Goal: Task Accomplishment & Management: Manage account settings

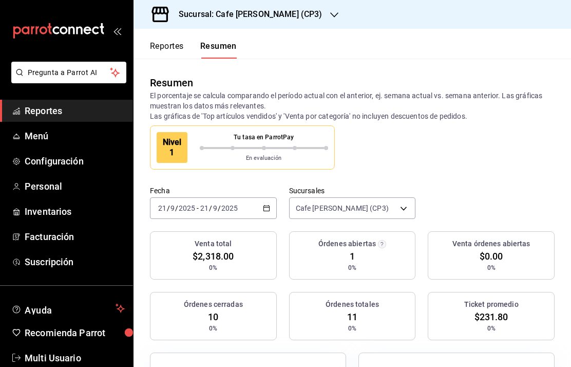
click at [282, 15] on h3 "Sucursal: Cafe [PERSON_NAME] (CP3)" at bounding box center [247, 14] width 152 height 12
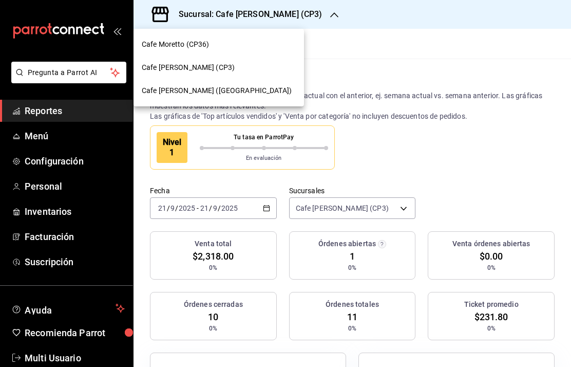
click at [200, 85] on div "Cafe [PERSON_NAME] ([GEOGRAPHIC_DATA])" at bounding box center [219, 90] width 171 height 23
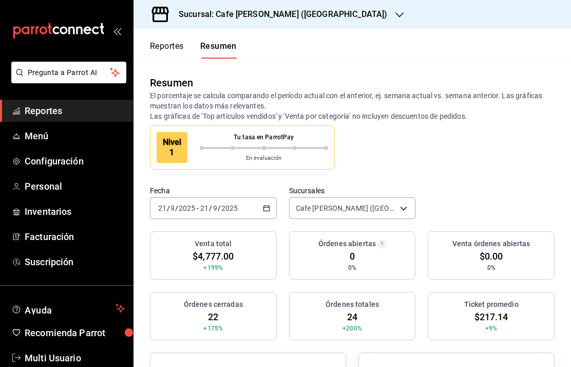
click at [221, 212] on input "2025" at bounding box center [229, 208] width 17 height 8
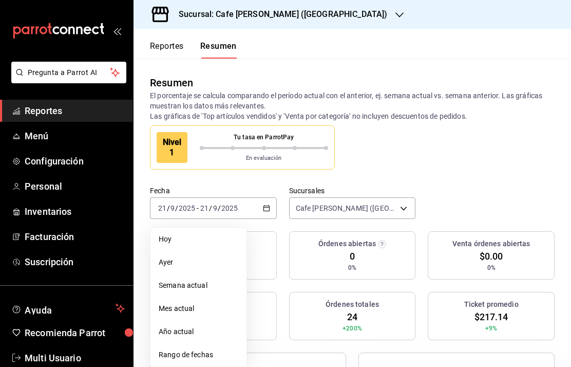
click at [175, 239] on span "Hoy" at bounding box center [199, 239] width 80 height 11
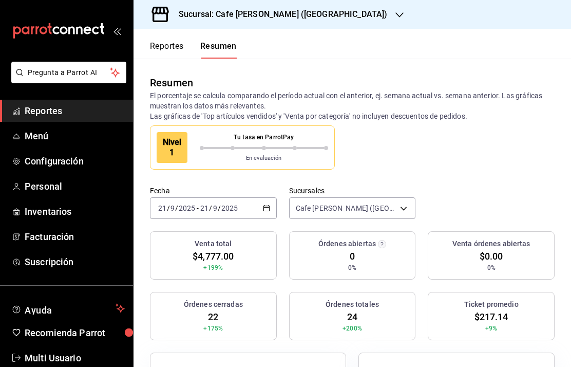
click at [225, 207] on input "2025" at bounding box center [229, 208] width 17 height 8
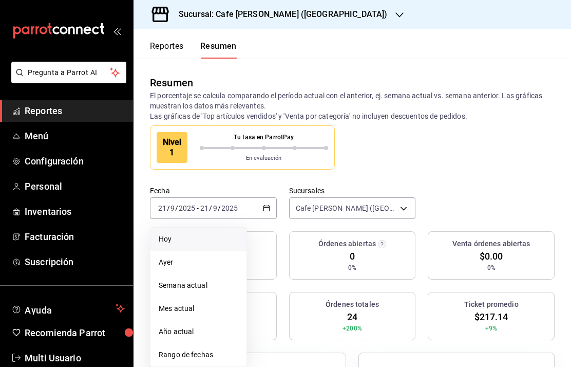
click at [161, 237] on span "Hoy" at bounding box center [199, 239] width 80 height 11
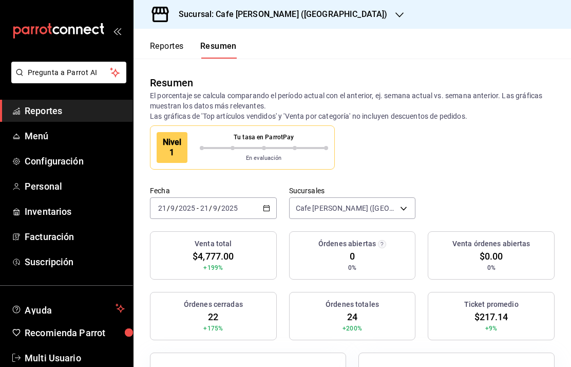
click at [168, 44] on button "Reportes" at bounding box center [167, 49] width 34 height 17
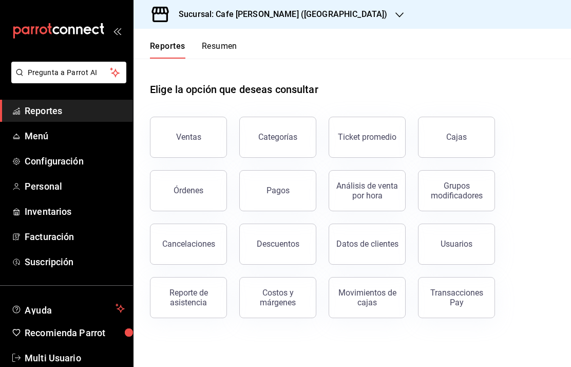
click at [187, 143] on button "Ventas" at bounding box center [188, 137] width 77 height 41
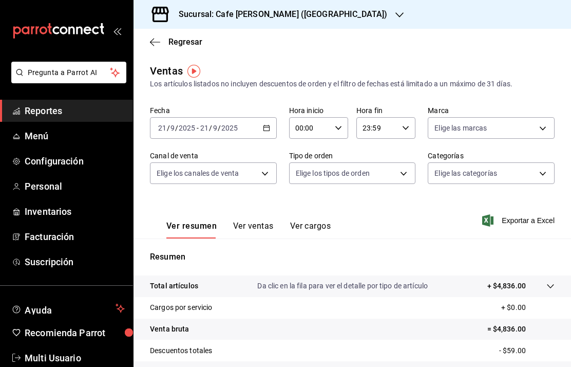
click at [201, 125] on input "21" at bounding box center [204, 128] width 9 height 8
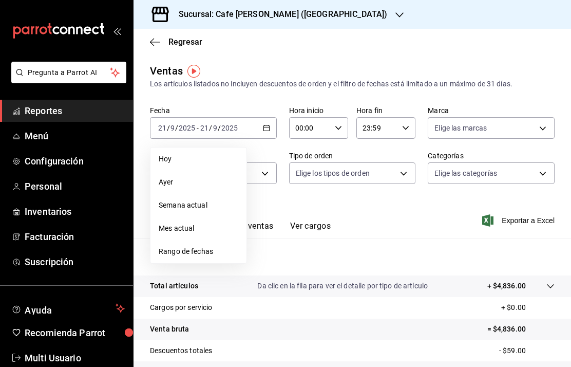
click at [166, 158] on span "Hoy" at bounding box center [199, 159] width 80 height 11
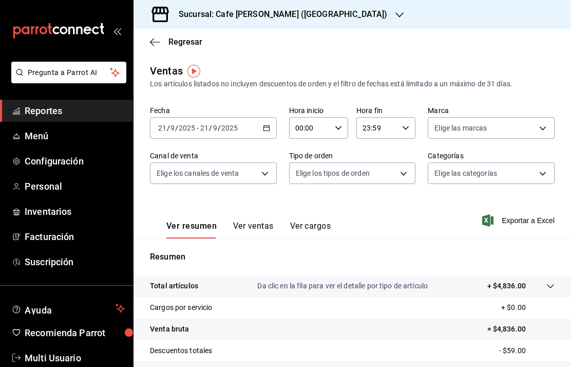
click at [171, 41] on span "Regresar" at bounding box center [185, 42] width 34 height 10
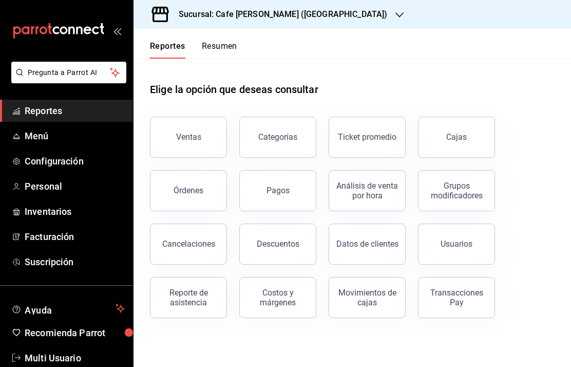
click at [188, 138] on div "Ventas" at bounding box center [188, 137] width 25 height 10
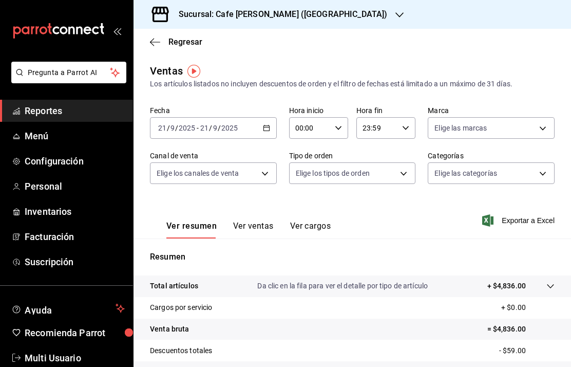
click at [205, 126] on input "21" at bounding box center [204, 128] width 9 height 8
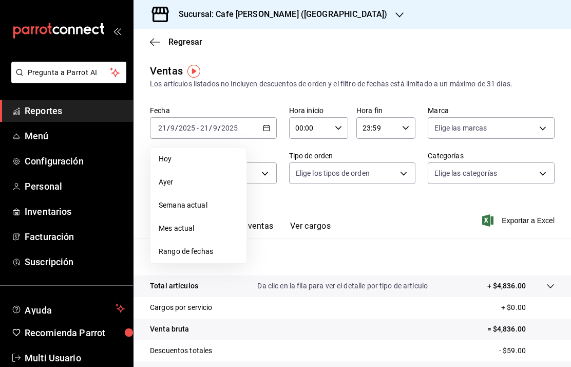
click at [168, 156] on span "Hoy" at bounding box center [199, 159] width 80 height 11
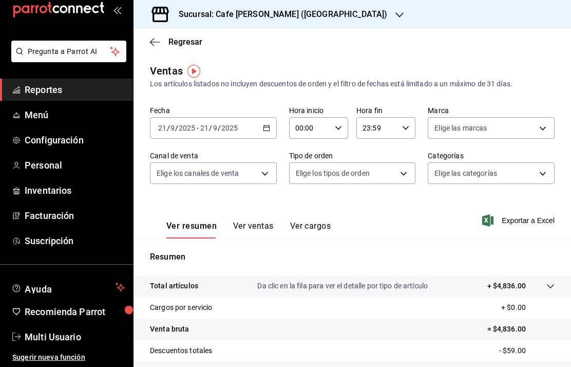
scroll to position [21, 0]
click at [58, 337] on span "Multi Usuario" at bounding box center [75, 337] width 100 height 14
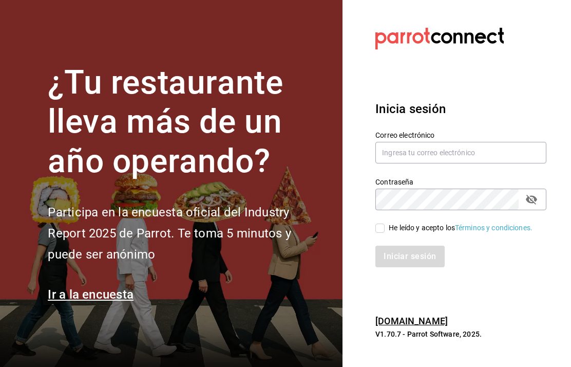
click at [434, 163] on input "text" at bounding box center [460, 153] width 171 height 22
type input "multiusuario@cafemoreto.com"
click at [444, 233] on div "He leído y acepto los Términos y condiciones." at bounding box center [461, 227] width 144 height 11
click at [385, 233] on input "He leído y acepto los Términos y condiciones." at bounding box center [379, 227] width 9 height 9
checkbox input "true"
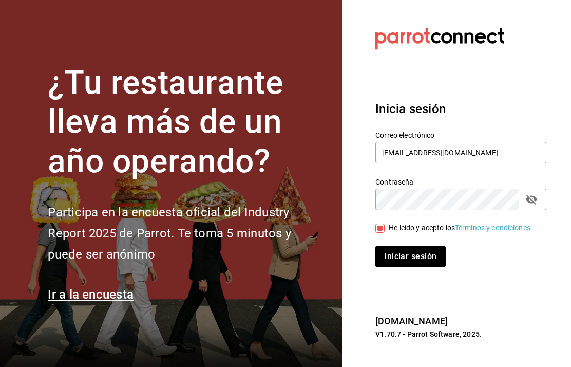
click at [415, 267] on button "Iniciar sesión" at bounding box center [410, 256] width 70 height 22
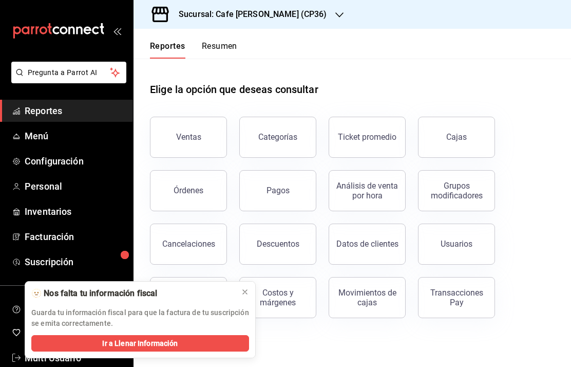
click at [201, 132] on button "Ventas" at bounding box center [188, 137] width 77 height 41
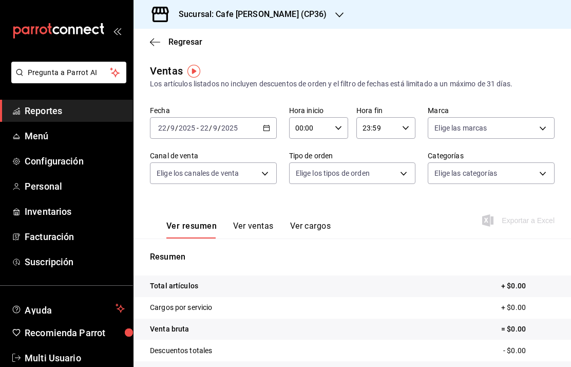
click at [67, 116] on span "Reportes" at bounding box center [75, 111] width 100 height 14
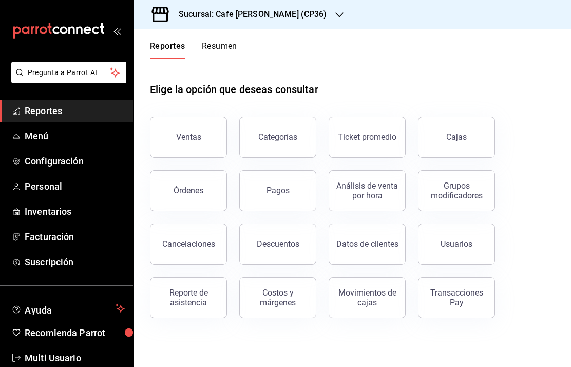
click at [224, 42] on button "Resumen" at bounding box center [219, 49] width 35 height 17
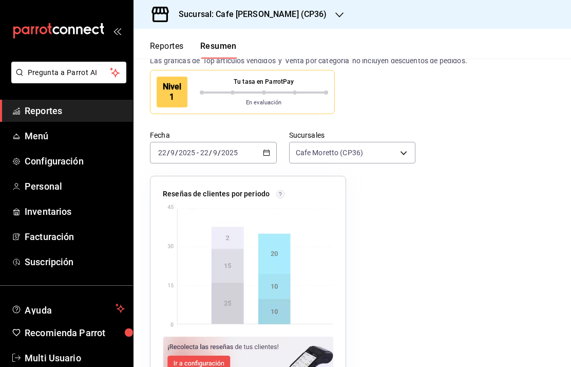
click at [375, 149] on body "Pregunta a Parrot AI Reportes Menú Configuración Personal Inventarios Facturaci…" at bounding box center [285, 183] width 571 height 367
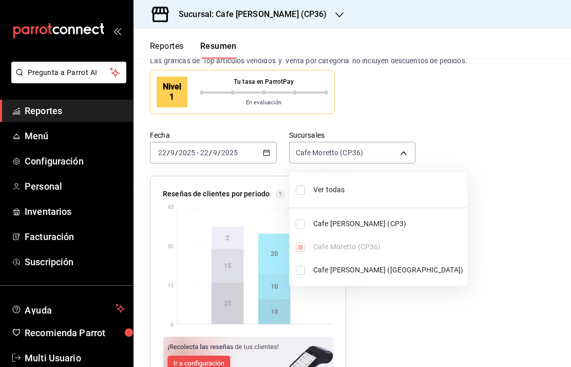
click at [347, 224] on span "Cafe [PERSON_NAME] (CP3)" at bounding box center [388, 223] width 150 height 11
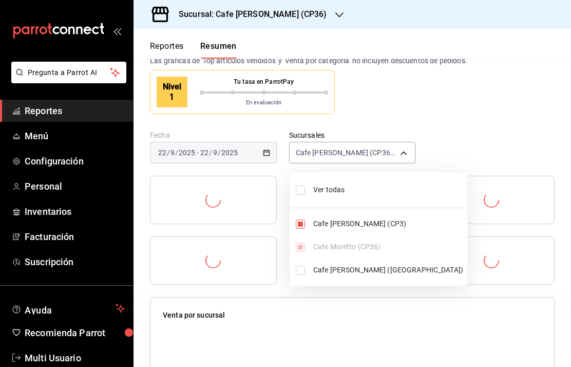
type input "[object Object],[object Object]"
checkbox input "true"
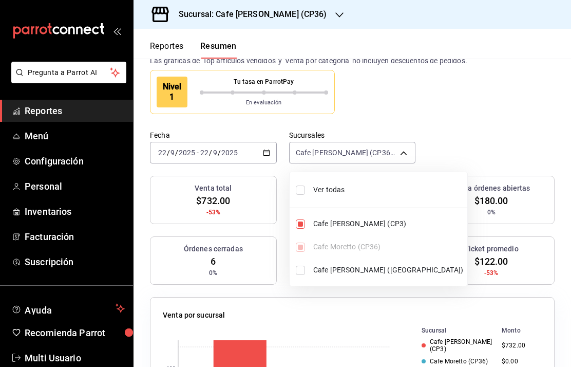
click at [402, 155] on div at bounding box center [285, 183] width 571 height 367
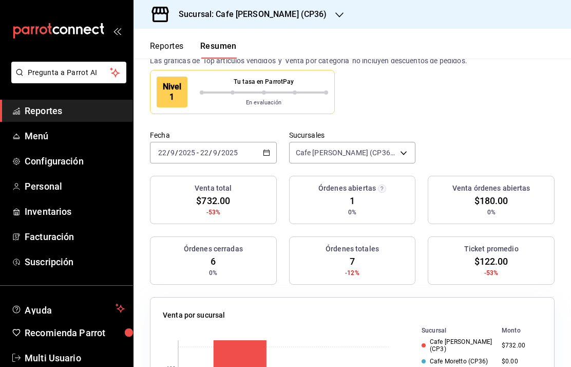
click at [402, 153] on body "Pregunta a Parrot AI Reportes Menú Configuración Personal Inventarios Facturaci…" at bounding box center [285, 183] width 571 height 367
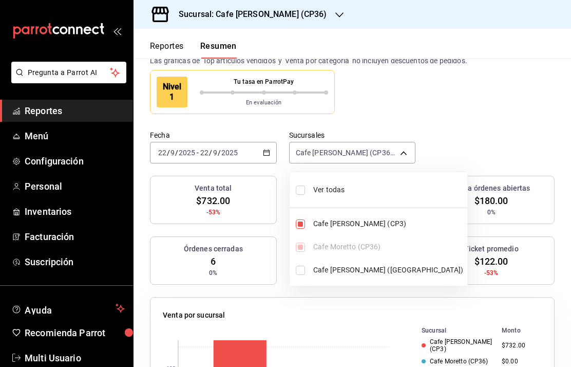
click at [304, 273] on input "checkbox" at bounding box center [300, 270] width 9 height 9
checkbox input "true"
type input "[object Object],[object Object],[object Object]"
checkbox input "true"
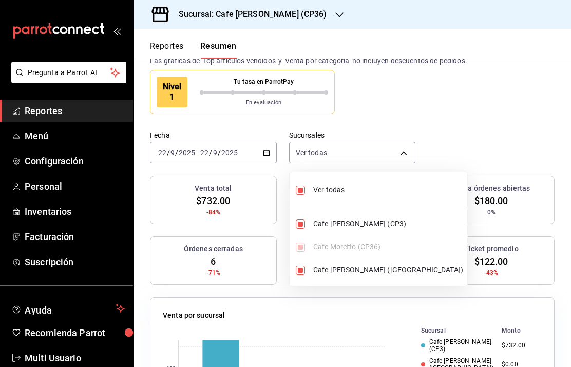
click at [498, 117] on div at bounding box center [285, 183] width 571 height 367
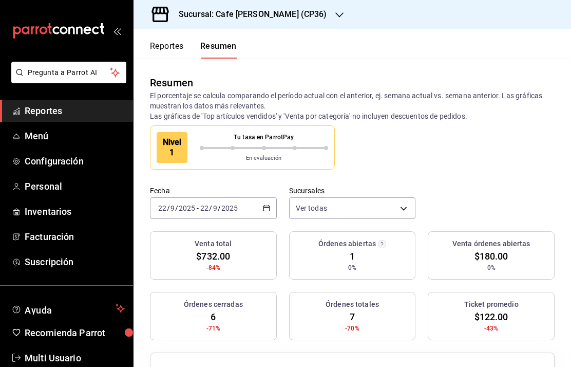
click at [166, 47] on button "Reportes" at bounding box center [167, 49] width 34 height 17
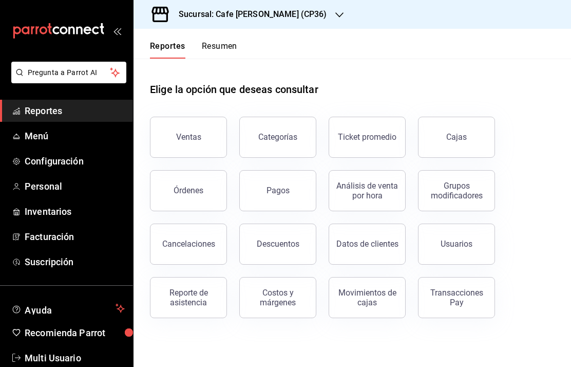
click at [453, 139] on div "Cajas" at bounding box center [456, 137] width 21 height 12
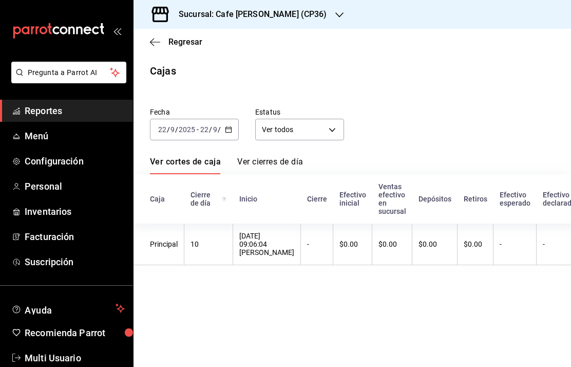
click at [290, 14] on h3 "Sucursal: Cafe [PERSON_NAME] (CP36)" at bounding box center [249, 14] width 157 height 12
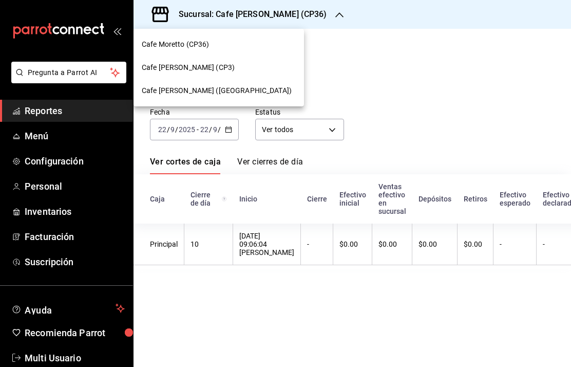
click at [190, 43] on span "Cafe Moretto (CP36)" at bounding box center [176, 44] width 68 height 11
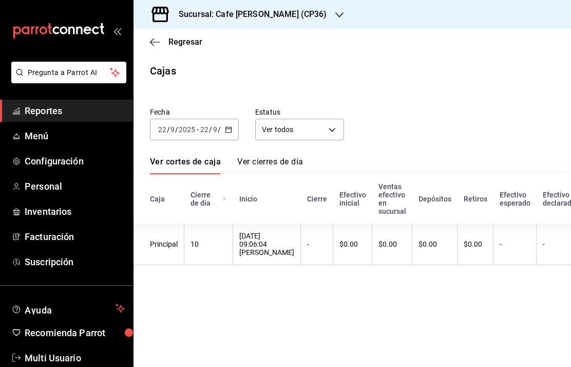
click at [285, 8] on div "Sucursal: Cafe [PERSON_NAME] (CP36)" at bounding box center [245, 14] width 206 height 29
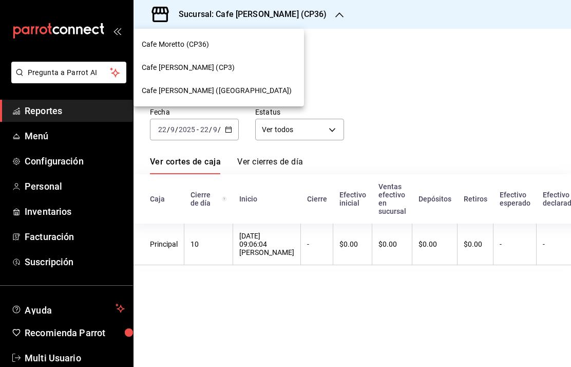
click at [182, 70] on span "Cafe [PERSON_NAME] (CP3)" at bounding box center [188, 67] width 93 height 11
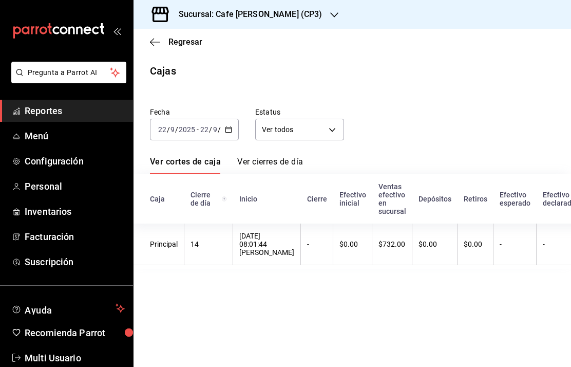
click at [267, 11] on h3 "Sucursal: Cafe [PERSON_NAME] (CP3)" at bounding box center [247, 14] width 152 height 12
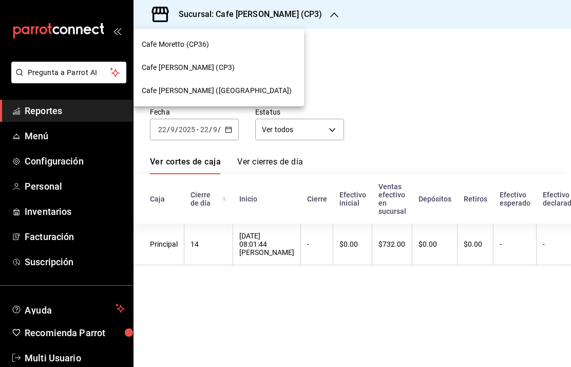
click at [216, 87] on span "Cafe [PERSON_NAME] ([GEOGRAPHIC_DATA])" at bounding box center [217, 90] width 150 height 11
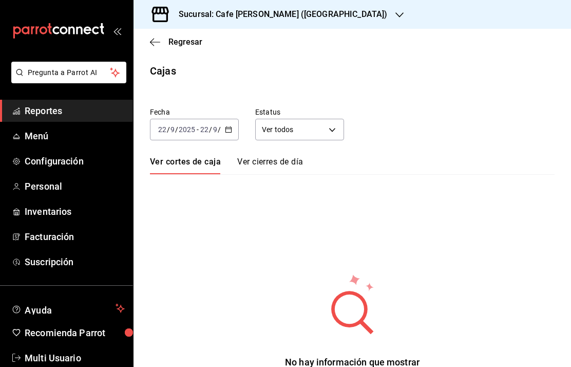
click at [279, 10] on h3 "Sucursal: Cafe [PERSON_NAME] ([GEOGRAPHIC_DATA])" at bounding box center [279, 14] width 217 height 12
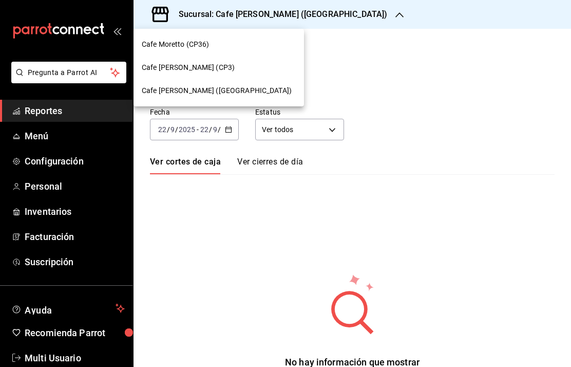
click at [194, 70] on span "Cafe [PERSON_NAME] (CP3)" at bounding box center [188, 67] width 93 height 11
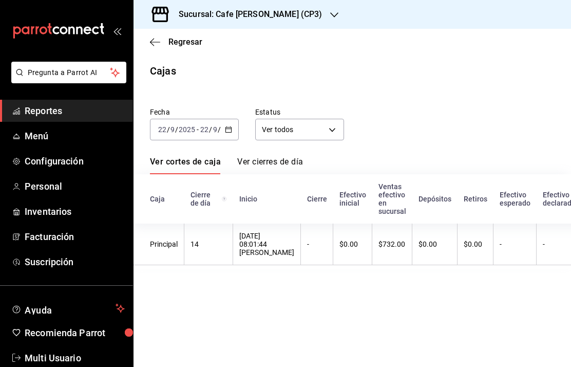
click at [264, 7] on div "Sucursal: Cafe [PERSON_NAME] (CP3)" at bounding box center [242, 14] width 201 height 29
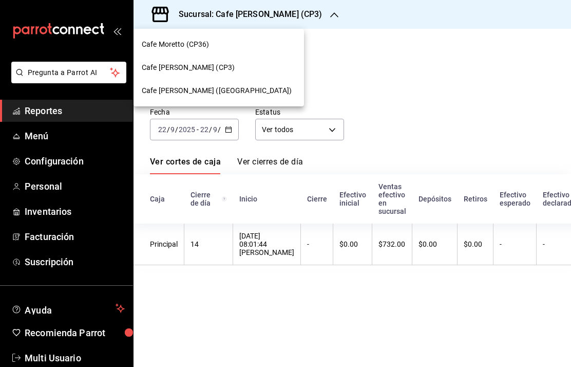
click at [211, 90] on span "Cafe [PERSON_NAME] ([GEOGRAPHIC_DATA])" at bounding box center [217, 90] width 150 height 11
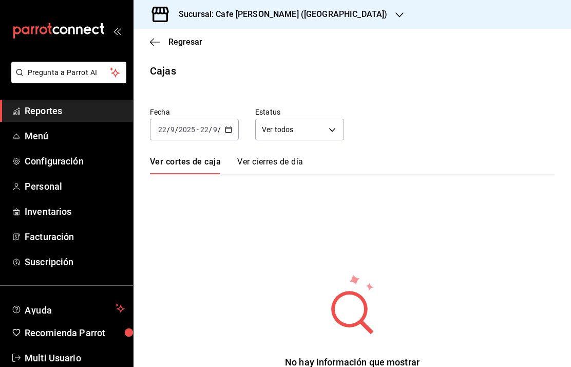
click at [156, 41] on icon "button" at bounding box center [155, 41] width 10 height 9
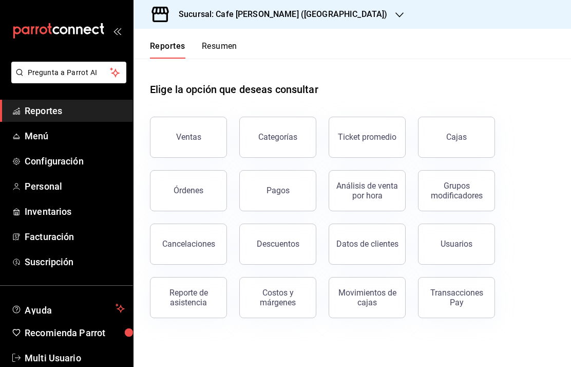
click at [456, 128] on link "Cajas" at bounding box center [456, 137] width 77 height 41
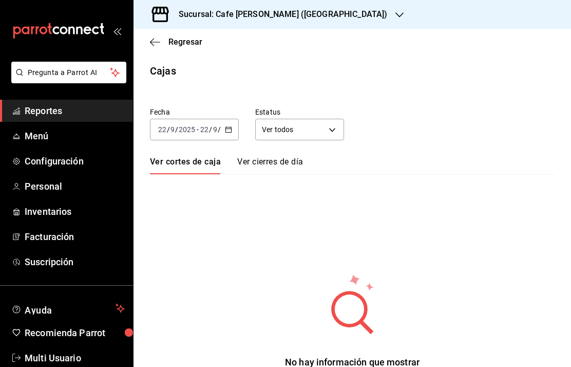
click at [186, 125] on input "2025" at bounding box center [186, 129] width 17 height 8
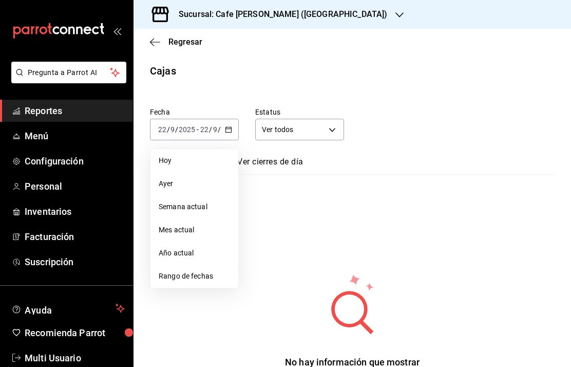
click at [175, 161] on span "Hoy" at bounding box center [194, 160] width 71 height 11
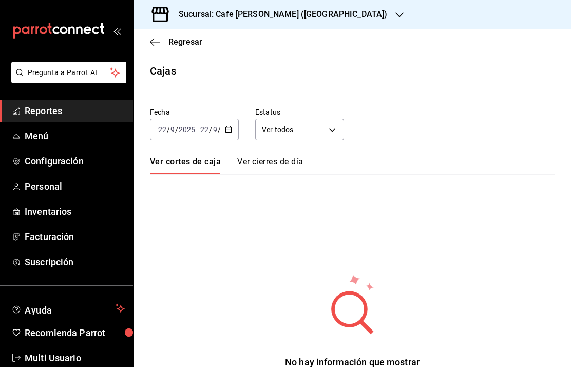
click at [200, 130] on input "22" at bounding box center [204, 129] width 9 height 8
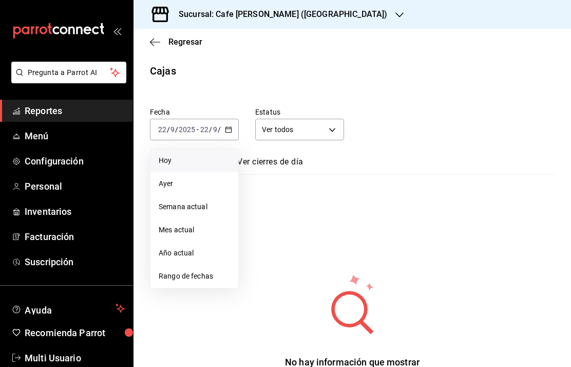
click at [167, 183] on span "Ayer" at bounding box center [194, 183] width 71 height 11
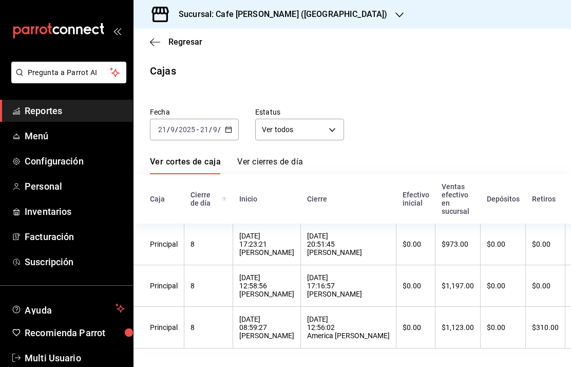
click at [202, 125] on input "21" at bounding box center [204, 129] width 9 height 8
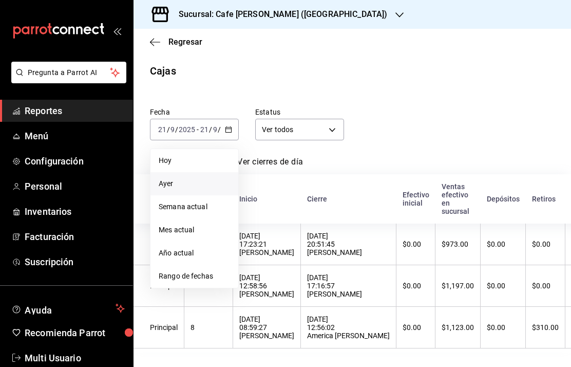
click at [178, 159] on span "Hoy" at bounding box center [194, 160] width 71 height 11
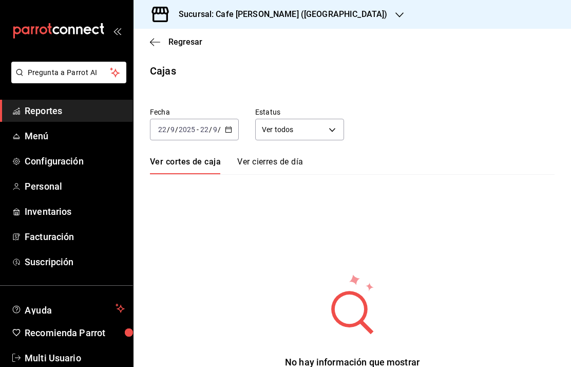
click at [154, 45] on icon "button" at bounding box center [152, 42] width 4 height 8
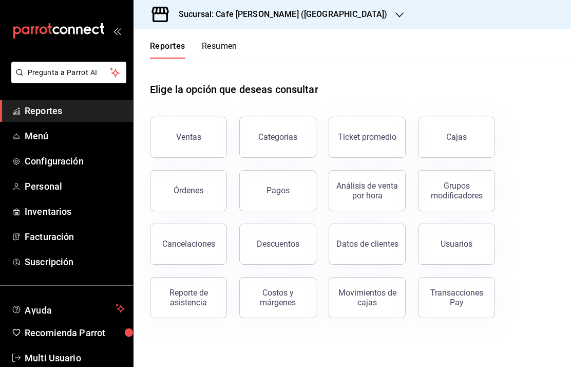
click at [176, 137] on button "Ventas" at bounding box center [188, 137] width 77 height 41
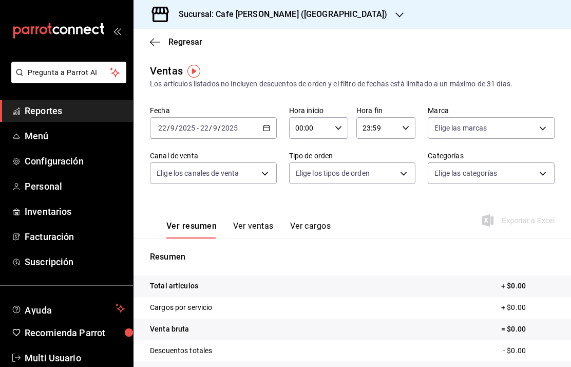
click at [161, 41] on span "Regresar" at bounding box center [176, 42] width 52 height 10
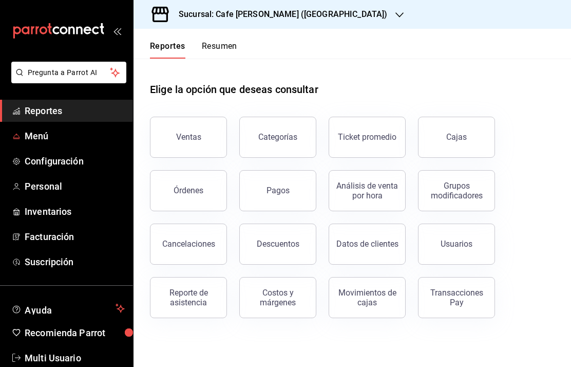
click at [45, 137] on span "Menú" at bounding box center [75, 136] width 100 height 14
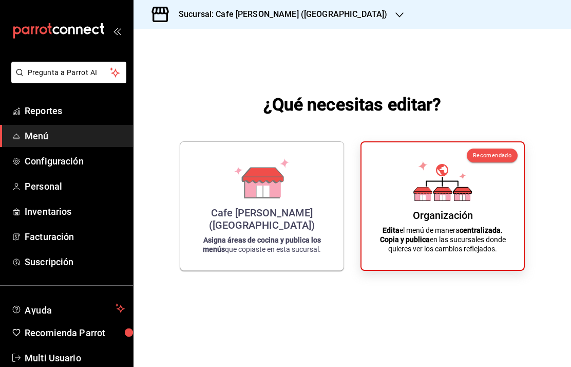
click at [276, 231] on div "Cafe [PERSON_NAME] ([GEOGRAPHIC_DATA])" at bounding box center [262, 218] width 139 height 25
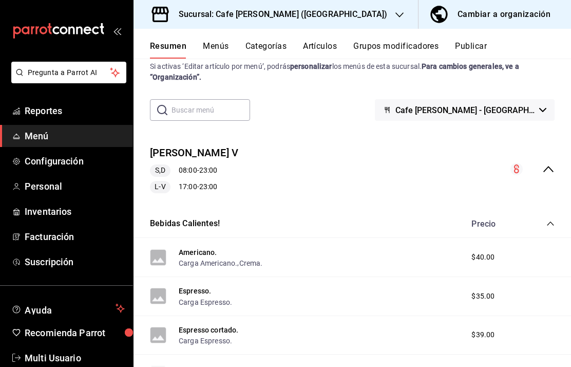
scroll to position [31, 0]
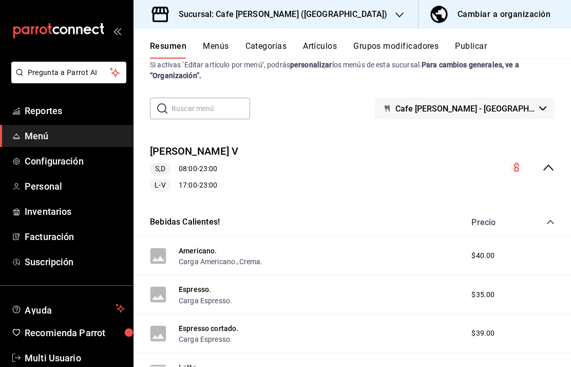
click at [554, 168] on icon "collapse-menu-row" at bounding box center [548, 167] width 12 height 12
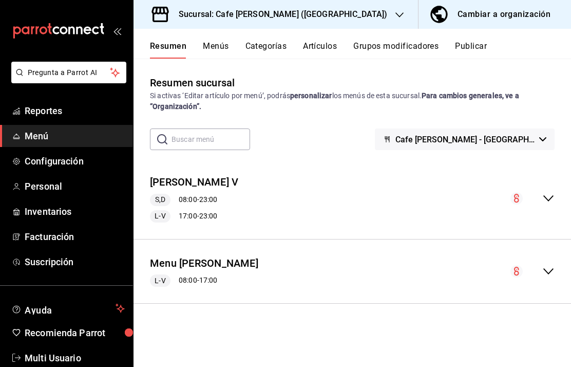
scroll to position [0, 0]
click at [49, 108] on span "Reportes" at bounding box center [75, 111] width 100 height 14
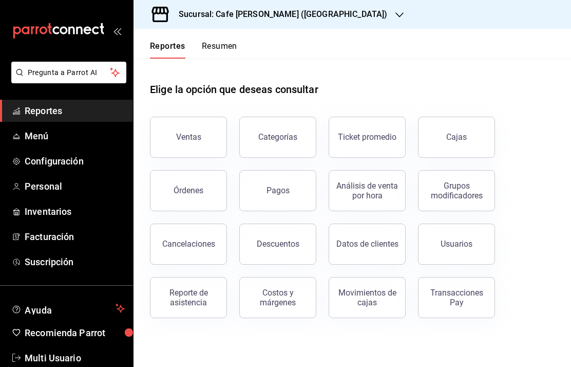
click at [460, 142] on div "Cajas" at bounding box center [456, 137] width 21 height 12
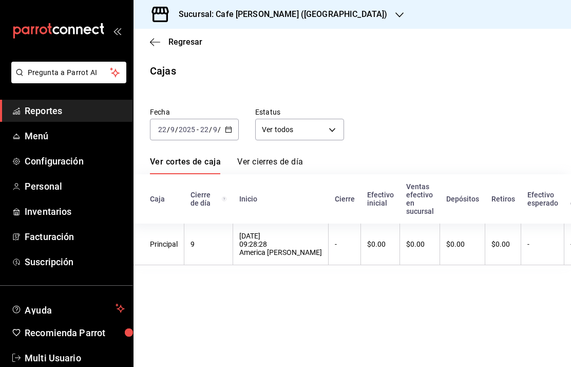
click at [314, 16] on h3 "Sucursal: Cafe [PERSON_NAME] ([GEOGRAPHIC_DATA])" at bounding box center [279, 14] width 217 height 12
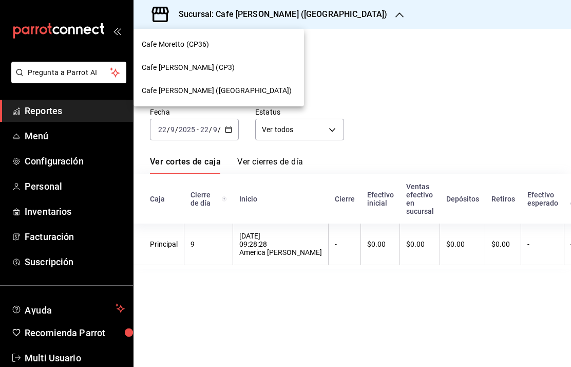
click at [449, 111] on div at bounding box center [285, 183] width 571 height 367
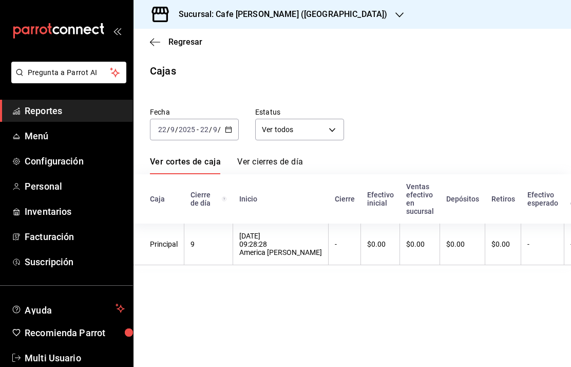
click at [49, 113] on span "Reportes" at bounding box center [75, 111] width 100 height 14
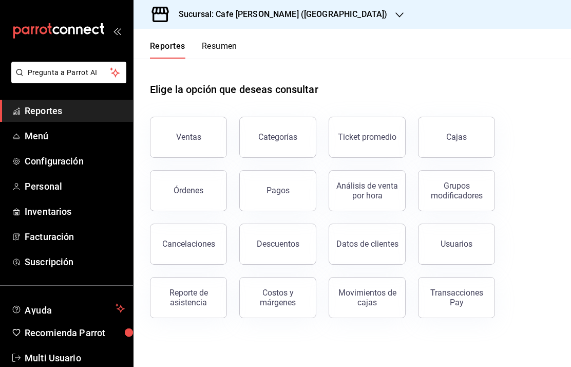
click at [224, 47] on button "Resumen" at bounding box center [219, 49] width 35 height 17
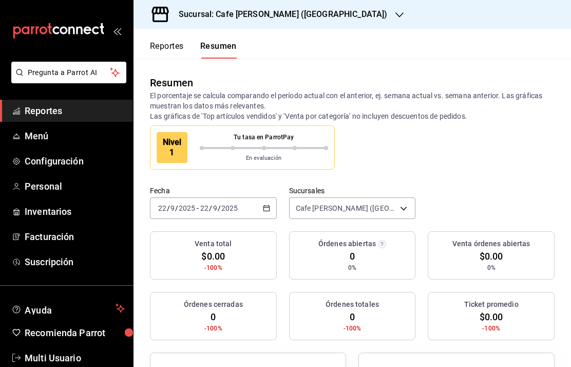
click at [395, 211] on body "Pregunta a Parrot AI Reportes Menú Configuración Personal Inventarios Facturaci…" at bounding box center [285, 183] width 571 height 367
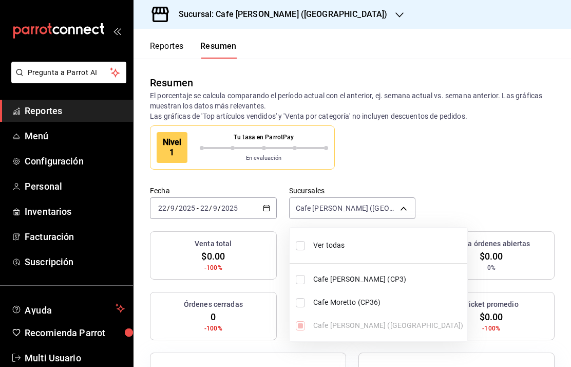
click at [305, 241] on input "checkbox" at bounding box center [300, 245] width 9 height 9
checkbox input "true"
type input "[object Object],[object Object],[object Object]"
checkbox input "true"
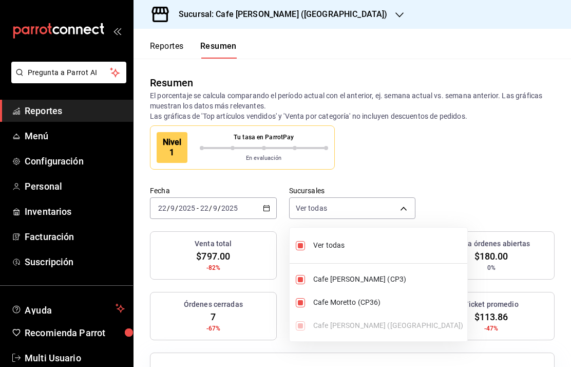
click at [514, 168] on div at bounding box center [285, 183] width 571 height 367
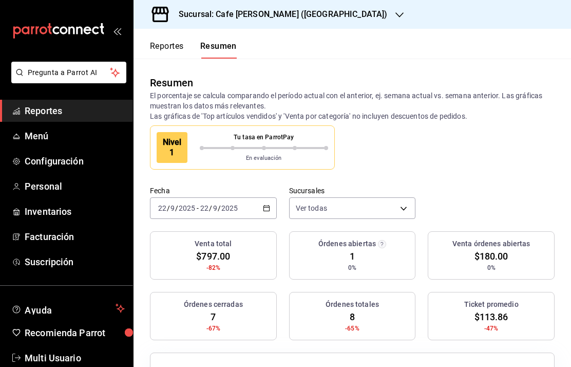
click at [407, 215] on body "Pregunta a Parrot AI Reportes Menú Configuración Personal Inventarios Facturaci…" at bounding box center [285, 183] width 571 height 367
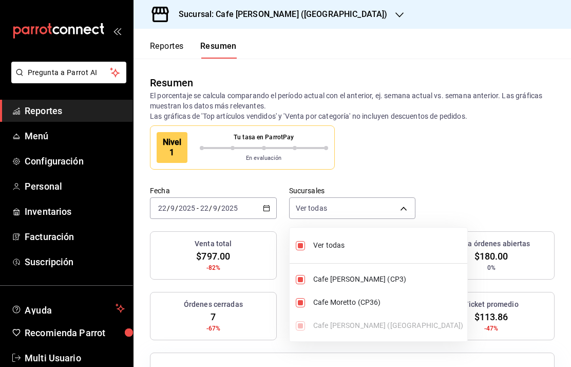
click at [473, 183] on div at bounding box center [285, 183] width 571 height 367
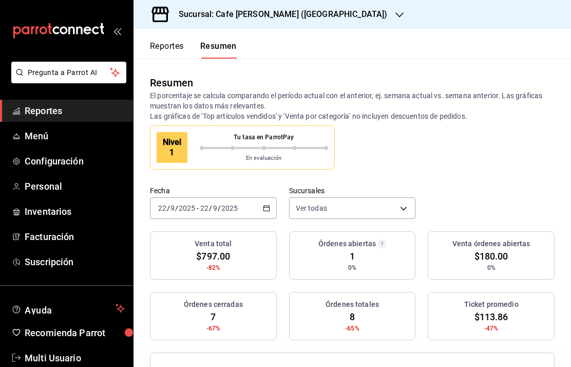
click at [178, 50] on button "Reportes" at bounding box center [167, 49] width 34 height 17
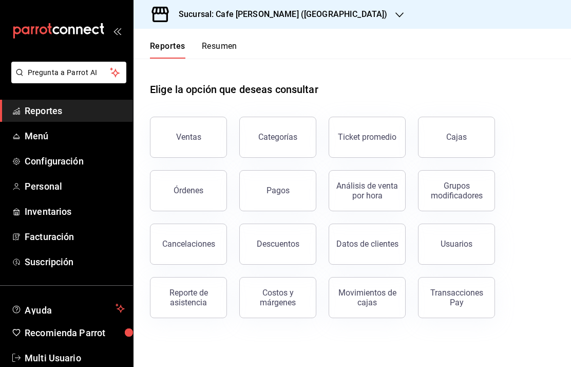
click at [194, 140] on div "Ventas" at bounding box center [188, 137] width 25 height 10
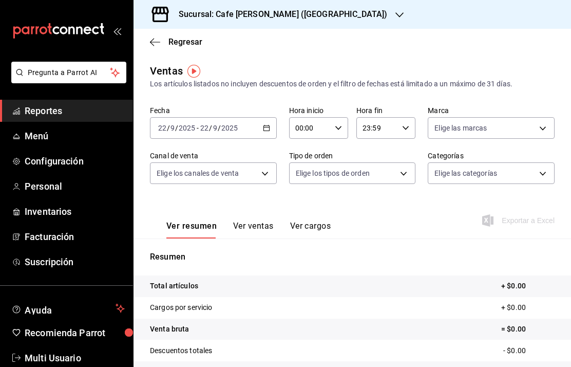
click at [163, 41] on span "Regresar" at bounding box center [176, 42] width 52 height 10
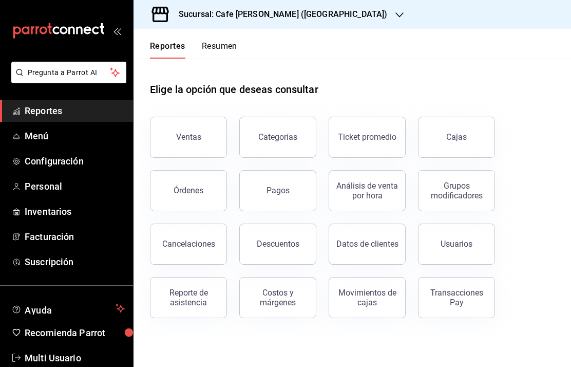
click at [197, 194] on div "Órdenes" at bounding box center [189, 190] width 30 height 10
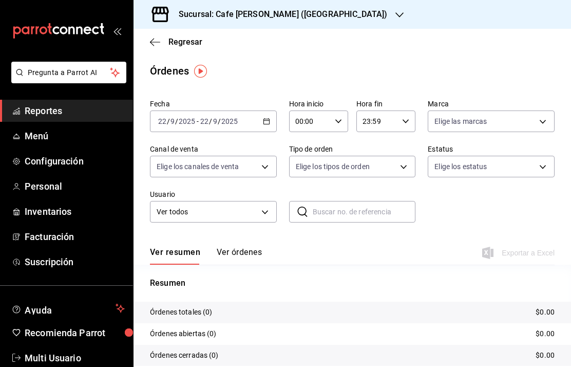
click at [172, 45] on span "Regresar" at bounding box center [185, 42] width 34 height 10
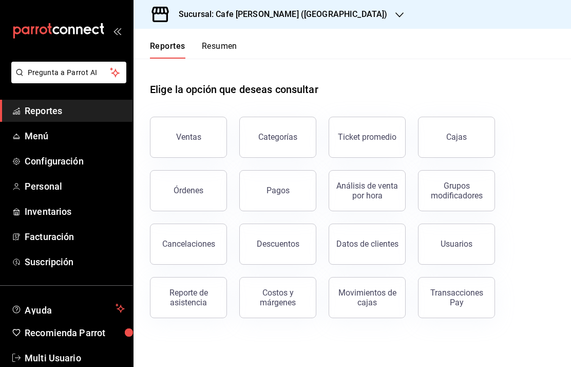
click at [225, 42] on button "Resumen" at bounding box center [219, 49] width 35 height 17
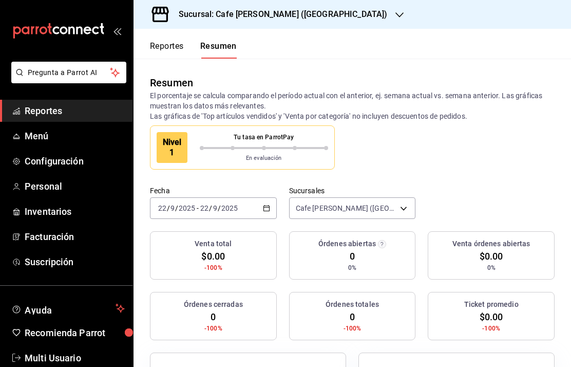
click at [393, 206] on body "Pregunta a Parrot AI Reportes Menú Configuración Personal Inventarios Facturaci…" at bounding box center [285, 183] width 571 height 367
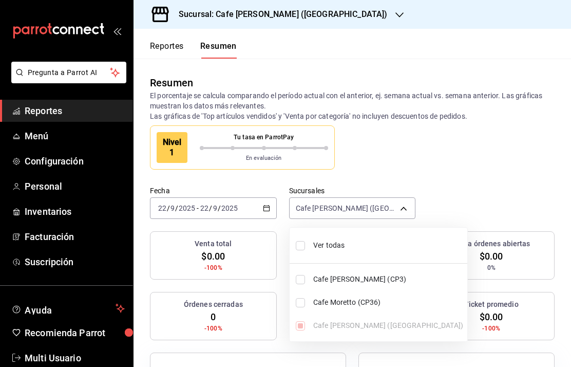
click at [302, 244] on input "checkbox" at bounding box center [300, 245] width 9 height 9
checkbox input "true"
type input "[object Object],[object Object],[object Object]"
checkbox input "true"
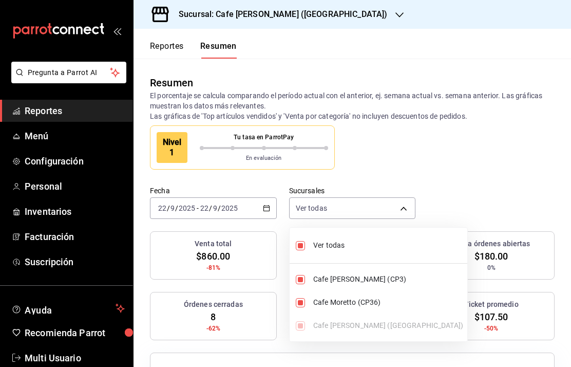
click at [436, 194] on div at bounding box center [285, 183] width 571 height 367
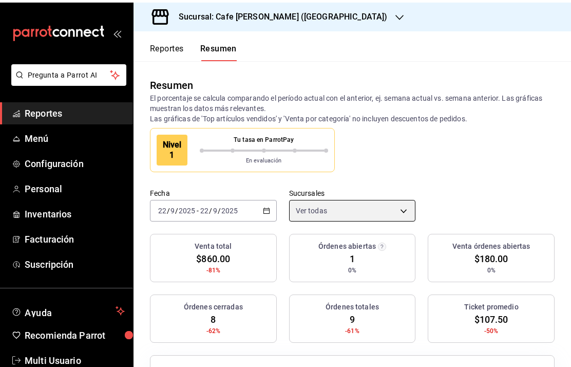
scroll to position [1, 0]
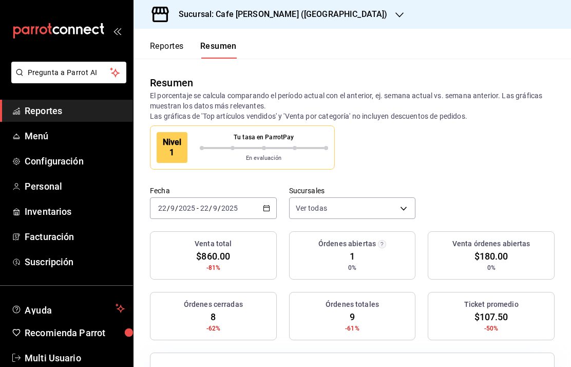
click at [166, 46] on button "Reportes" at bounding box center [167, 49] width 34 height 17
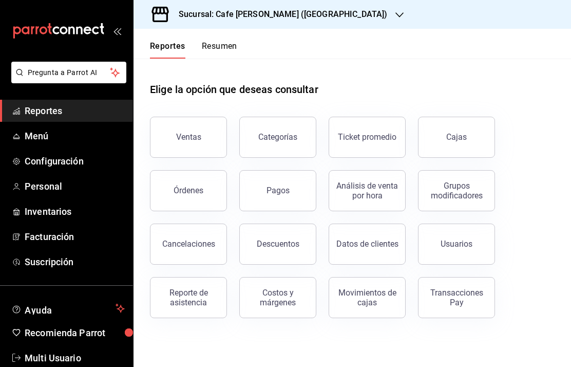
click at [182, 192] on div "Órdenes" at bounding box center [189, 190] width 30 height 10
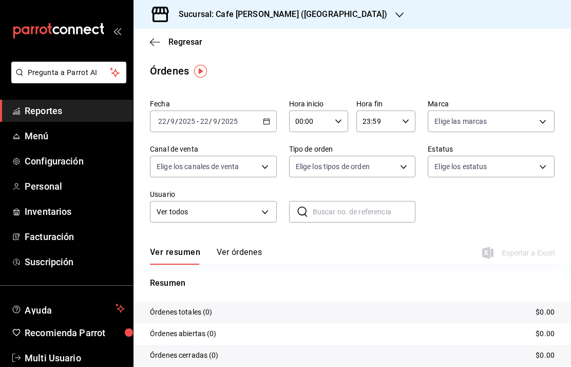
click at [195, 42] on span "Regresar" at bounding box center [185, 42] width 34 height 10
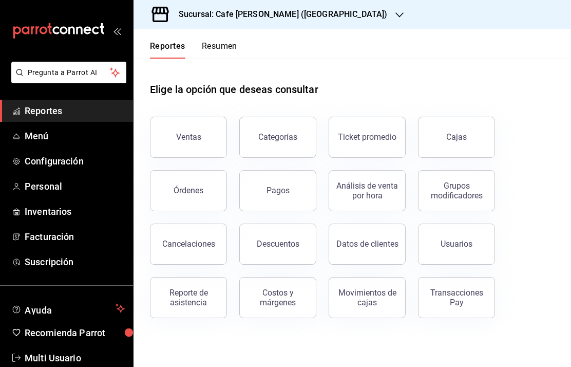
click at [231, 45] on button "Resumen" at bounding box center [219, 49] width 35 height 17
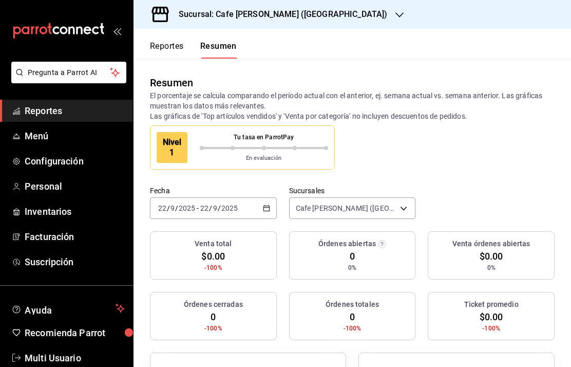
click at [393, 207] on body "Pregunta a Parrot AI Reportes Menú Configuración Personal Inventarios Facturaci…" at bounding box center [285, 183] width 571 height 367
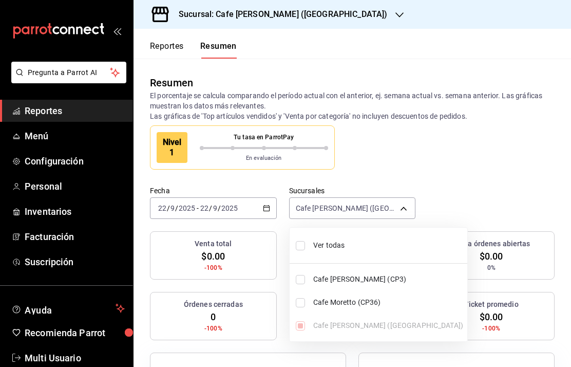
click at [332, 242] on span "Ver todas" at bounding box center [388, 245] width 150 height 11
type input "[object Object],[object Object],[object Object]"
checkbox input "true"
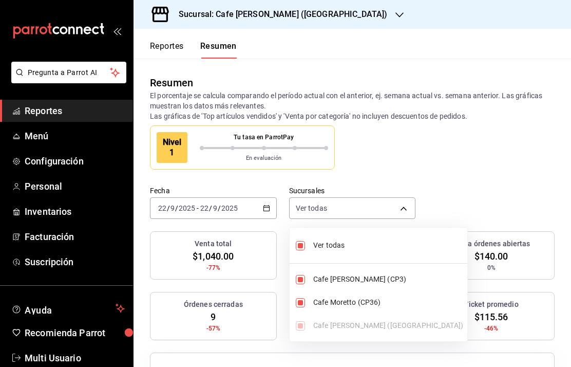
click at [419, 282] on div at bounding box center [285, 183] width 571 height 367
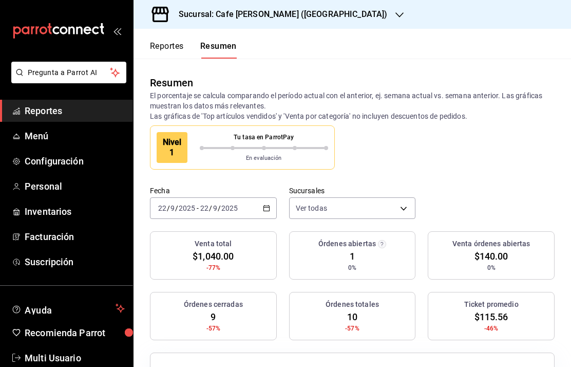
click at [393, 205] on body "Pregunta a Parrot AI Reportes Menú Configuración Personal Inventarios Facturaci…" at bounding box center [285, 183] width 571 height 367
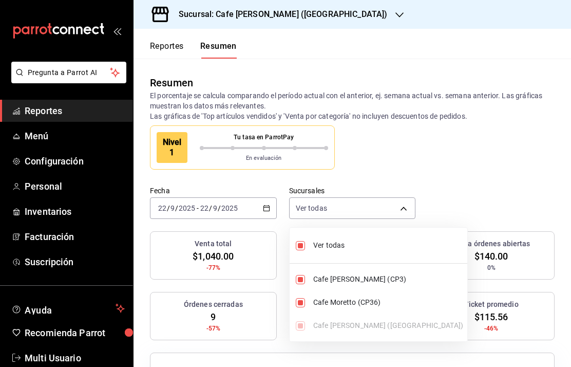
click at [526, 154] on div at bounding box center [285, 183] width 571 height 367
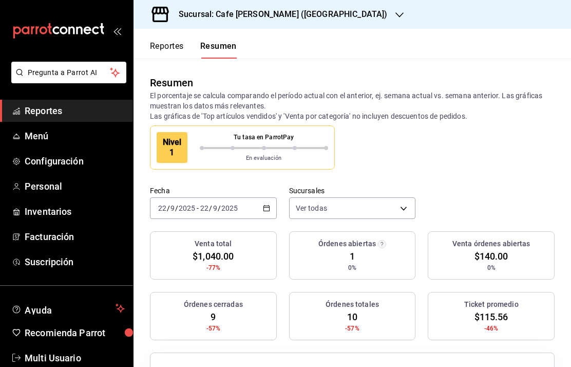
click at [162, 47] on button "Reportes" at bounding box center [167, 49] width 34 height 17
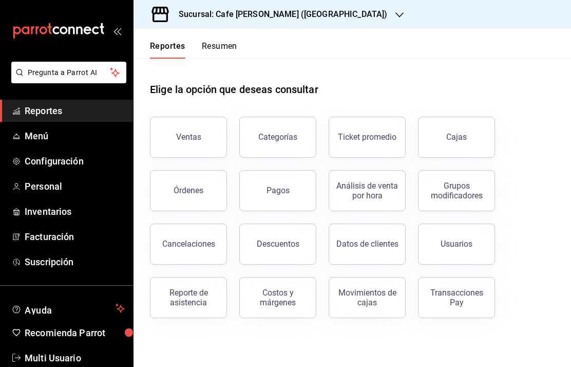
click at [183, 136] on div "Ventas" at bounding box center [188, 137] width 25 height 10
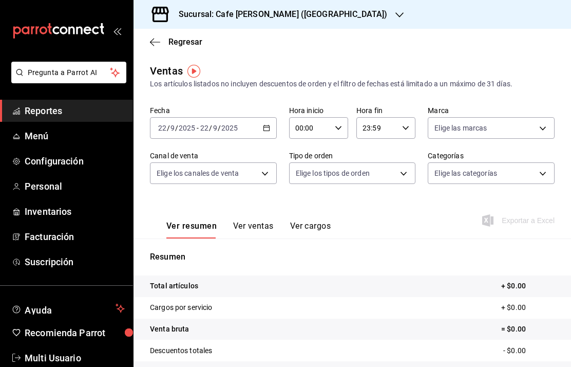
click at [157, 42] on icon "button" at bounding box center [155, 42] width 10 height 1
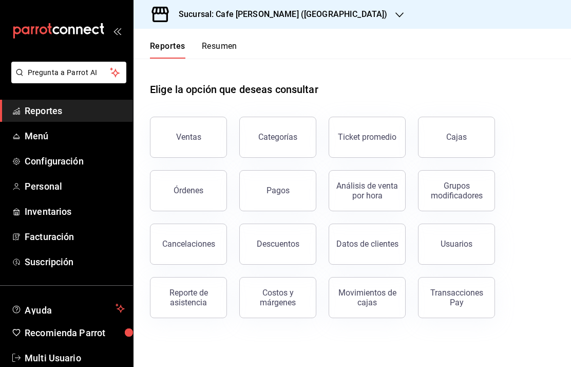
click at [198, 193] on div "Órdenes" at bounding box center [189, 190] width 30 height 10
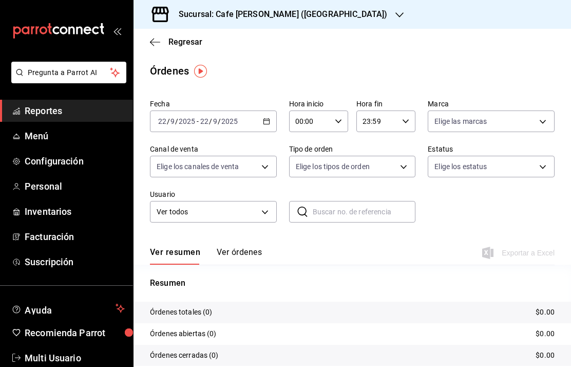
click at [167, 42] on span "Regresar" at bounding box center [176, 42] width 52 height 10
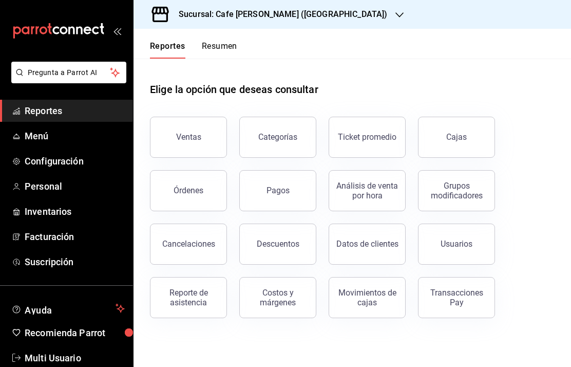
click at [224, 51] on button "Resumen" at bounding box center [219, 49] width 35 height 17
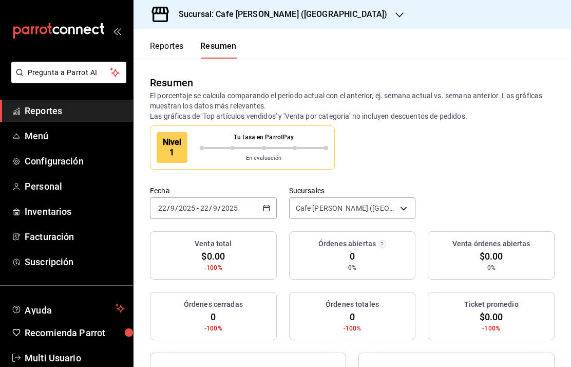
click at [390, 205] on body "Pregunta a Parrot AI Reportes Menú Configuración Personal Inventarios Facturaci…" at bounding box center [285, 183] width 571 height 367
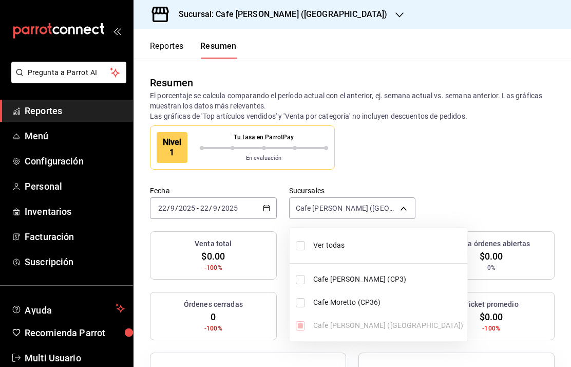
click at [324, 245] on span "Ver todas" at bounding box center [388, 245] width 150 height 11
type input "[object Object],[object Object],[object Object]"
checkbox input "true"
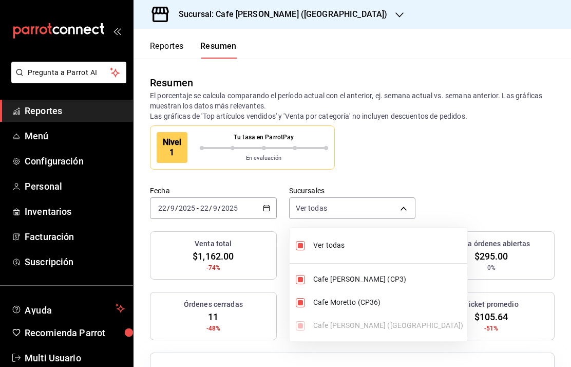
click at [528, 151] on div at bounding box center [285, 183] width 571 height 367
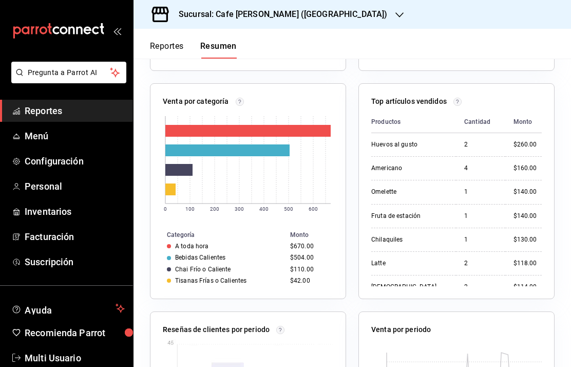
scroll to position [724, 0]
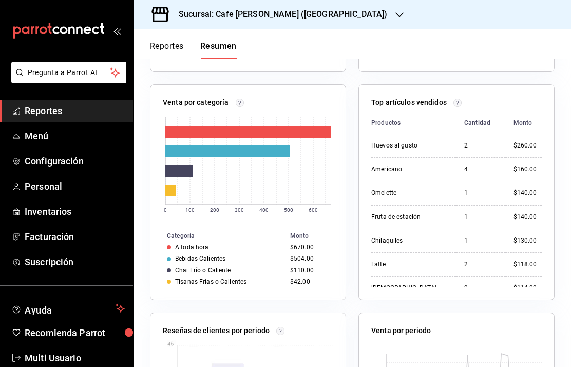
click at [237, 102] on circle at bounding box center [240, 103] width 8 height 8
click at [242, 102] on circle at bounding box center [240, 103] width 8 height 8
click at [237, 102] on circle at bounding box center [240, 103] width 8 height 8
click at [236, 106] on icon at bounding box center [240, 103] width 8 height 8
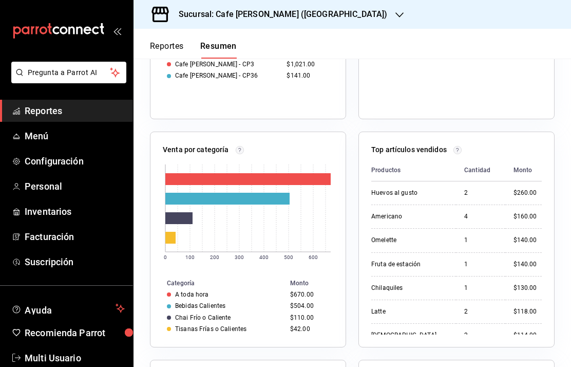
scroll to position [673, 0]
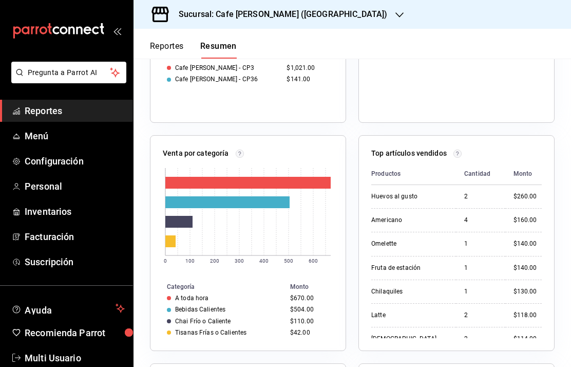
click at [237, 147] on div "Venta por categoría 0 100 200 300 400 500 600 Categoría Monto A toda hora $670.…" at bounding box center [248, 243] width 196 height 216
click at [238, 152] on circle at bounding box center [240, 153] width 8 height 8
click at [451, 155] on div "Top artículos vendidos" at bounding box center [456, 155] width 171 height 15
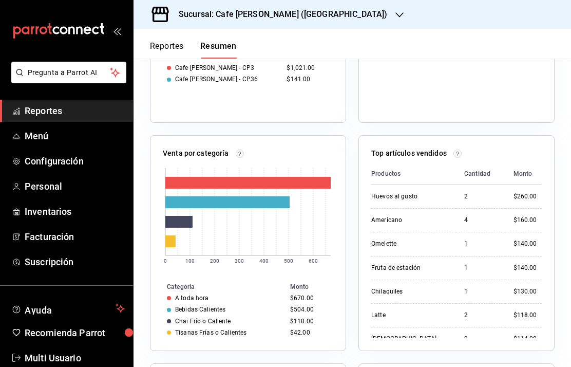
click at [468, 150] on div "Top artículos vendidos" at bounding box center [456, 155] width 171 height 15
click at [467, 149] on div "Top artículos vendidos" at bounding box center [456, 155] width 171 height 15
click at [456, 147] on div "Top artículos vendidos Productos Cantidad Monto Huevos al gusto 2 $260.00 Ameri…" at bounding box center [456, 243] width 196 height 216
click at [455, 150] on circle at bounding box center [457, 153] width 8 height 8
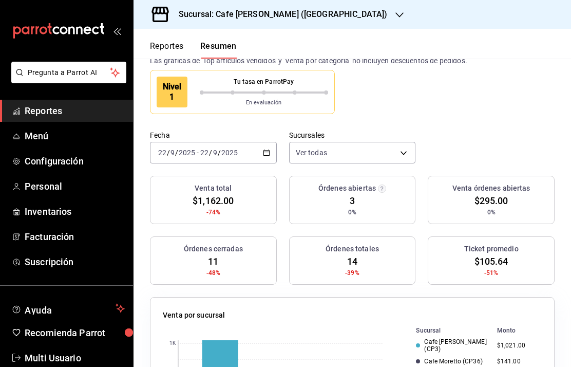
scroll to position [58, 0]
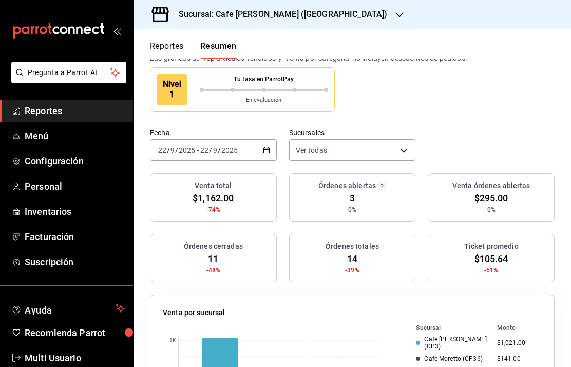
click at [380, 182] on circle "button" at bounding box center [382, 186] width 8 height 8
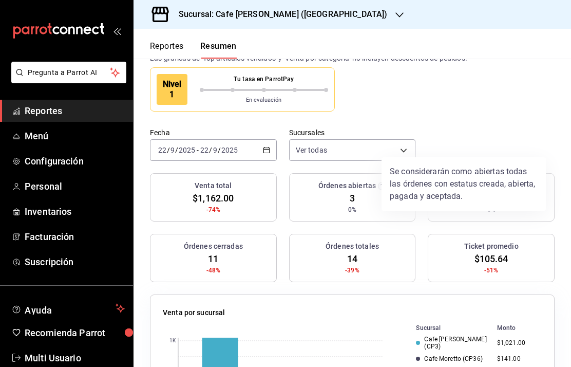
click at [519, 87] on div at bounding box center [285, 183] width 571 height 367
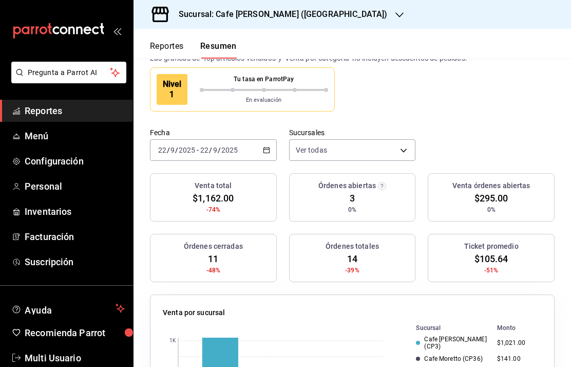
click at [498, 191] on span "$295.00" at bounding box center [492, 198] width 34 height 14
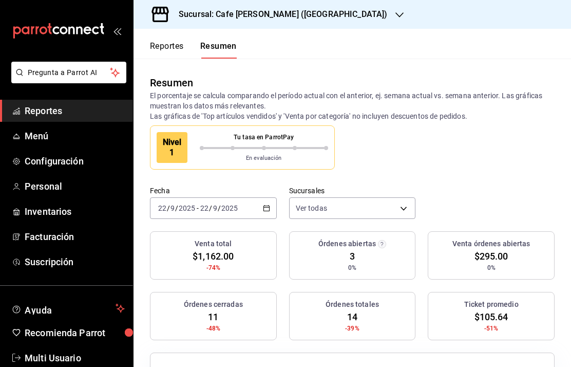
scroll to position [0, 0]
click at [395, 12] on icon "button" at bounding box center [399, 15] width 8 height 8
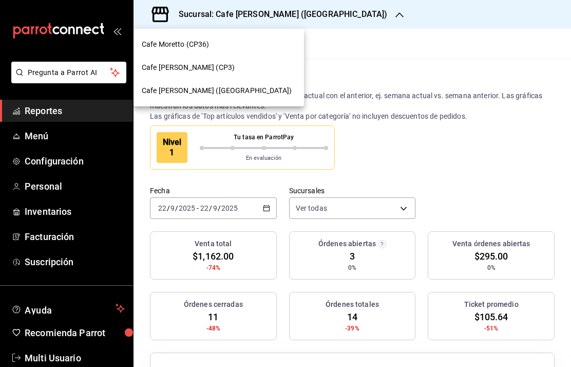
click at [510, 120] on div at bounding box center [285, 183] width 571 height 367
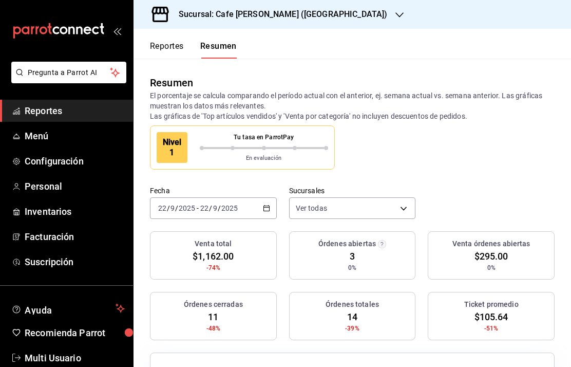
click at [173, 42] on button "Reportes" at bounding box center [167, 49] width 34 height 17
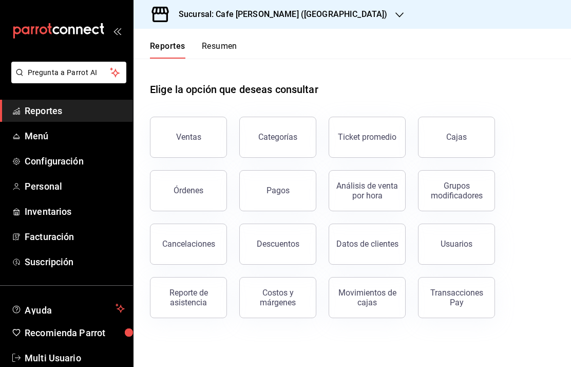
click at [371, 299] on div "Movimientos de cajas" at bounding box center [367, 298] width 64 height 20
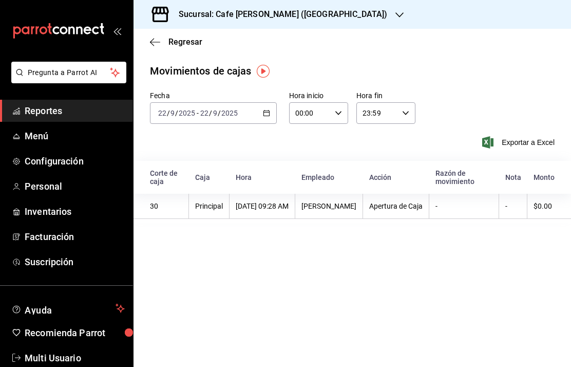
click at [323, 11] on div "Sucursal: Cafe [PERSON_NAME] ([GEOGRAPHIC_DATA])" at bounding box center [275, 14] width 266 height 29
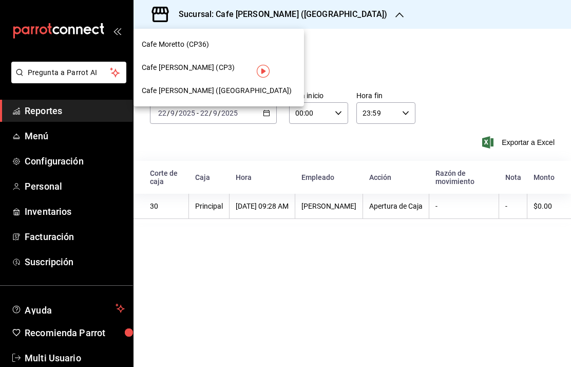
click at [229, 69] on div "Cafe [PERSON_NAME] (CP3)" at bounding box center [219, 67] width 154 height 11
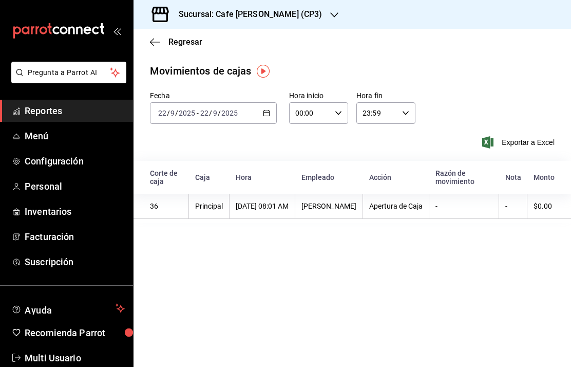
click at [272, 14] on h3 "Sucursal: Cafe [PERSON_NAME] (CP3)" at bounding box center [247, 14] width 152 height 12
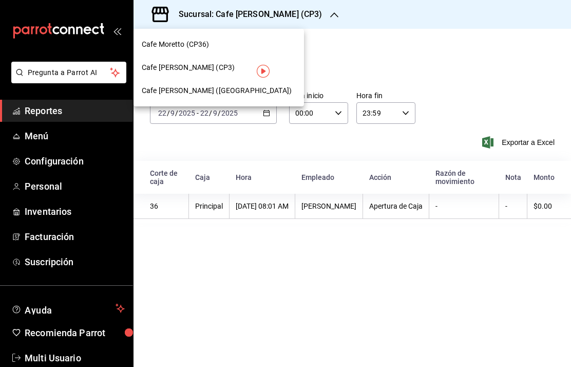
click at [198, 48] on span "Cafe Moretto (CP36)" at bounding box center [176, 44] width 68 height 11
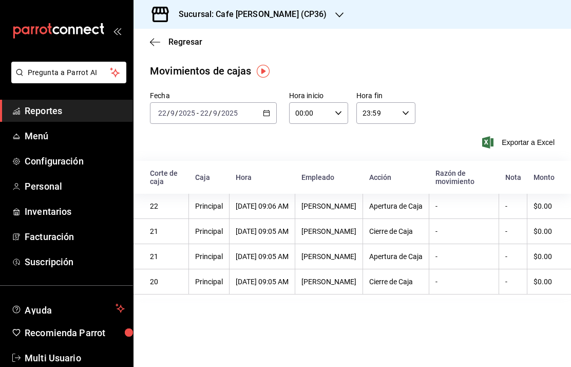
click at [168, 44] on span "Regresar" at bounding box center [176, 42] width 52 height 10
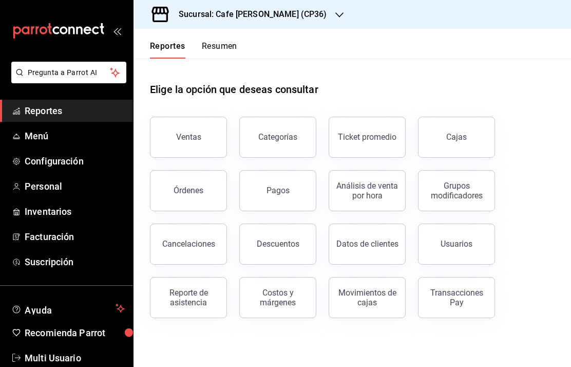
click at [203, 128] on button "Ventas" at bounding box center [188, 137] width 77 height 41
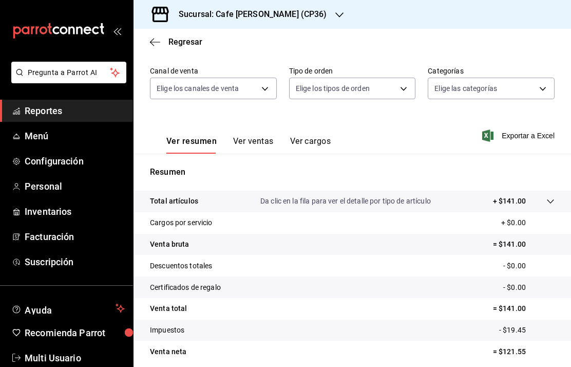
scroll to position [84, 0]
click at [253, 144] on button "Ver ventas" at bounding box center [253, 145] width 41 height 17
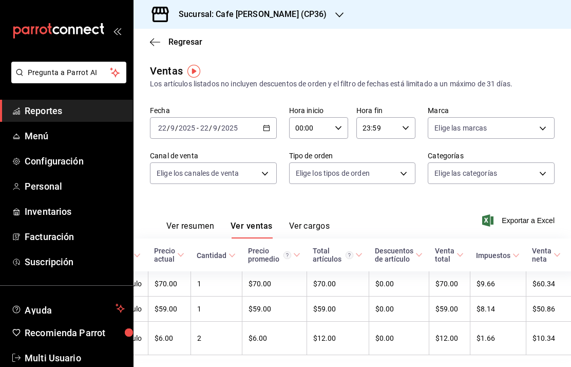
click at [156, 38] on icon "button" at bounding box center [155, 41] width 10 height 9
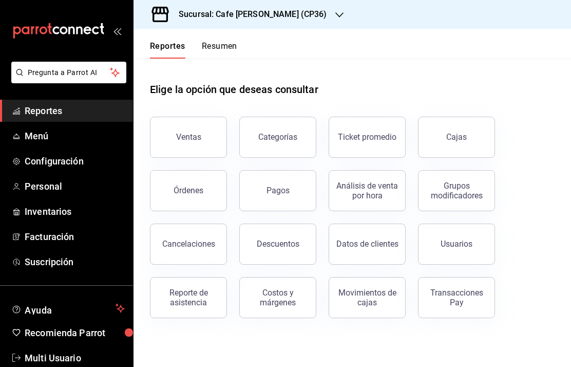
click at [275, 193] on div "Pagos" at bounding box center [278, 190] width 23 height 10
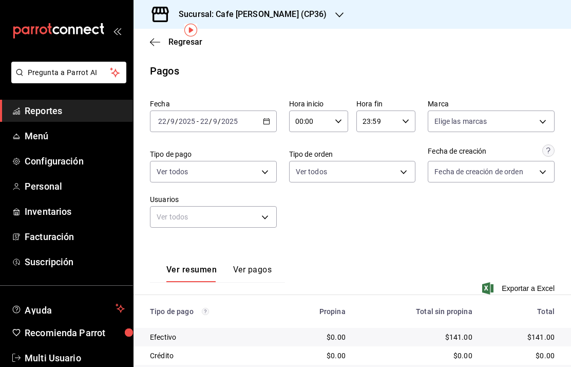
click at [249, 264] on button "Ver pagos" at bounding box center [252, 272] width 39 height 17
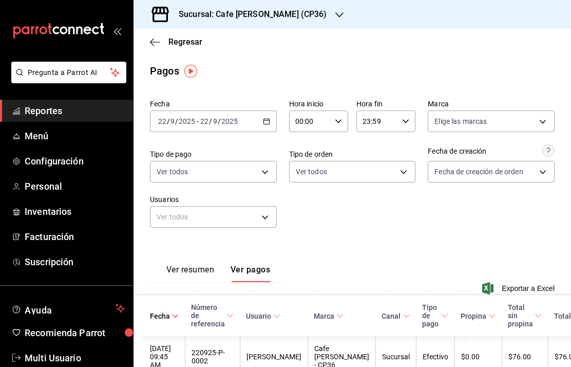
click at [164, 44] on span "Regresar" at bounding box center [176, 42] width 52 height 10
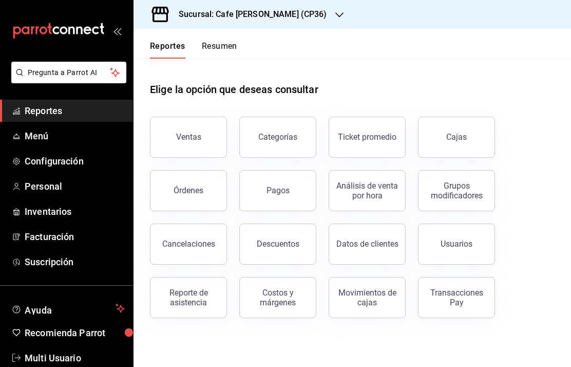
click at [229, 48] on button "Resumen" at bounding box center [219, 49] width 35 height 17
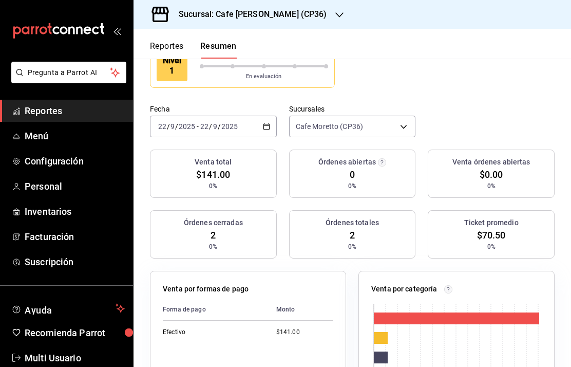
scroll to position [85, 0]
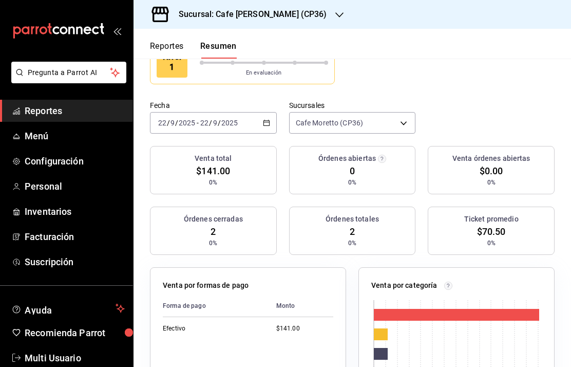
click at [390, 123] on body "Pregunta a Parrot AI Reportes Menú Configuración Personal Inventarios Facturaci…" at bounding box center [285, 183] width 571 height 367
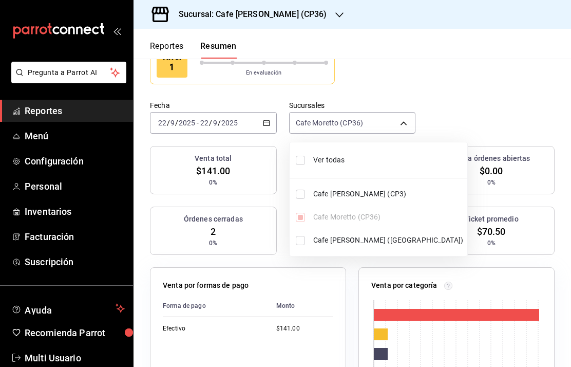
click at [501, 92] on div at bounding box center [285, 183] width 571 height 367
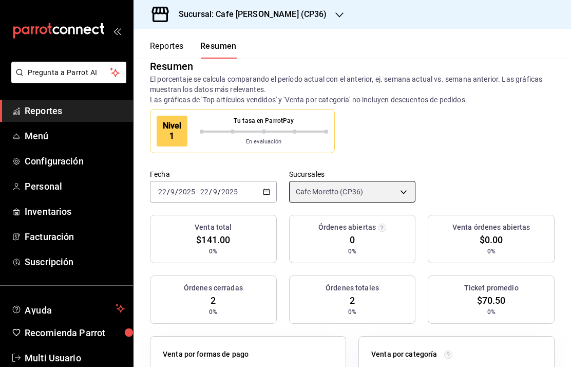
scroll to position [16, 0]
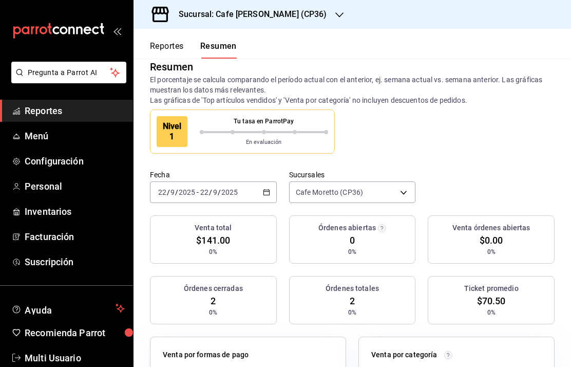
click at [396, 197] on body "Pregunta a Parrot AI Reportes Menú Configuración Personal Inventarios Facturaci…" at bounding box center [285, 183] width 571 height 367
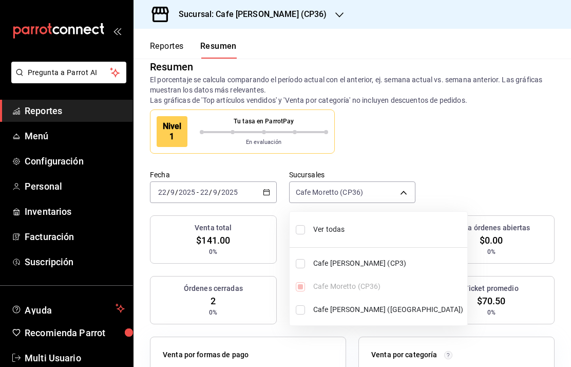
click at [318, 229] on span "Ver todas" at bounding box center [388, 229] width 150 height 11
type input "[object Object],[object Object],[object Object]"
checkbox input "true"
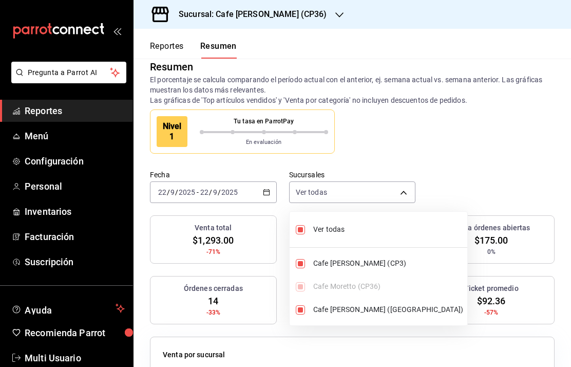
click at [532, 149] on div at bounding box center [285, 183] width 571 height 367
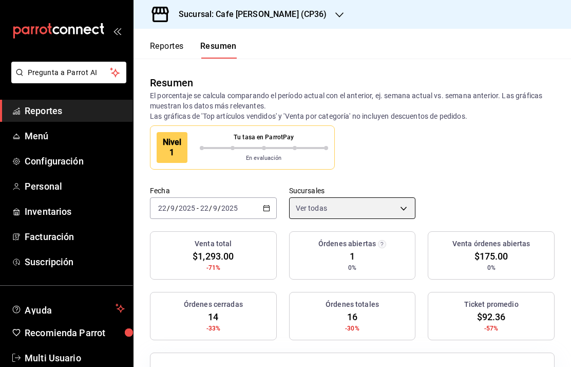
scroll to position [0, 0]
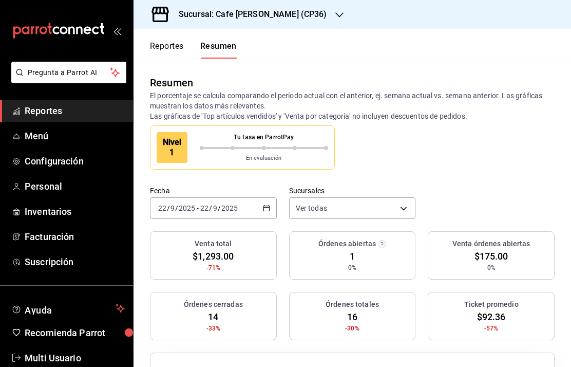
click at [168, 46] on button "Reportes" at bounding box center [167, 49] width 34 height 17
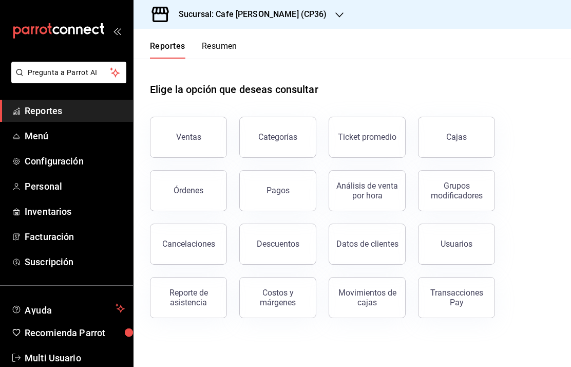
click at [277, 190] on div "Pagos" at bounding box center [278, 190] width 23 height 10
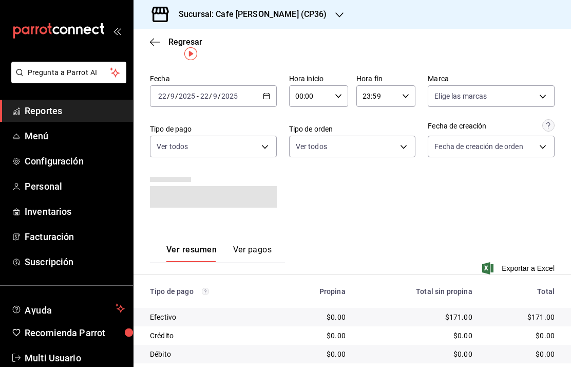
scroll to position [3, 0]
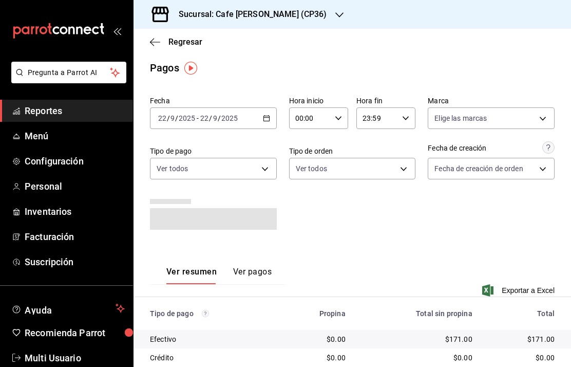
click at [282, 22] on div "Sucursal: Cafe [PERSON_NAME] (CP36)" at bounding box center [245, 14] width 206 height 29
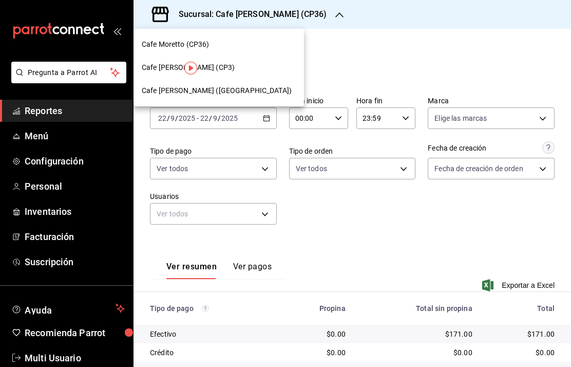
click at [237, 65] on div "Cafe [PERSON_NAME] (CP3)" at bounding box center [219, 67] width 154 height 11
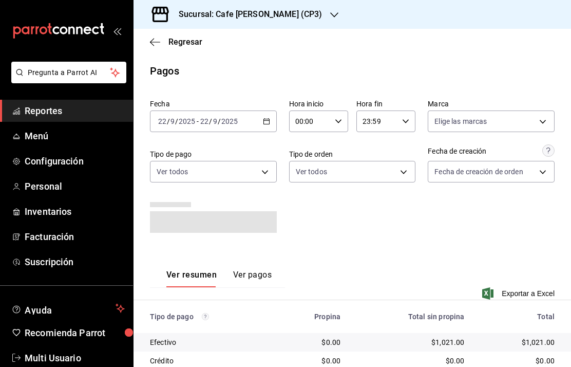
click at [245, 270] on button "Ver pagos" at bounding box center [252, 278] width 39 height 17
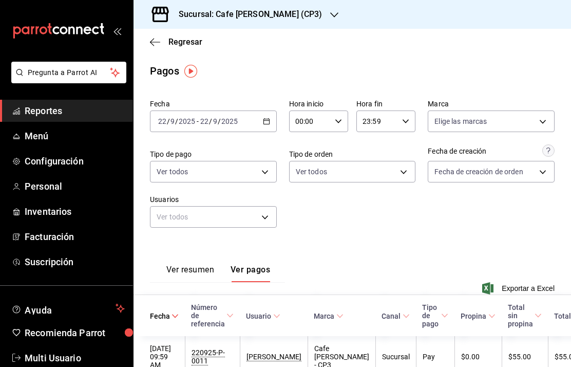
click at [174, 38] on span "Regresar" at bounding box center [185, 42] width 34 height 10
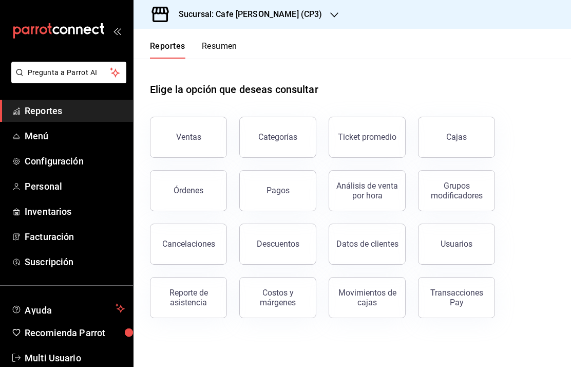
click at [276, 301] on div "Costos y márgenes" at bounding box center [278, 298] width 64 height 20
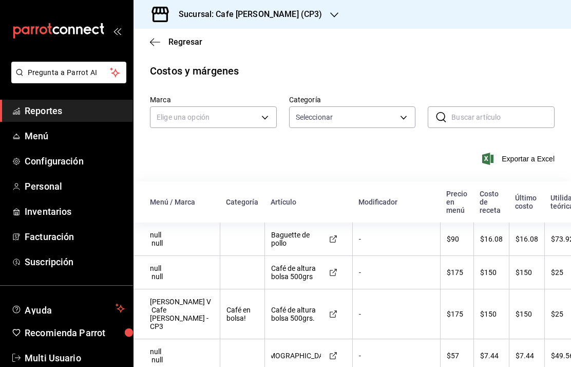
click at [261, 116] on body "Pregunta a Parrot AI Reportes Menú Configuración Personal Inventarios Facturaci…" at bounding box center [285, 183] width 571 height 367
click at [209, 163] on li "Cafe [PERSON_NAME] - CP3" at bounding box center [213, 166] width 126 height 17
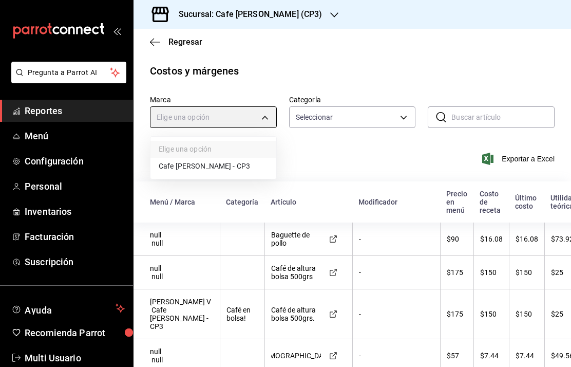
type input "1a219e6b-4538-4a36-8180-b402e53fe872"
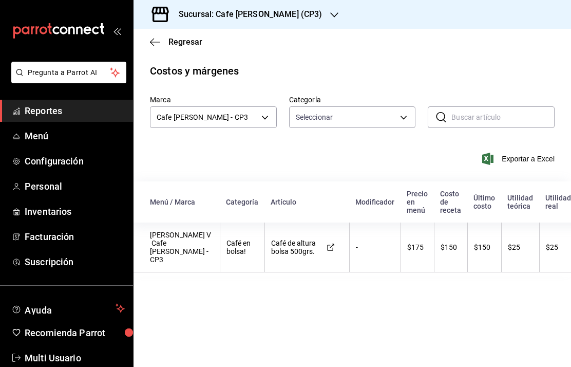
click at [395, 120] on body "Pregunta a Parrot AI Reportes Menú Configuración Personal Inventarios Facturaci…" at bounding box center [285, 183] width 571 height 367
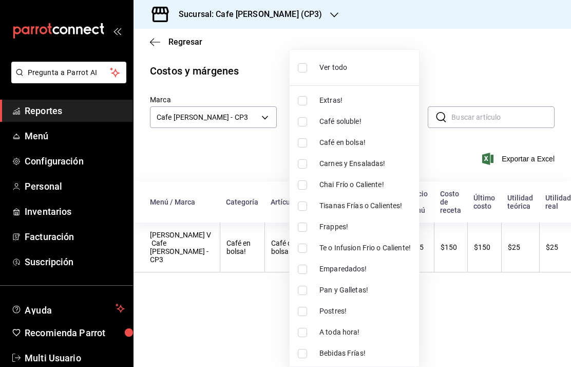
click at [305, 67] on input "checkbox" at bounding box center [302, 67] width 9 height 9
checkbox input "true"
type input "ca95ea6e-faf6-4415-b72e-332264bdc936,73bd7f27-771c-4ccc-92e5-423ca5c547de,3e3d4…"
checkbox input "true"
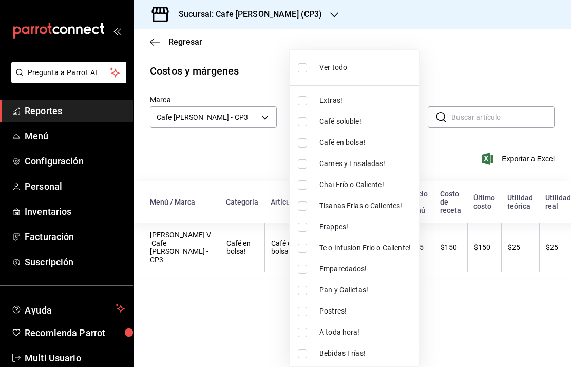
checkbox input "true"
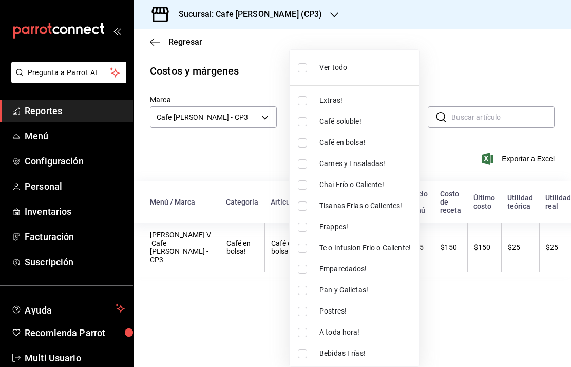
checkbox input "true"
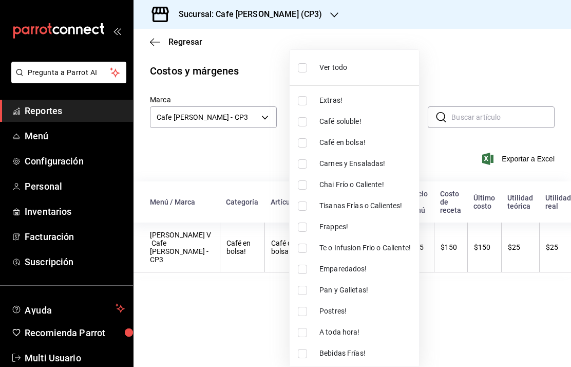
checkbox input "true"
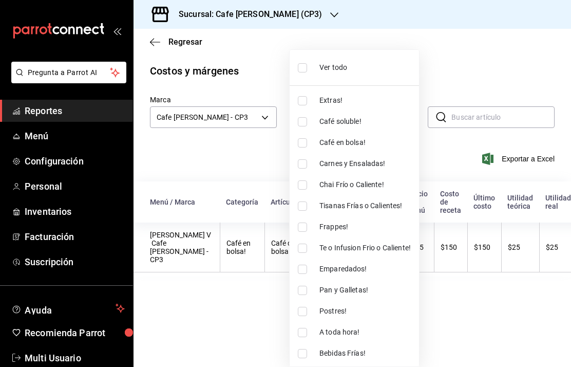
checkbox input "true"
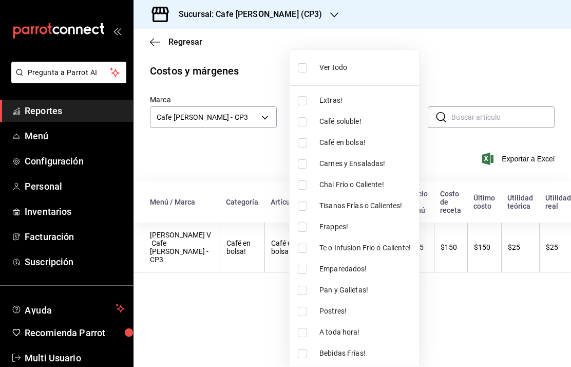
checkbox input "true"
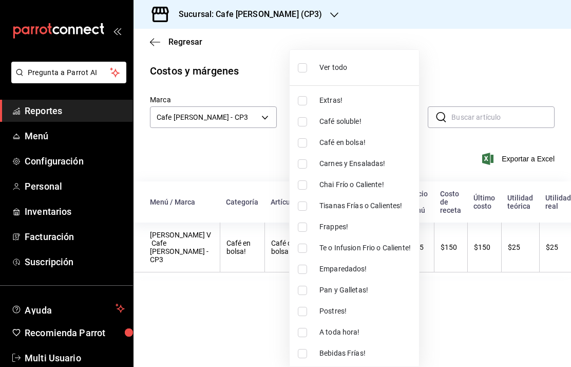
checkbox input "true"
click at [508, 55] on div at bounding box center [285, 183] width 571 height 367
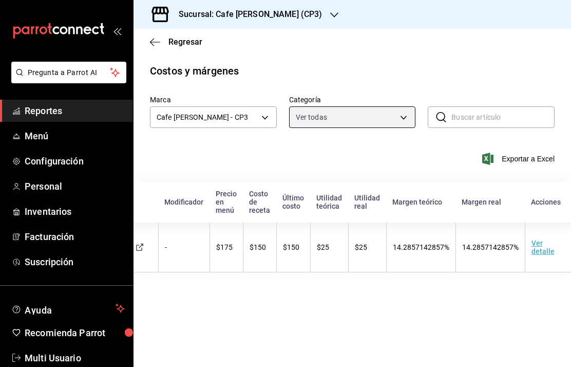
scroll to position [0, 191]
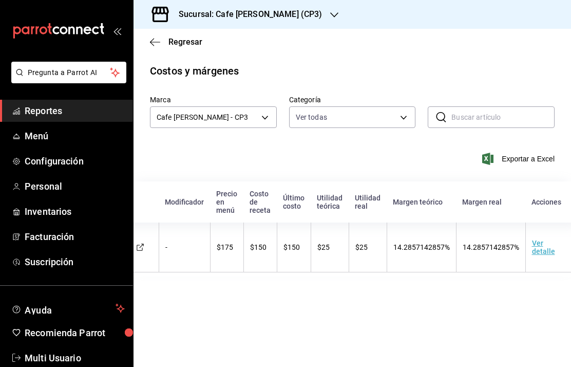
click at [540, 242] on td "Ver detalle" at bounding box center [551, 247] width 52 height 50
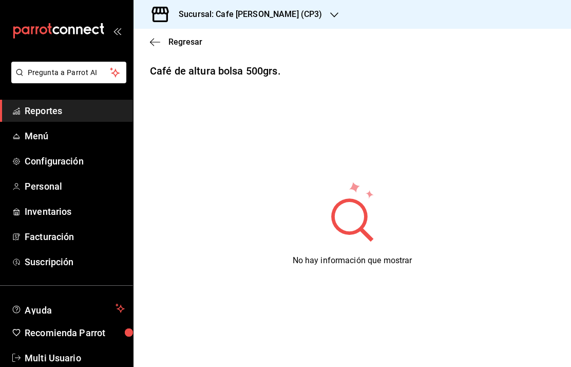
click at [179, 39] on span "Regresar" at bounding box center [185, 42] width 34 height 10
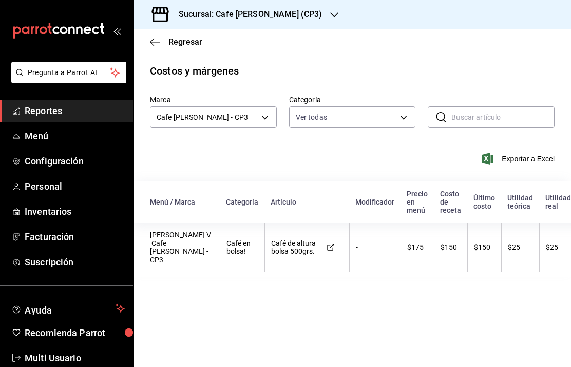
click at [232, 122] on body "Pregunta a Parrot AI Reportes Menú Configuración Personal Inventarios Facturaci…" at bounding box center [285, 183] width 571 height 367
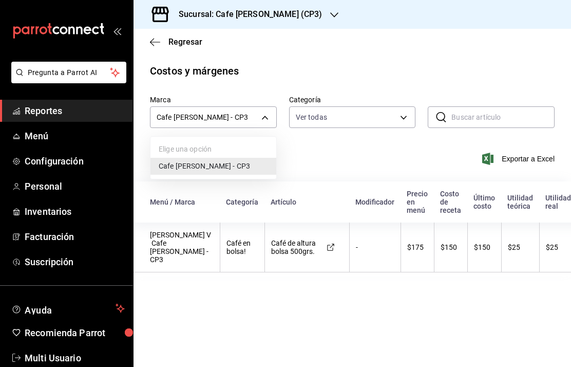
click at [205, 151] on ul "Elige una opción Cafe [PERSON_NAME] - CP3" at bounding box center [213, 158] width 126 height 42
click at [199, 145] on ul "Elige una opción Cafe [PERSON_NAME] - CP3" at bounding box center [213, 158] width 126 height 42
click at [155, 39] on div at bounding box center [285, 183] width 571 height 367
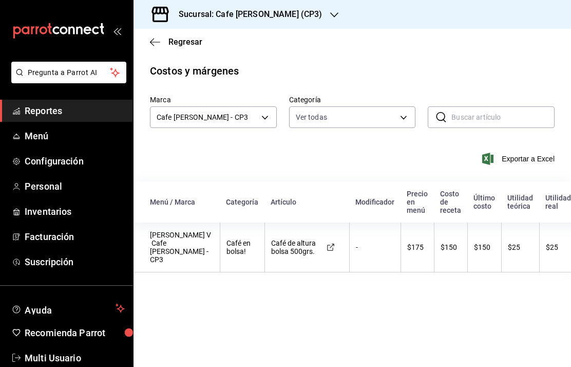
click at [156, 42] on icon "button" at bounding box center [155, 42] width 10 height 1
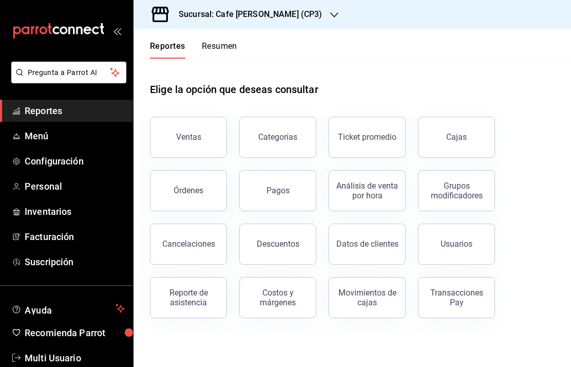
click at [281, 299] on div "Costos y márgenes" at bounding box center [278, 298] width 64 height 20
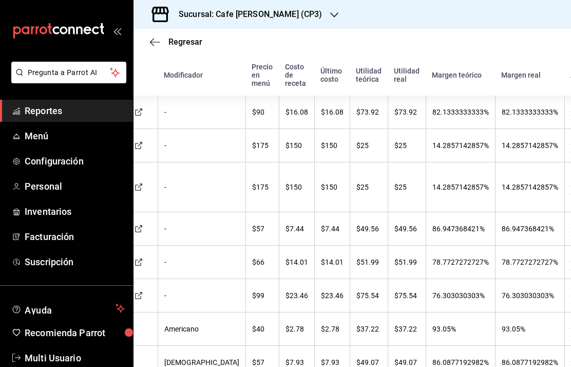
scroll to position [0, 194]
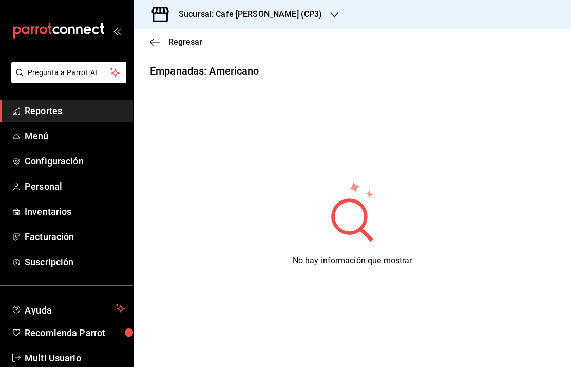
click at [178, 45] on span "Regresar" at bounding box center [185, 42] width 34 height 10
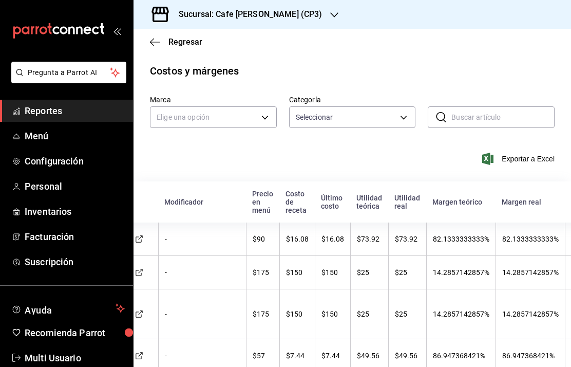
click at [159, 46] on icon "button" at bounding box center [155, 41] width 10 height 9
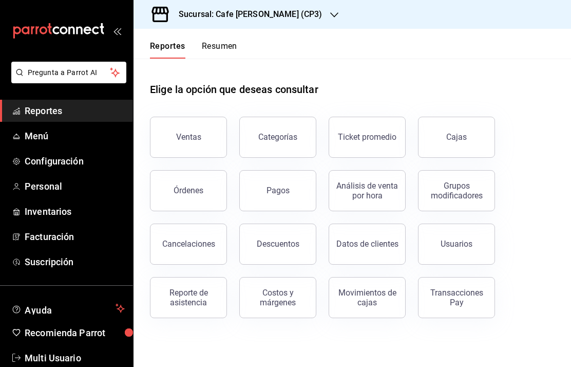
click at [330, 17] on icon "button" at bounding box center [334, 15] width 8 height 8
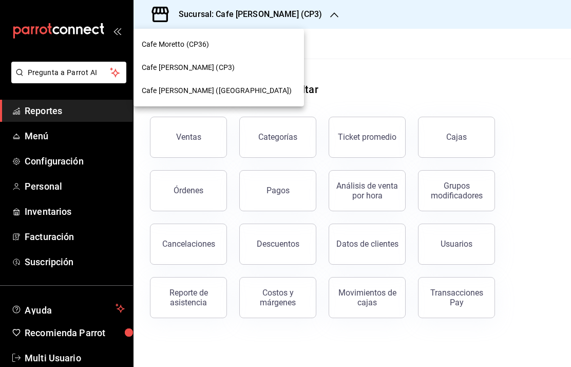
click at [218, 90] on span "Cafe [PERSON_NAME] ([GEOGRAPHIC_DATA])" at bounding box center [217, 90] width 150 height 11
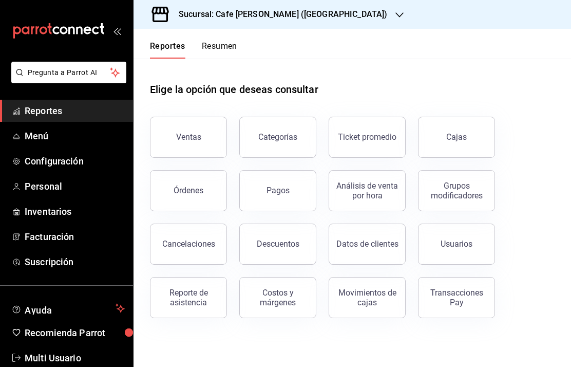
click at [200, 190] on div "Órdenes" at bounding box center [189, 190] width 30 height 10
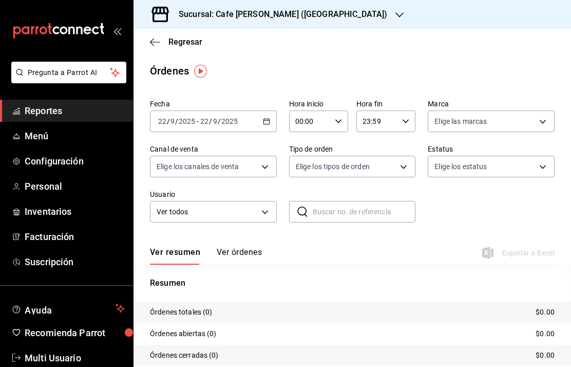
click at [171, 42] on span "Regresar" at bounding box center [185, 42] width 34 height 10
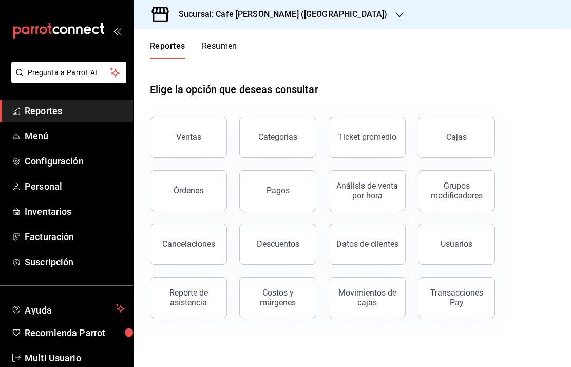
click at [222, 51] on button "Resumen" at bounding box center [219, 49] width 35 height 17
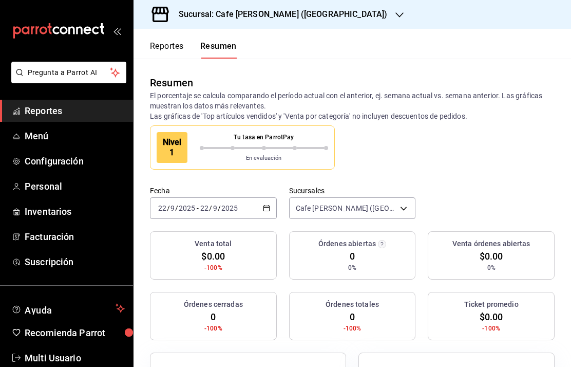
click at [389, 161] on div "Nivel 1 Tu tasa en ParrotPay En evaluación" at bounding box center [352, 147] width 405 height 44
click at [401, 201] on body "Pregunta a Parrot AI Reportes Menú Configuración Personal Inventarios Facturaci…" at bounding box center [285, 183] width 571 height 367
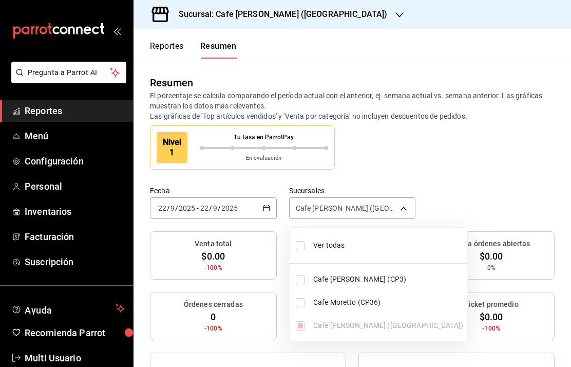
click at [304, 245] on input "checkbox" at bounding box center [300, 245] width 9 height 9
checkbox input "true"
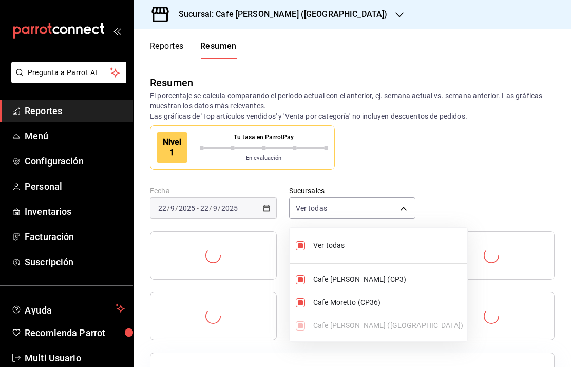
type input "[object Object],[object Object],[object Object]"
checkbox input "true"
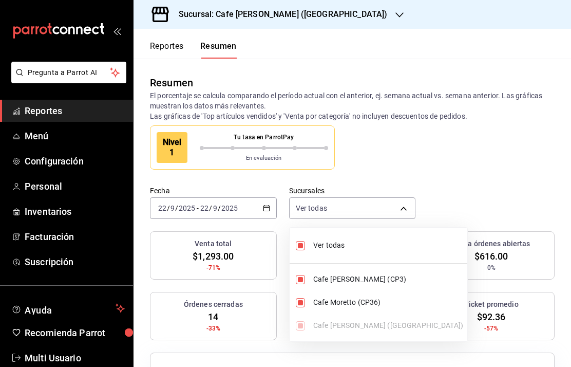
click at [453, 169] on div at bounding box center [285, 183] width 571 height 367
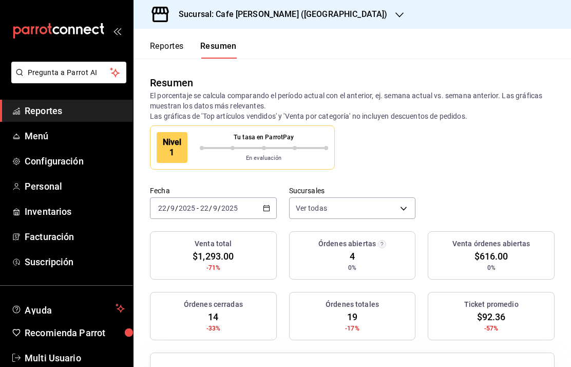
click at [171, 52] on button "Reportes" at bounding box center [167, 49] width 34 height 17
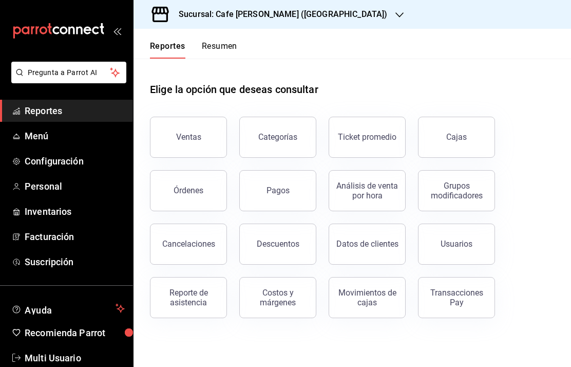
click at [197, 184] on button "Órdenes" at bounding box center [188, 190] width 77 height 41
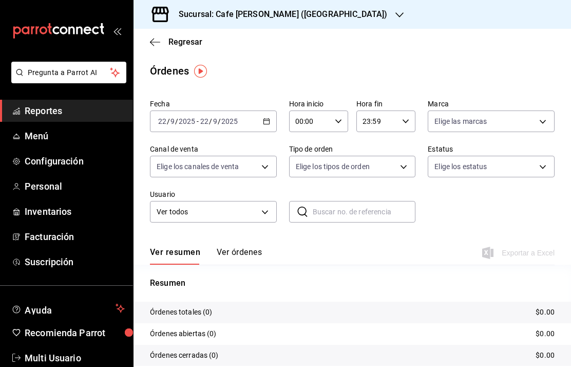
click at [166, 41] on span "Regresar" at bounding box center [176, 42] width 52 height 10
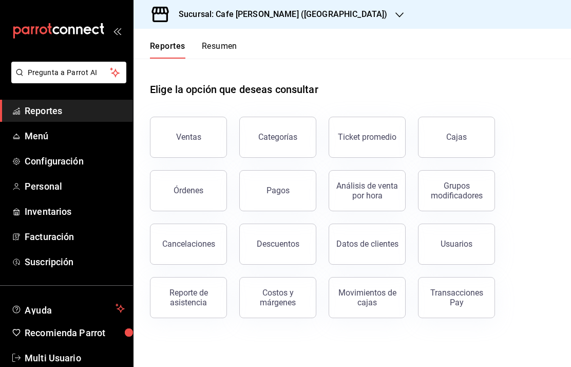
click at [193, 194] on div "Órdenes" at bounding box center [189, 190] width 30 height 10
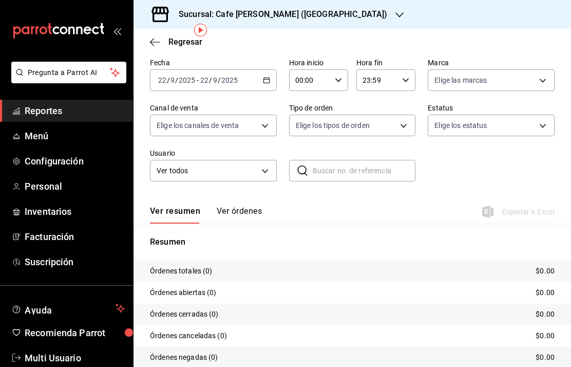
scroll to position [41, 0]
click at [165, 44] on span "Regresar" at bounding box center [176, 42] width 52 height 10
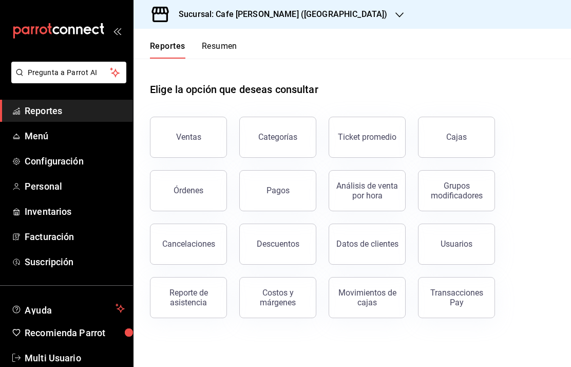
click at [199, 139] on div "Ventas" at bounding box center [188, 137] width 25 height 10
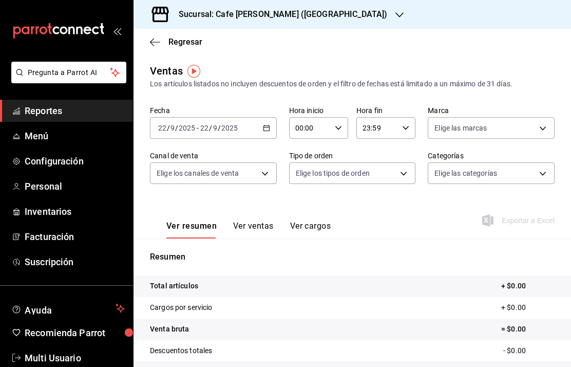
click at [165, 42] on span "Regresar" at bounding box center [176, 42] width 52 height 10
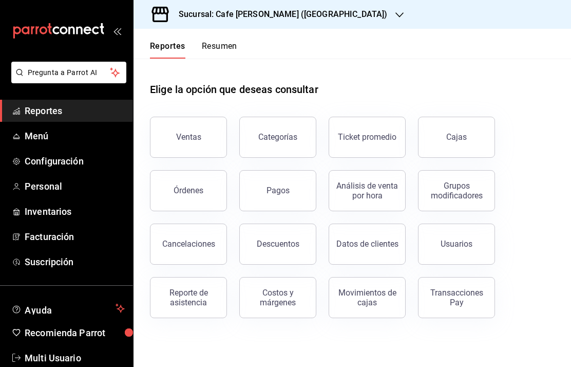
click at [191, 198] on button "Órdenes" at bounding box center [188, 190] width 77 height 41
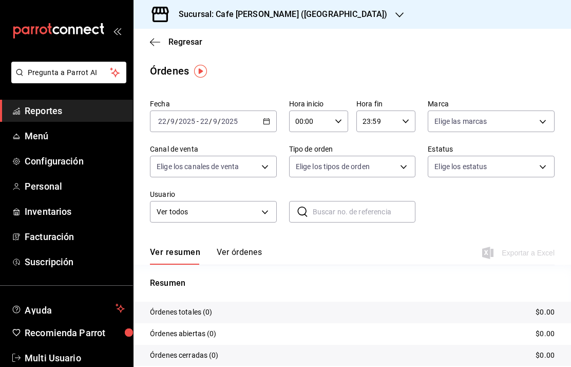
click at [149, 28] on div "Sucursal: Cafe [PERSON_NAME] ([GEOGRAPHIC_DATA])" at bounding box center [275, 14] width 266 height 29
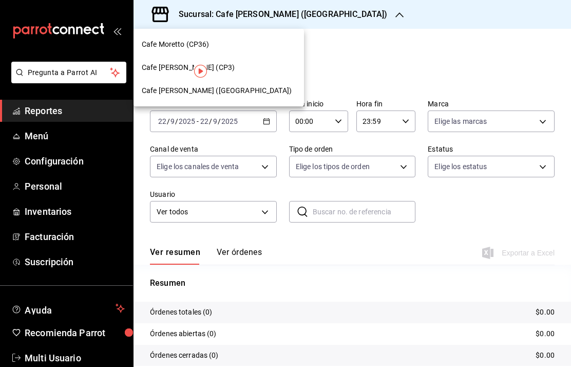
click at [359, 72] on div at bounding box center [285, 183] width 571 height 367
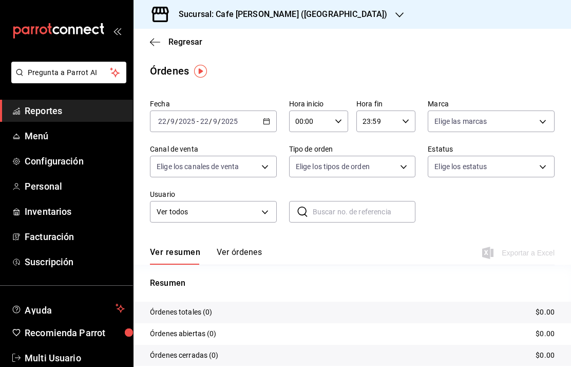
click at [308, 9] on h3 "Sucursal: Cafe [PERSON_NAME] ([GEOGRAPHIC_DATA])" at bounding box center [279, 14] width 217 height 12
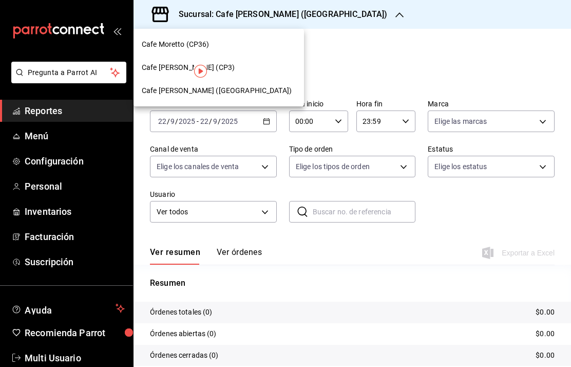
click at [199, 42] on span "Cafe Moretto (CP36)" at bounding box center [176, 44] width 68 height 11
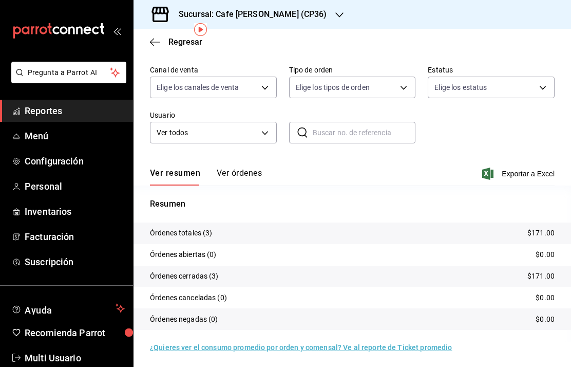
scroll to position [41, 0]
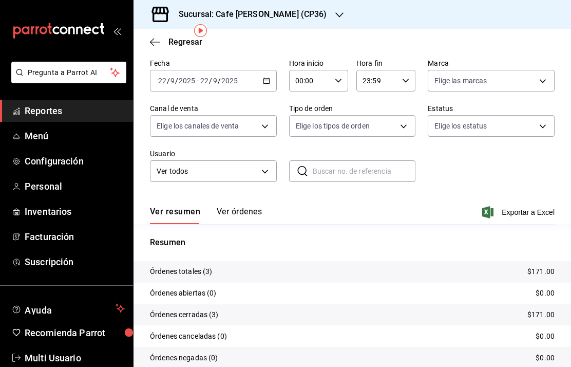
click at [286, 17] on h3 "Sucursal: Cafe [PERSON_NAME] (CP36)" at bounding box center [249, 14] width 157 height 12
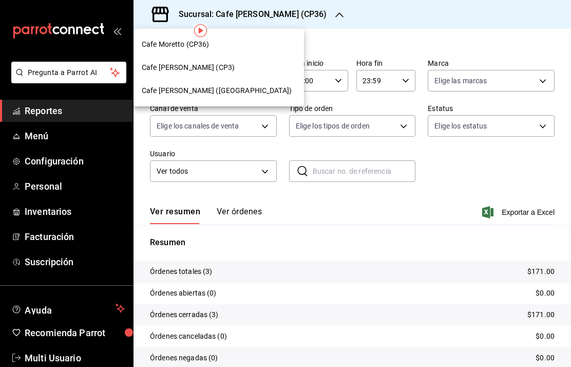
click at [220, 89] on span "Cafe [PERSON_NAME] ([GEOGRAPHIC_DATA])" at bounding box center [217, 90] width 150 height 11
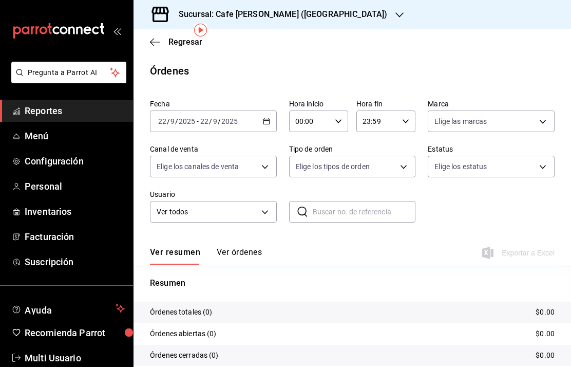
click at [308, 17] on h3 "Sucursal: Cafe [PERSON_NAME] ([GEOGRAPHIC_DATA])" at bounding box center [279, 14] width 217 height 12
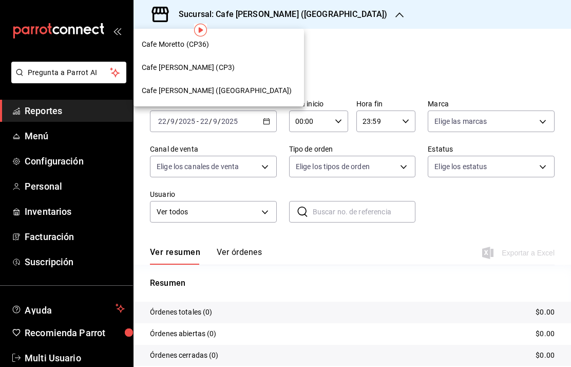
click at [315, 13] on div at bounding box center [285, 183] width 571 height 367
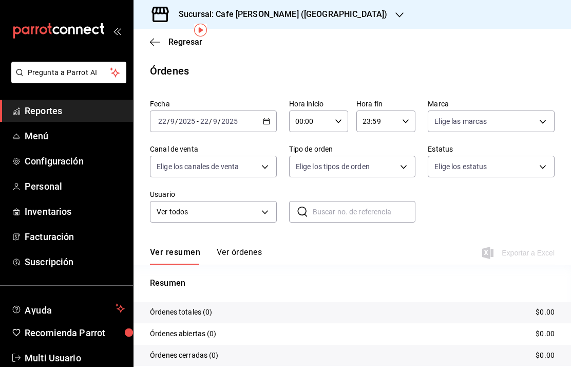
click at [319, 13] on h3 "Sucursal: Cafe [PERSON_NAME] ([GEOGRAPHIC_DATA])" at bounding box center [279, 14] width 217 height 12
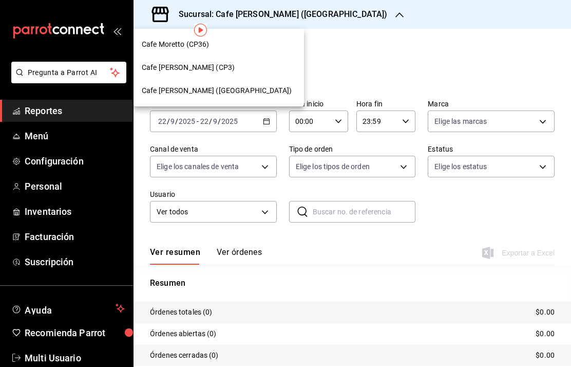
click at [198, 65] on span "Cafe [PERSON_NAME] (CP3)" at bounding box center [188, 67] width 93 height 11
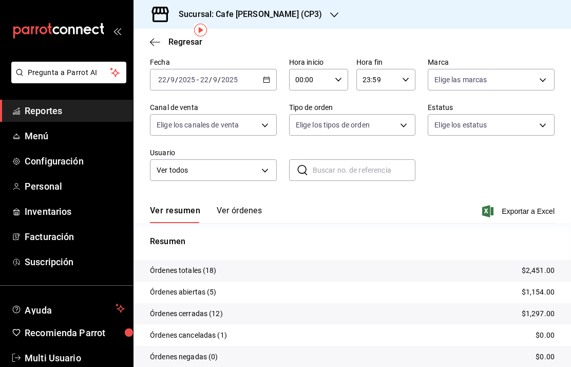
scroll to position [41, 0]
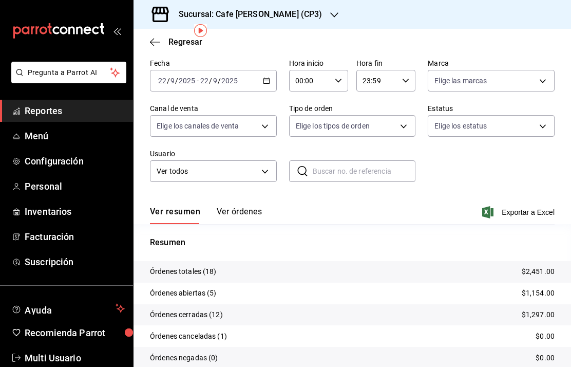
click at [268, 8] on h3 "Sucursal: Cafe [PERSON_NAME] (CP3)" at bounding box center [247, 14] width 152 height 12
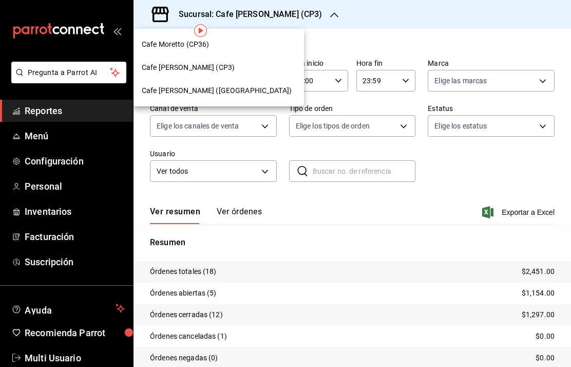
click at [176, 43] on span "Cafe Moretto (CP36)" at bounding box center [176, 44] width 68 height 11
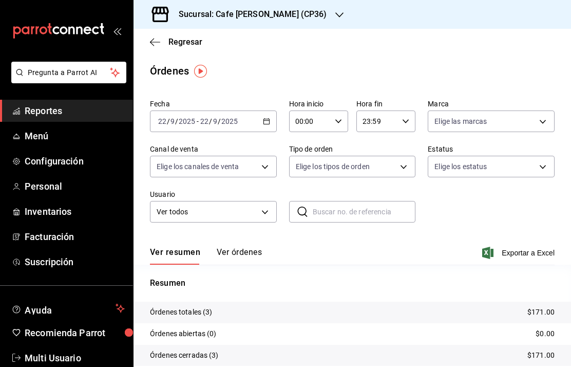
click at [237, 16] on h3 "Sucursal: Cafe [PERSON_NAME] (CP36)" at bounding box center [249, 14] width 157 height 12
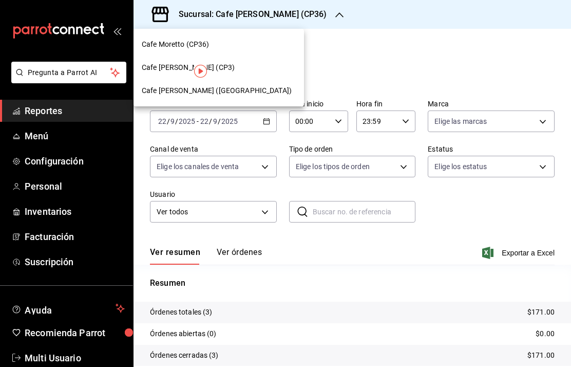
click at [212, 94] on span "Cafe [PERSON_NAME] ([GEOGRAPHIC_DATA])" at bounding box center [217, 90] width 150 height 11
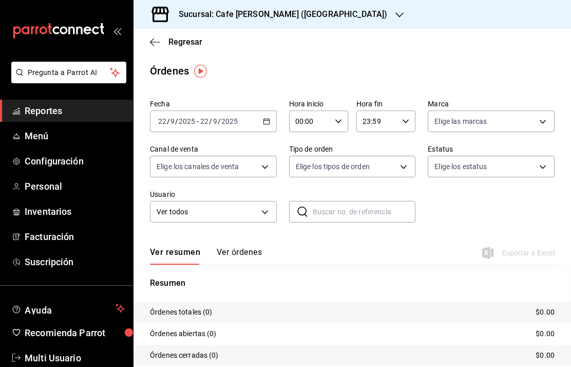
click at [166, 46] on span "Regresar" at bounding box center [176, 42] width 52 height 10
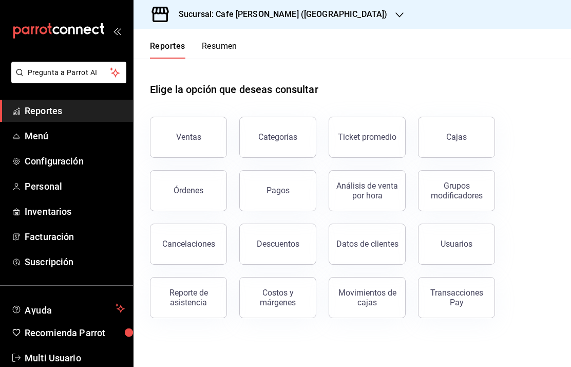
click at [219, 47] on button "Resumen" at bounding box center [219, 49] width 35 height 17
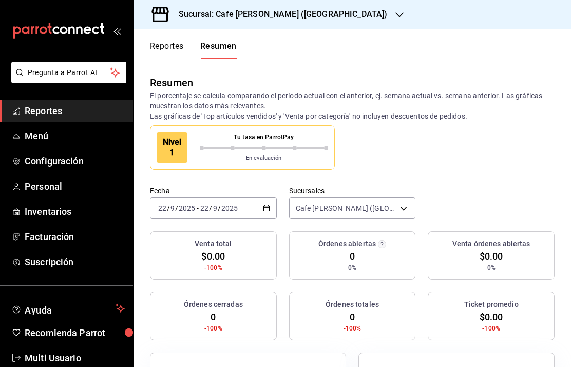
click at [365, 206] on body "Pregunta a Parrot AI Reportes Menú Configuración Personal Inventarios Facturaci…" at bounding box center [285, 183] width 571 height 367
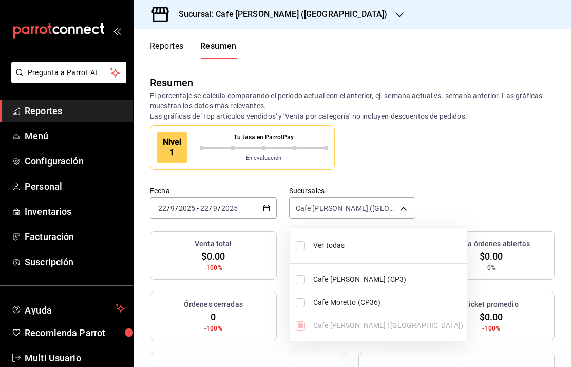
click at [325, 250] on span "Ver todas" at bounding box center [388, 245] width 150 height 11
type input "[object Object],[object Object],[object Object]"
checkbox input "true"
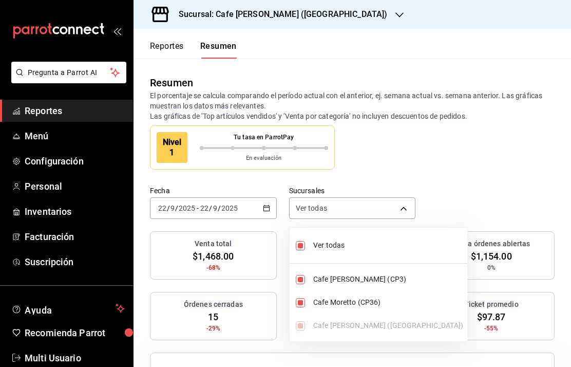
click at [437, 156] on div at bounding box center [285, 183] width 571 height 367
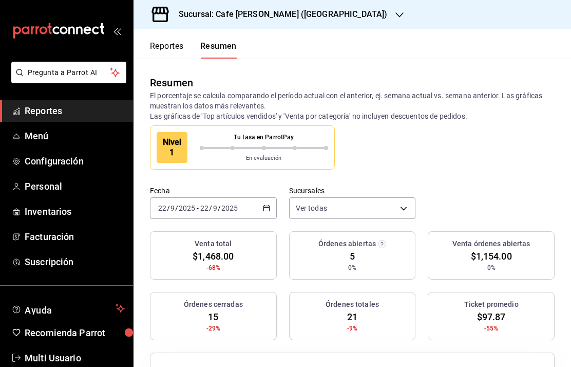
click at [214, 209] on input "9" at bounding box center [215, 208] width 5 height 8
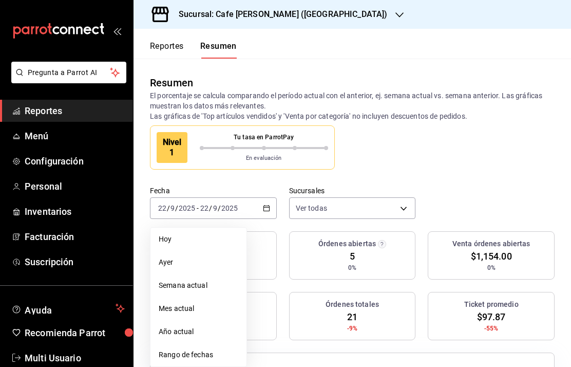
click at [165, 262] on span "Ayer" at bounding box center [199, 262] width 80 height 11
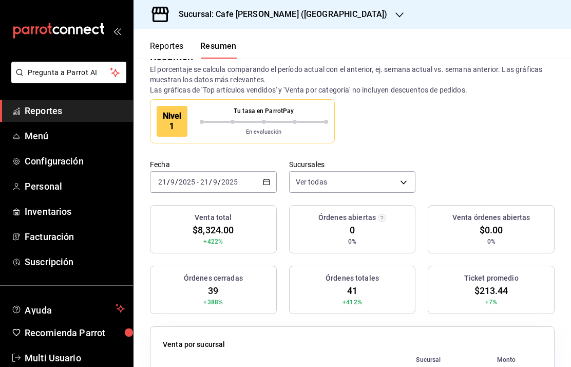
scroll to position [20, 0]
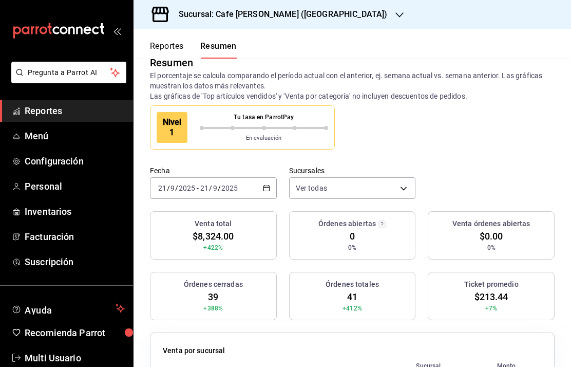
click at [222, 185] on input "2025" at bounding box center [229, 188] width 17 height 8
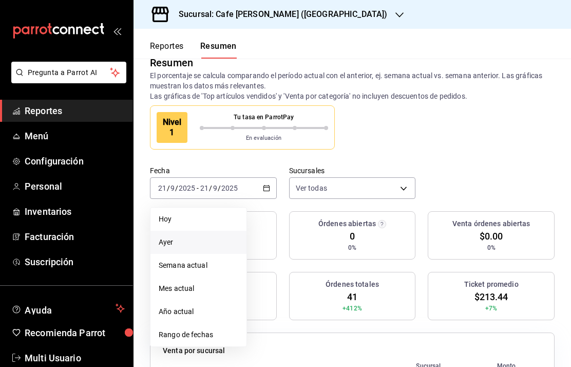
click at [183, 272] on li "Semana actual" at bounding box center [198, 265] width 96 height 23
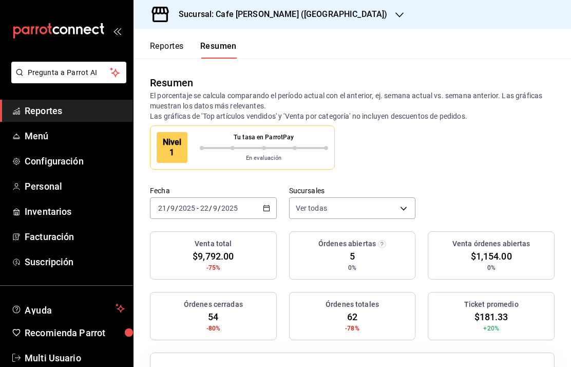
scroll to position [2, 0]
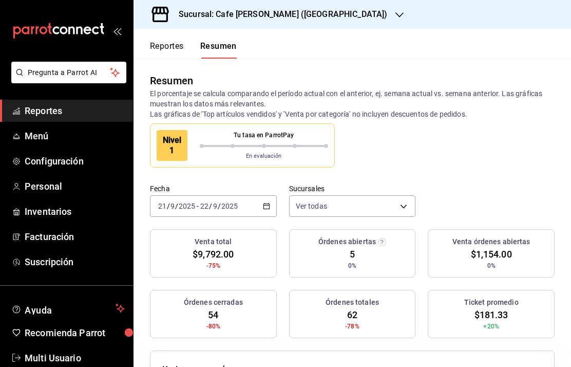
click at [171, 55] on button "Reportes" at bounding box center [167, 49] width 34 height 17
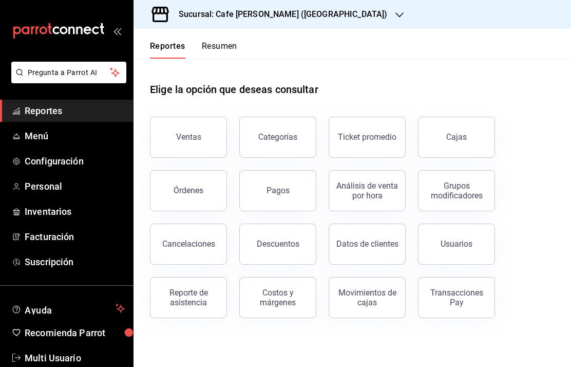
click at [191, 138] on div "Ventas" at bounding box center [188, 137] width 25 height 10
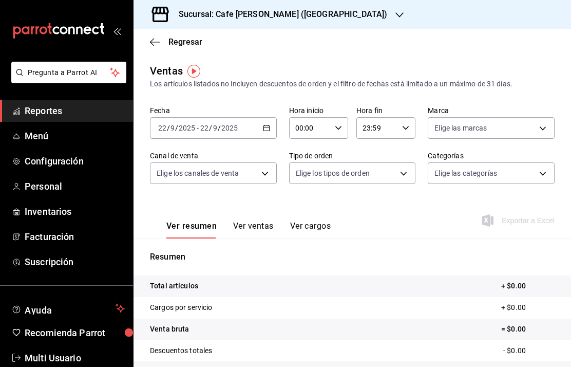
click at [166, 38] on span "Regresar" at bounding box center [176, 42] width 52 height 10
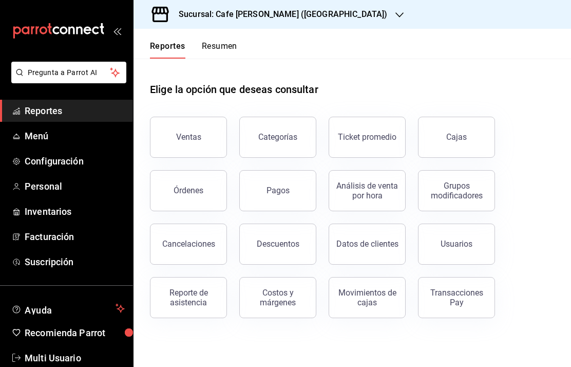
click at [184, 191] on div "Órdenes" at bounding box center [189, 190] width 30 height 10
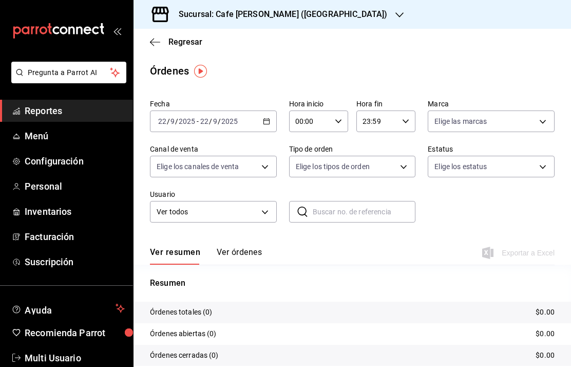
click at [168, 46] on span "Regresar" at bounding box center [176, 42] width 52 height 10
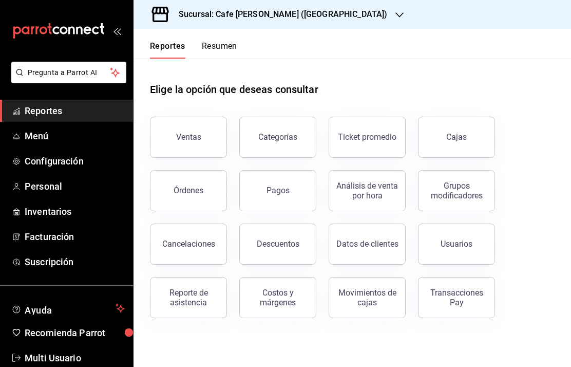
click at [37, 134] on span "Menú" at bounding box center [75, 136] width 100 height 14
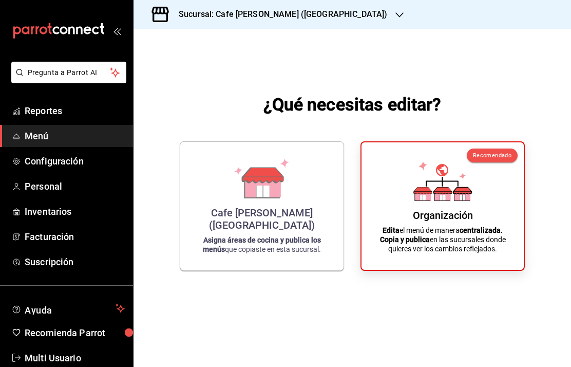
click at [468, 200] on icon at bounding box center [463, 196] width 16 height 10
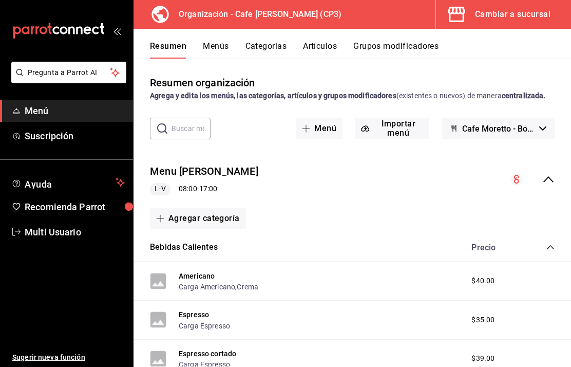
click at [544, 185] on icon "collapse-menu-row" at bounding box center [548, 179] width 12 height 12
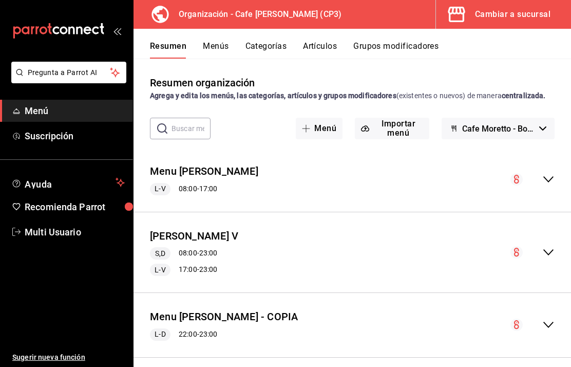
click at [513, 14] on div "Cambiar a sucursal" at bounding box center [512, 14] width 75 height 14
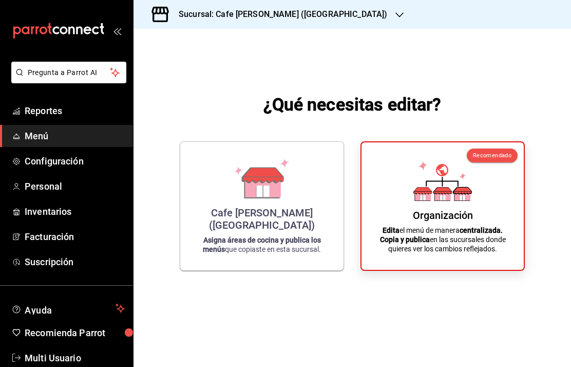
click at [275, 231] on div "Cafe [PERSON_NAME] ([GEOGRAPHIC_DATA])" at bounding box center [262, 218] width 139 height 25
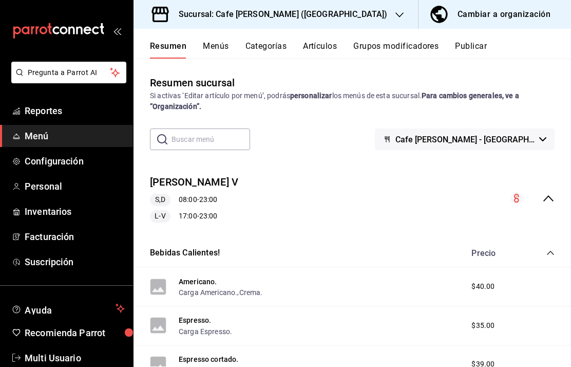
click at [433, 206] on div "[PERSON_NAME] V S,D 08:00 - 23:00 L-V 17:00 - 23:00" at bounding box center [353, 198] width 438 height 64
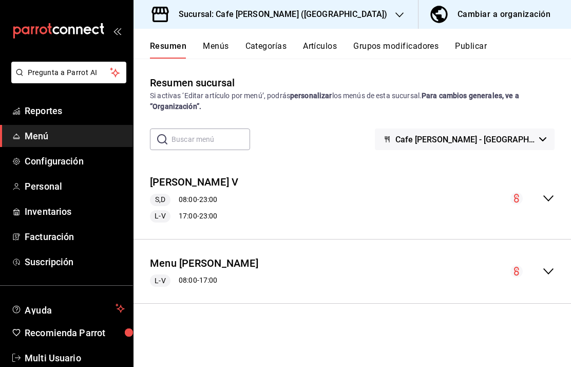
click at [52, 213] on span "Inventarios" at bounding box center [75, 211] width 100 height 14
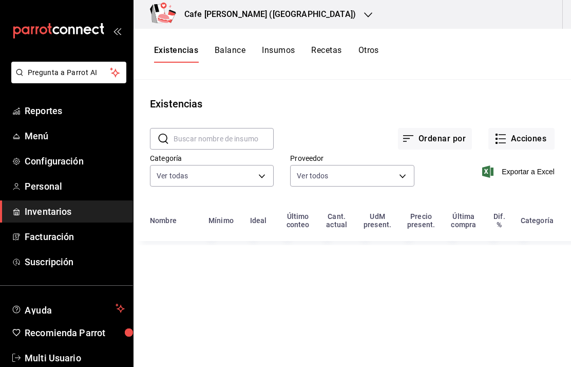
click at [364, 16] on icon "button" at bounding box center [368, 15] width 8 height 8
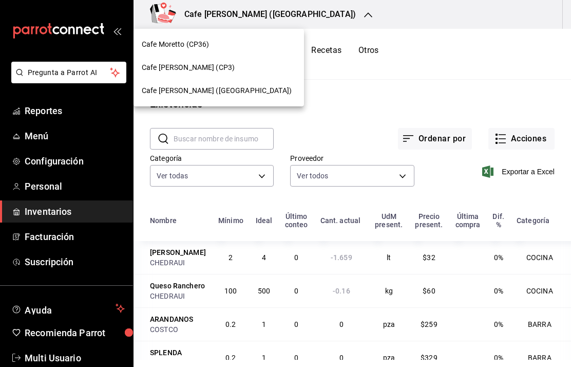
click at [200, 44] on span "Cafe Moretto (CP36)" at bounding box center [176, 44] width 68 height 11
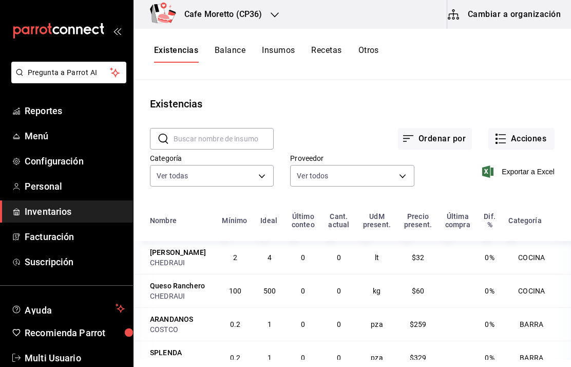
click at [516, 15] on button "Cambiar a organización" at bounding box center [505, 14] width 116 height 29
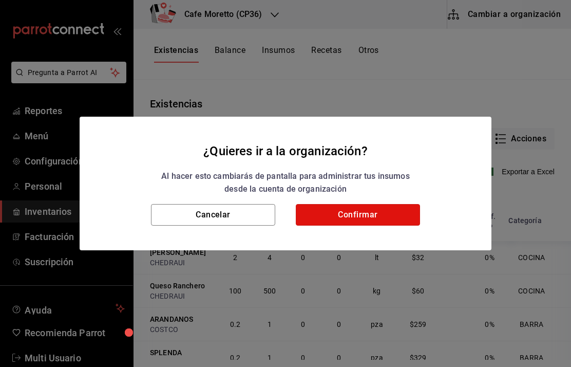
click at [366, 216] on button "Confirmar" at bounding box center [358, 215] width 124 height 22
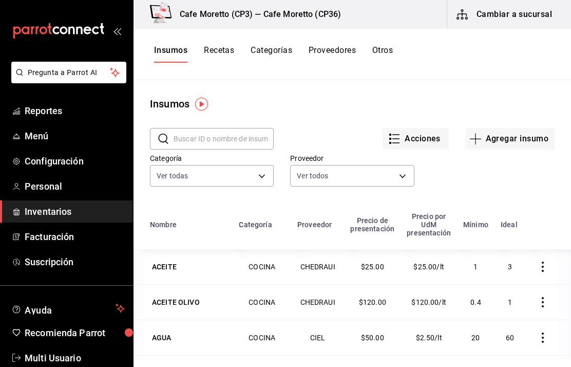
click at [221, 56] on button "Recetas" at bounding box center [219, 53] width 30 height 17
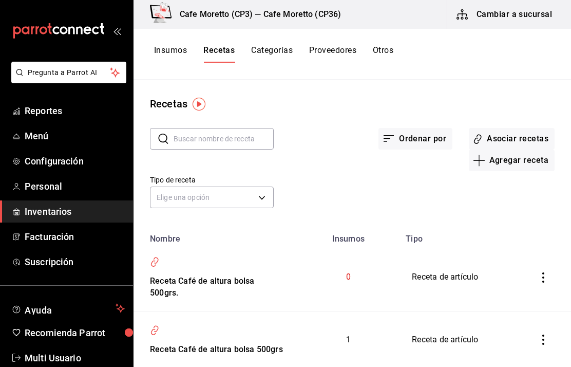
click at [268, 47] on button "Categorías" at bounding box center [272, 53] width 42 height 17
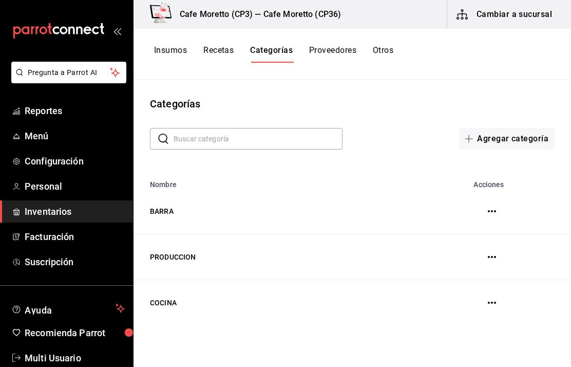
click at [495, 301] on icon "button" at bounding box center [492, 302] width 8 height 8
click at [495, 261] on div at bounding box center [285, 183] width 571 height 367
click at [488, 257] on icon "button" at bounding box center [492, 257] width 8 height 2
click at [496, 213] on div at bounding box center [285, 183] width 571 height 367
click at [494, 208] on icon "button" at bounding box center [492, 211] width 8 height 8
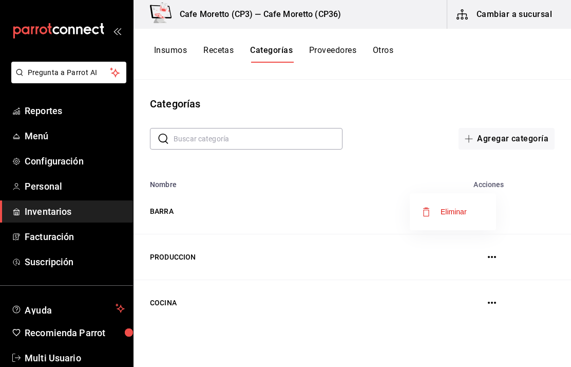
click at [332, 51] on div at bounding box center [285, 183] width 571 height 367
click at [340, 58] on button "Proveedores" at bounding box center [332, 53] width 47 height 17
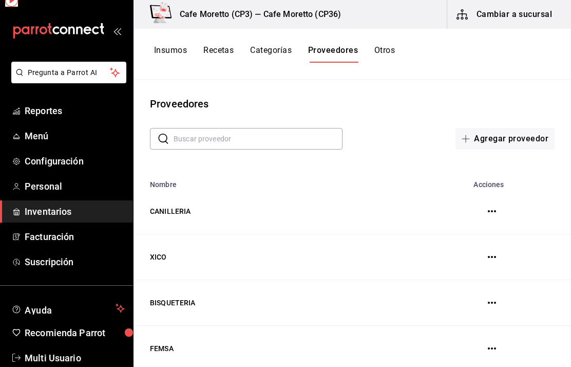
click at [330, 48] on button "Proveedores" at bounding box center [333, 53] width 50 height 17
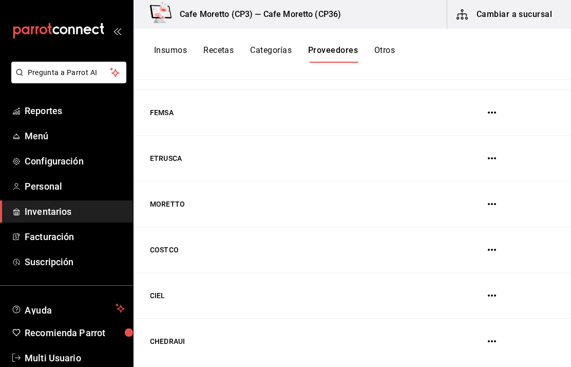
scroll to position [235, 0]
click at [208, 339] on td "CHEDRAUI" at bounding box center [275, 342] width 283 height 46
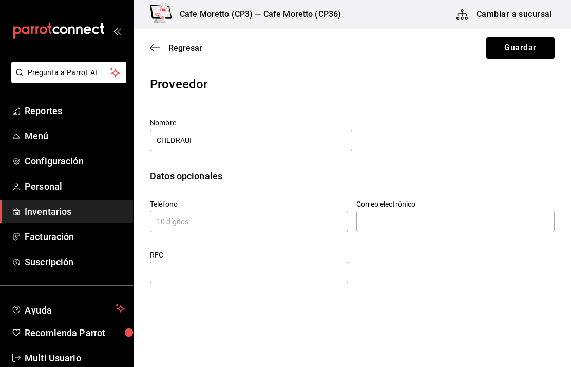
click at [165, 50] on span "Regresar" at bounding box center [176, 48] width 52 height 10
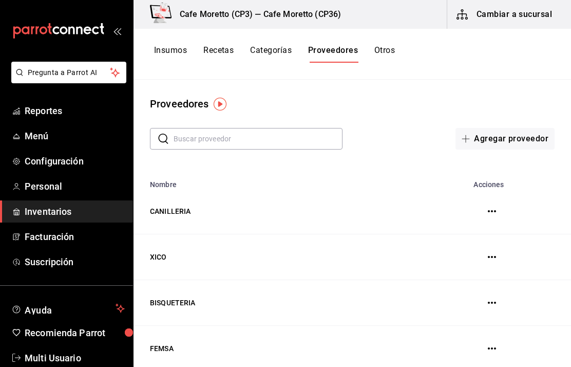
click at [383, 47] on button "Otros" at bounding box center [384, 53] width 21 height 17
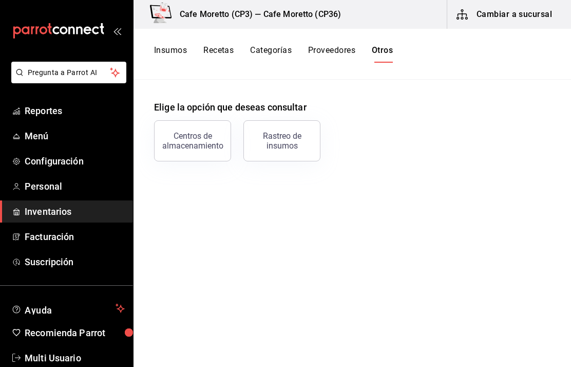
click at [197, 139] on div "Centros de almacenamiento" at bounding box center [193, 141] width 64 height 20
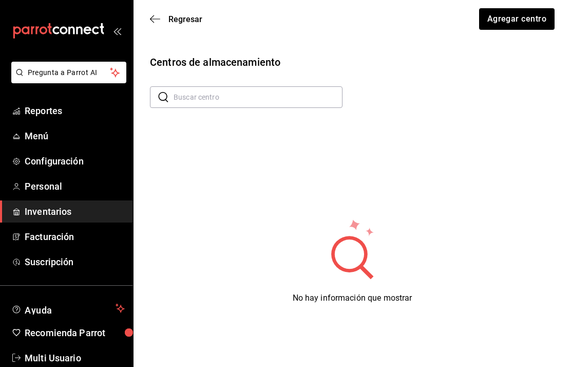
click at [169, 16] on span "Regresar" at bounding box center [185, 19] width 34 height 10
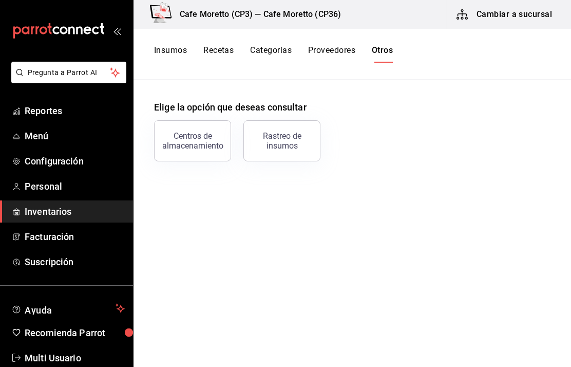
click at [200, 140] on div "Centros de almacenamiento" at bounding box center [193, 141] width 64 height 20
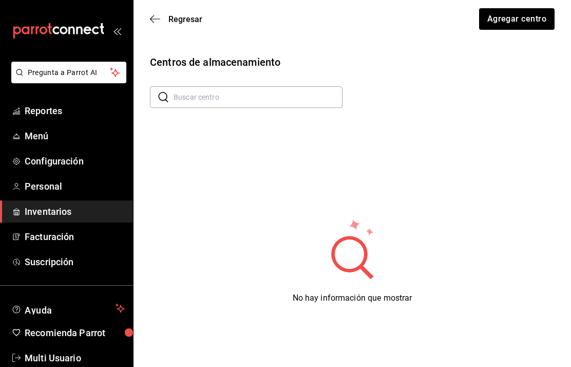
click at [515, 17] on button "Agregar centro" at bounding box center [516, 19] width 75 height 22
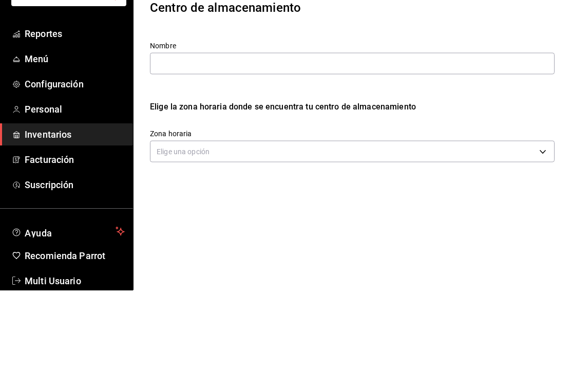
click at [526, 177] on div "Elige la zona horaria donde se encuentra tu centro de almacenamiento" at bounding box center [352, 183] width 405 height 12
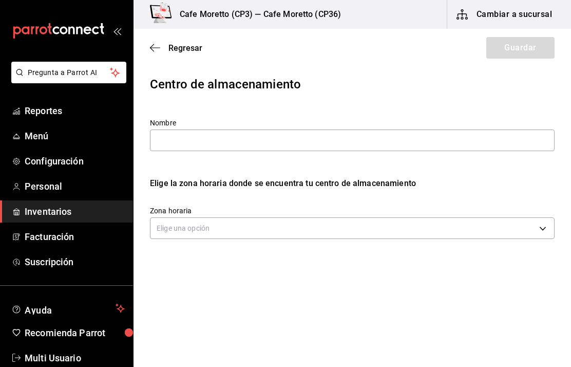
click at [543, 233] on body "Pregunta a Parrot AI Reportes Menú Configuración Personal Inventarios Facturaci…" at bounding box center [285, 154] width 571 height 309
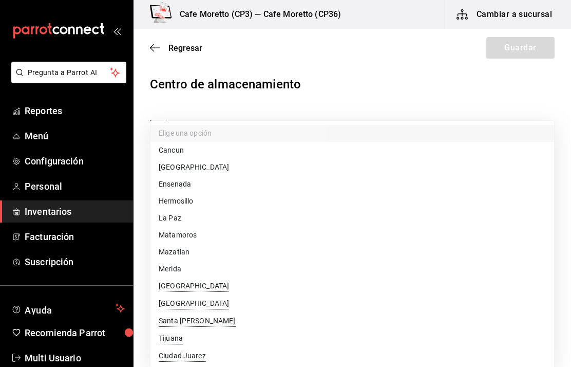
click at [426, 82] on div at bounding box center [285, 183] width 571 height 367
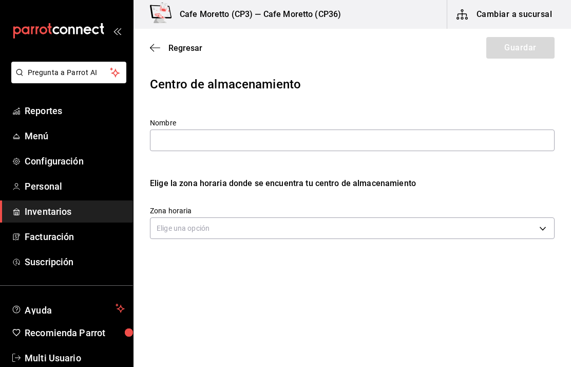
click at [164, 49] on span "Regresar" at bounding box center [176, 48] width 52 height 10
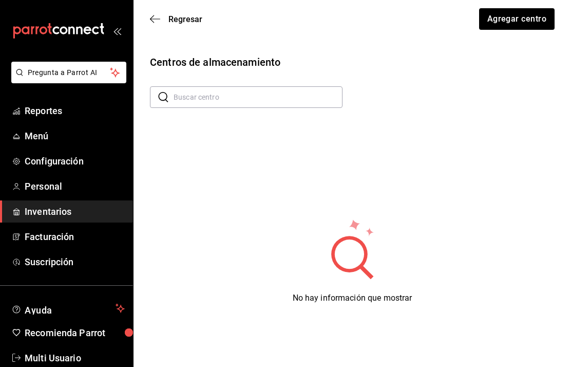
click at [166, 20] on span "Regresar" at bounding box center [176, 19] width 52 height 10
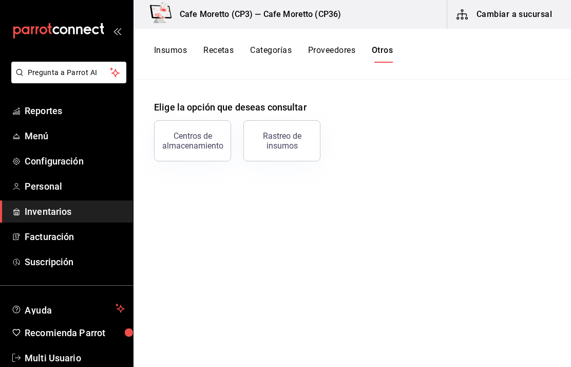
click at [169, 22] on icon at bounding box center [161, 13] width 22 height 21
click at [281, 144] on div "Rastreo de insumos" at bounding box center [282, 141] width 64 height 20
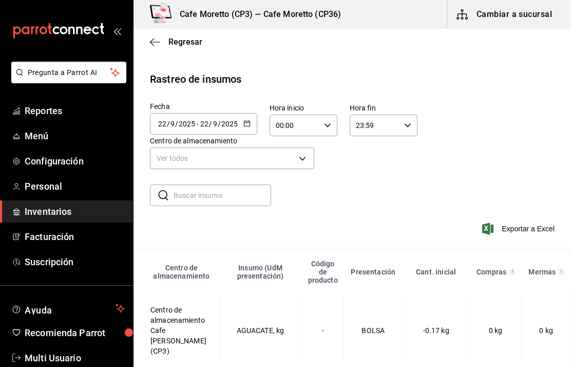
click at [301, 154] on body "Pregunta a Parrot AI Reportes Menú Configuración Personal Inventarios Facturaci…" at bounding box center [285, 182] width 571 height 365
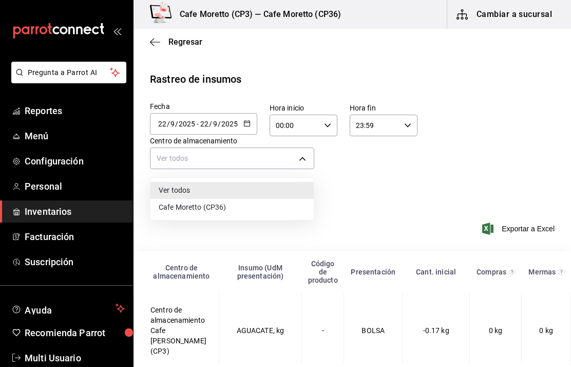
click at [208, 206] on li "Cafe Moretto (CP36)" at bounding box center [231, 207] width 163 height 17
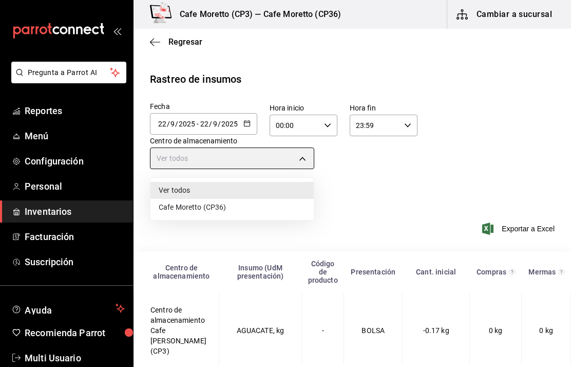
type input "8dbb5b0e-308b-4825-bc4e-f2c55e62bfd3"
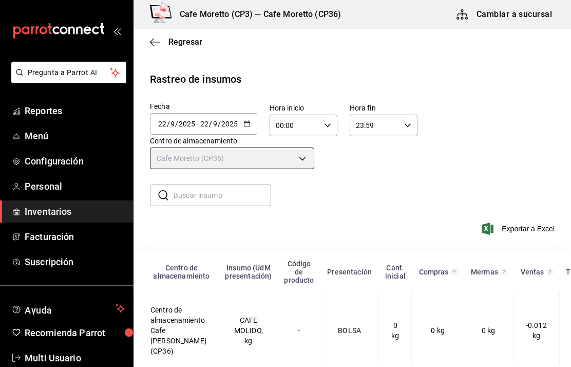
scroll to position [9, 0]
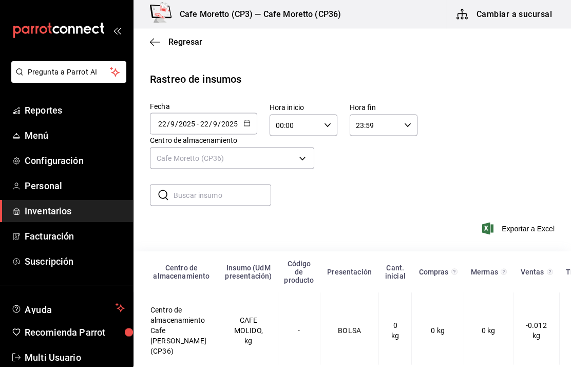
click at [181, 29] on div "Regresar" at bounding box center [353, 42] width 438 height 26
click at [177, 37] on span "Regresar" at bounding box center [185, 42] width 34 height 10
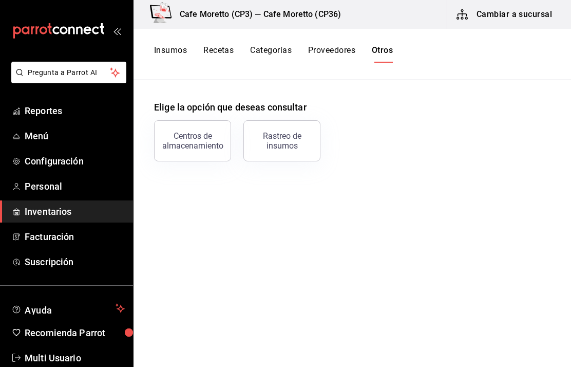
click at [220, 50] on button "Recetas" at bounding box center [218, 53] width 30 height 17
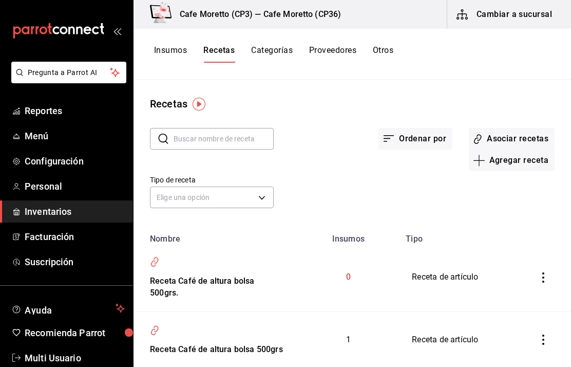
click at [342, 48] on button "Proveedores" at bounding box center [332, 53] width 47 height 17
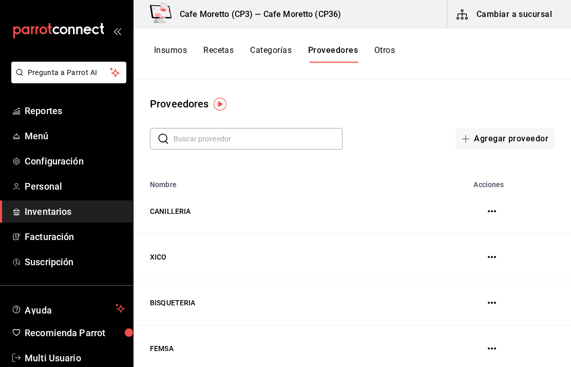
click at [280, 52] on button "Categorías" at bounding box center [271, 53] width 42 height 17
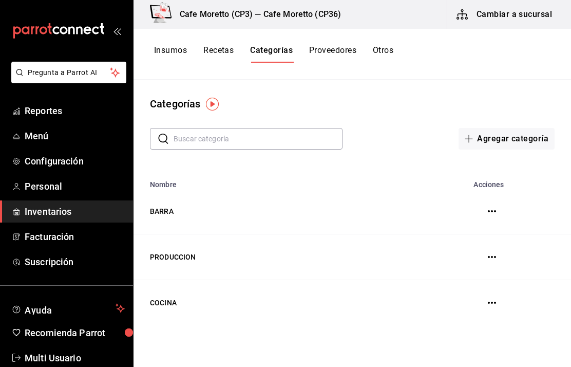
click at [176, 51] on button "Insumos" at bounding box center [170, 53] width 33 height 17
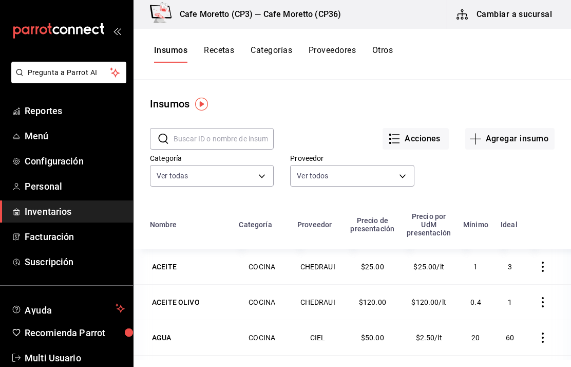
click at [413, 141] on button "Acciones" at bounding box center [416, 139] width 66 height 22
click at [339, 93] on div at bounding box center [285, 183] width 571 height 367
click at [225, 52] on button "Recetas" at bounding box center [219, 53] width 30 height 17
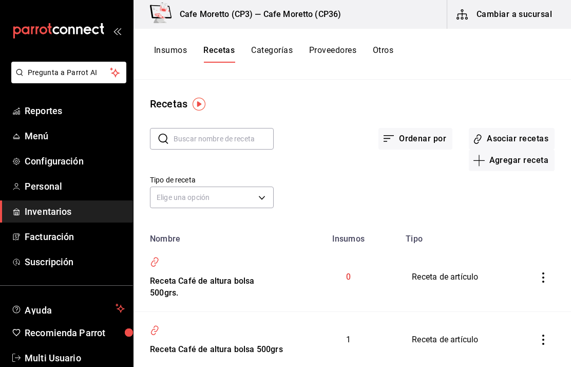
click at [338, 47] on button "Proveedores" at bounding box center [332, 53] width 47 height 17
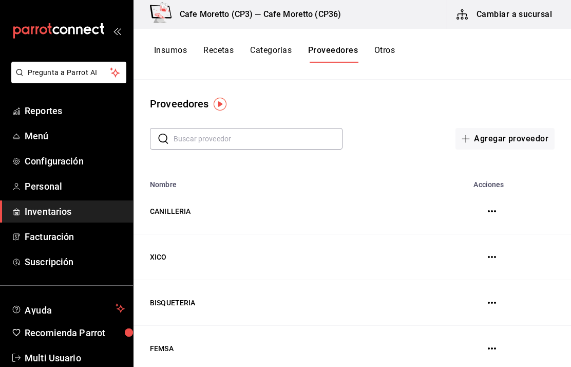
click at [271, 52] on button "Categorías" at bounding box center [271, 53] width 42 height 17
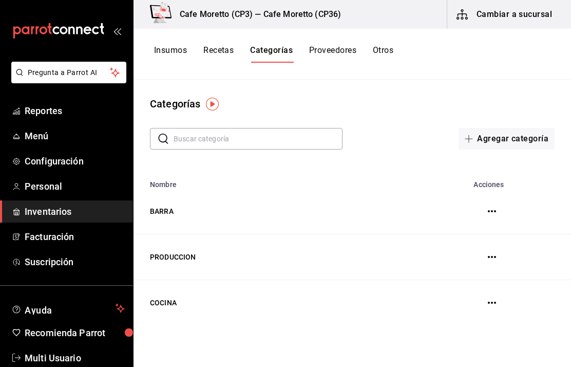
click at [389, 52] on button "Otros" at bounding box center [383, 53] width 21 height 17
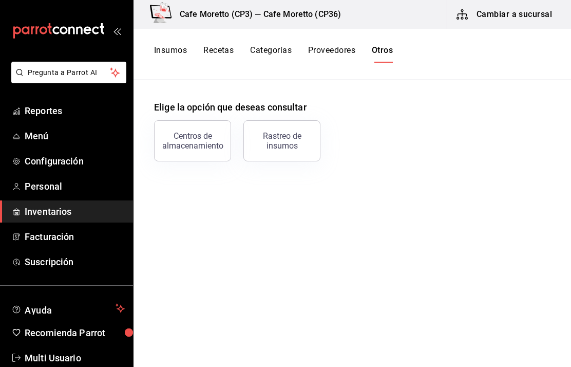
click at [341, 53] on button "Proveedores" at bounding box center [331, 53] width 47 height 17
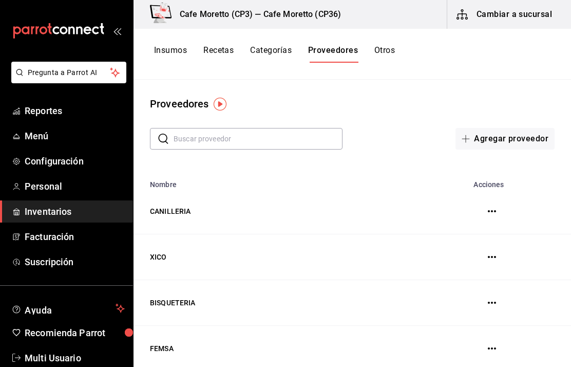
click at [279, 51] on button "Categorías" at bounding box center [271, 53] width 42 height 17
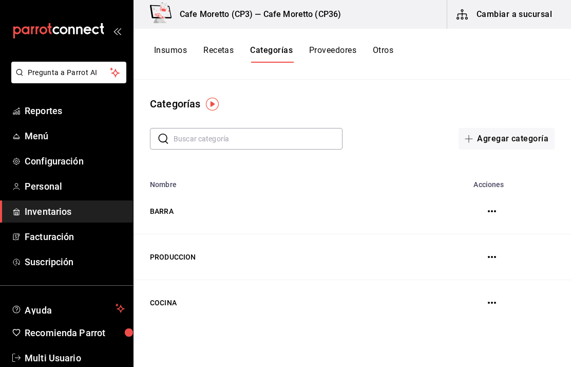
click at [176, 52] on button "Insumos" at bounding box center [170, 53] width 33 height 17
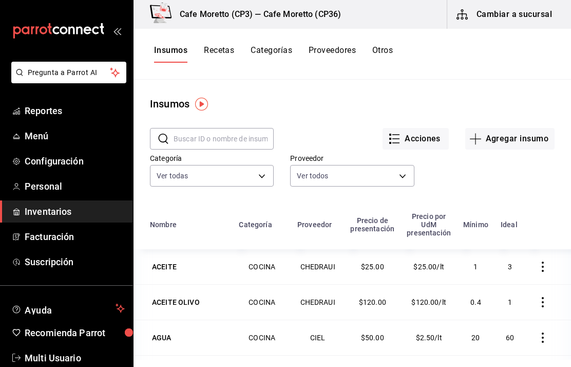
click at [417, 139] on button "Acciones" at bounding box center [416, 139] width 66 height 22
click at [534, 82] on div at bounding box center [285, 183] width 571 height 367
click at [545, 267] on icon "button" at bounding box center [543, 266] width 10 height 10
click at [523, 166] on div at bounding box center [285, 183] width 571 height 367
click at [221, 53] on button "Recetas" at bounding box center [219, 53] width 30 height 17
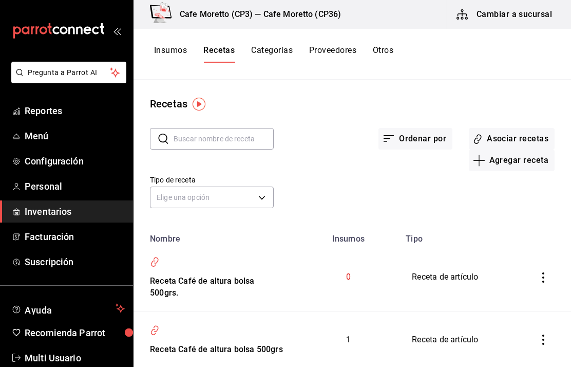
click at [184, 291] on div "Receta Café de altura bolsa 500grs." at bounding box center [215, 285] width 139 height 28
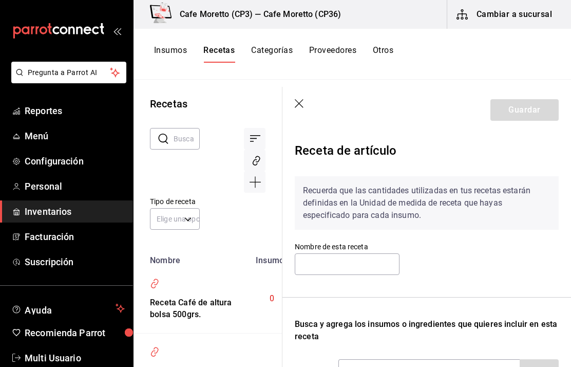
type input "Receta Café de altura bolsa 500grs."
click at [301, 102] on icon "button" at bounding box center [300, 104] width 10 height 10
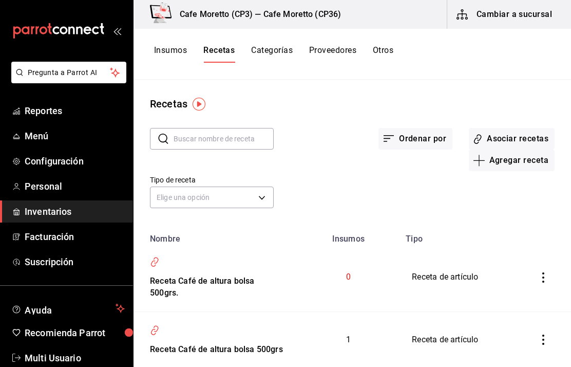
click at [513, 13] on button "Cambiar a sucursal" at bounding box center [505, 14] width 116 height 29
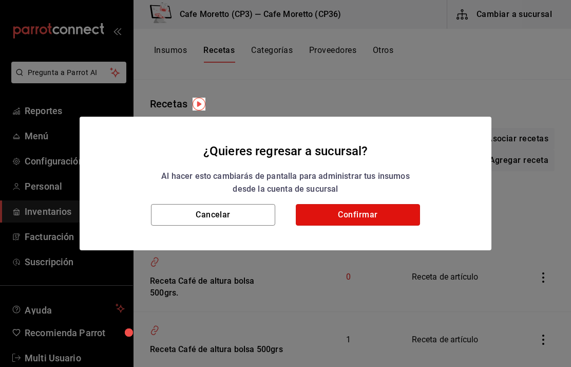
click at [365, 207] on button "Confirmar" at bounding box center [358, 215] width 124 height 22
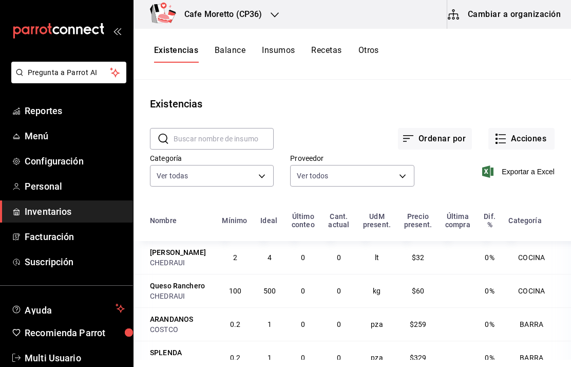
click at [516, 138] on button "Acciones" at bounding box center [521, 139] width 66 height 22
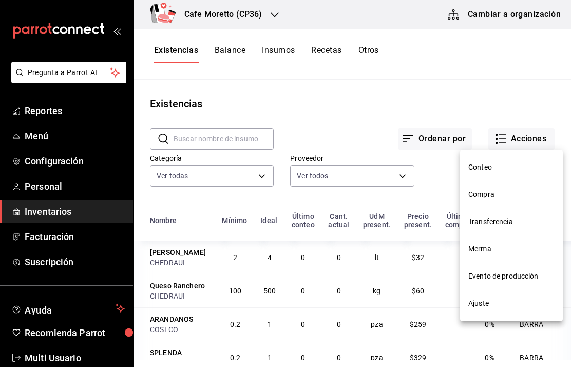
click at [485, 195] on span "Compra" at bounding box center [511, 194] width 86 height 11
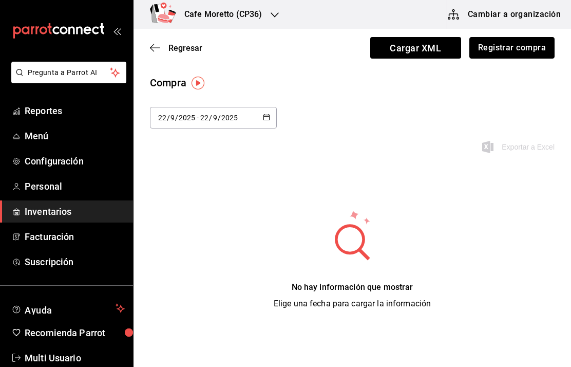
click at [515, 45] on button "Registrar compra" at bounding box center [511, 48] width 85 height 22
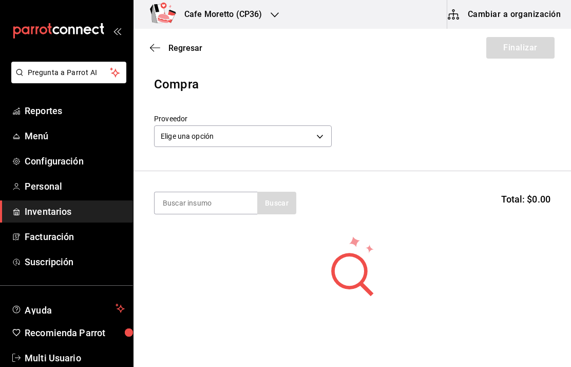
click at [314, 131] on body "Pregunta a Parrot AI Reportes Menú Configuración Personal Inventarios Facturaci…" at bounding box center [285, 154] width 571 height 309
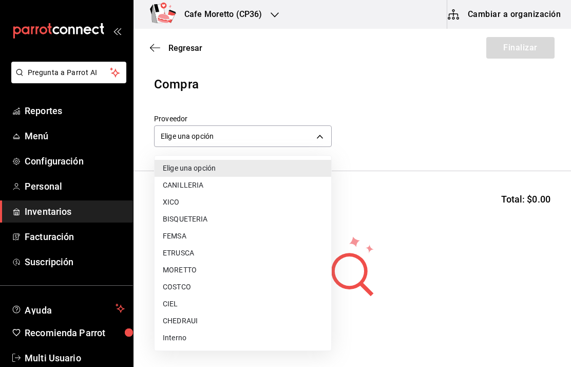
click at [185, 270] on li "MORETTO" at bounding box center [243, 269] width 177 height 17
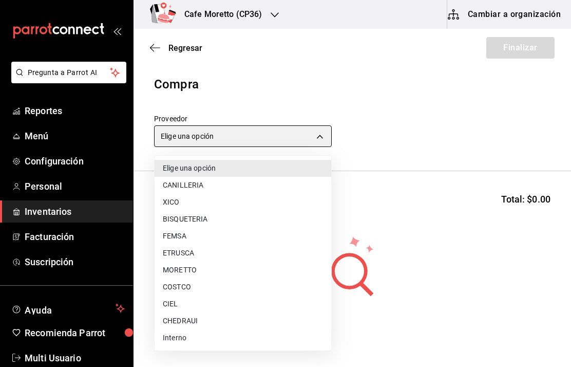
type input "2947fc98-cfd2-4156-a5fa-af28ca6197d2"
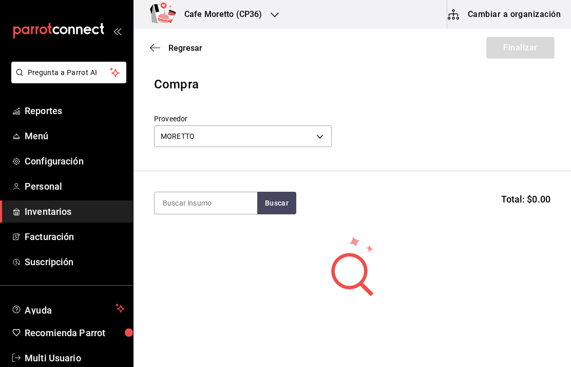
click at [200, 200] on input at bounding box center [206, 203] width 103 height 22
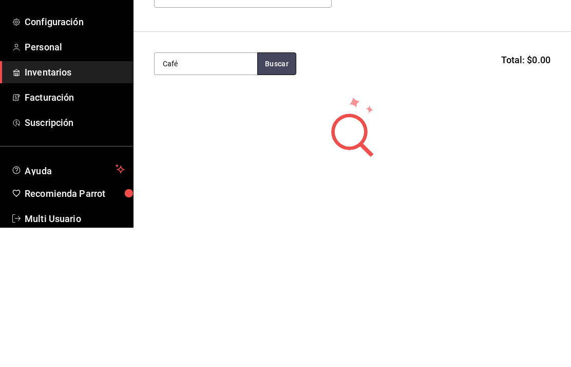
click at [276, 192] on button "Buscar" at bounding box center [276, 203] width 39 height 23
click at [275, 192] on button "Buscar" at bounding box center [276, 203] width 39 height 23
click at [276, 192] on button "Buscar" at bounding box center [276, 203] width 39 height 23
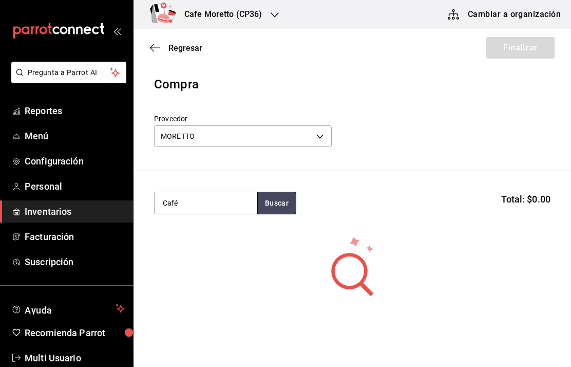
click at [275, 200] on button "Buscar" at bounding box center [276, 203] width 39 height 23
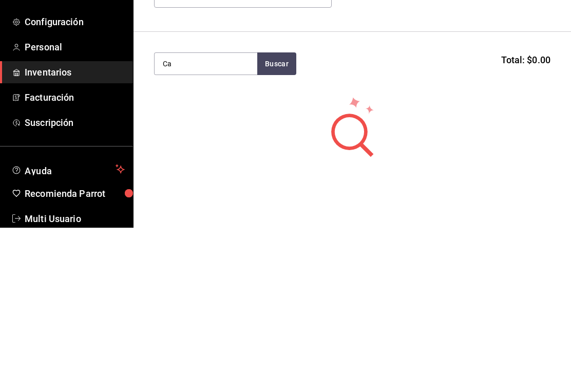
type input "C"
type input "Cafe"
click at [273, 192] on button "Buscar" at bounding box center [276, 203] width 39 height 23
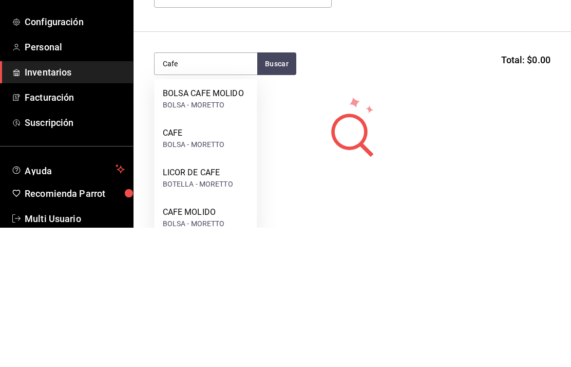
scroll to position [14, 0]
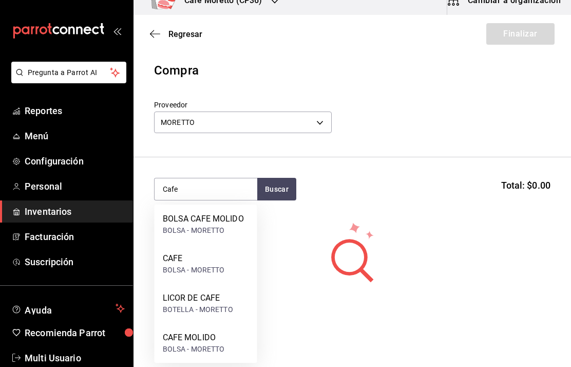
click at [182, 262] on div "CAFE" at bounding box center [194, 258] width 62 height 12
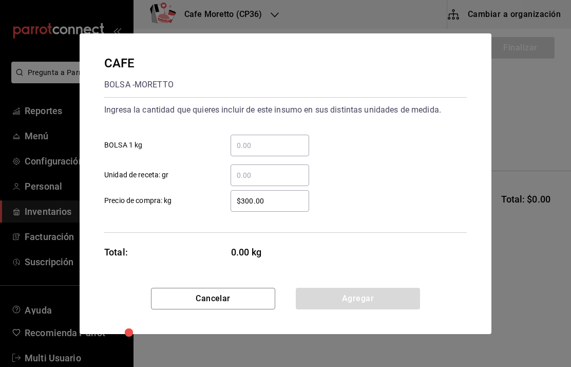
scroll to position [0, 0]
click at [253, 148] on input "​ BOLSA 1 kg" at bounding box center [270, 145] width 79 height 12
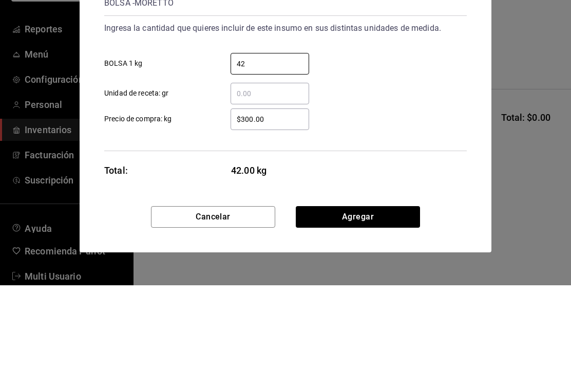
type input "4"
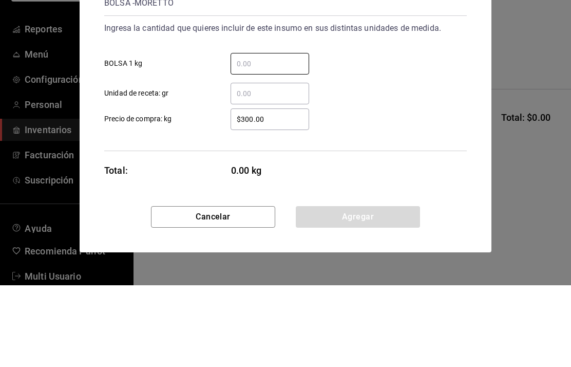
type input "2"
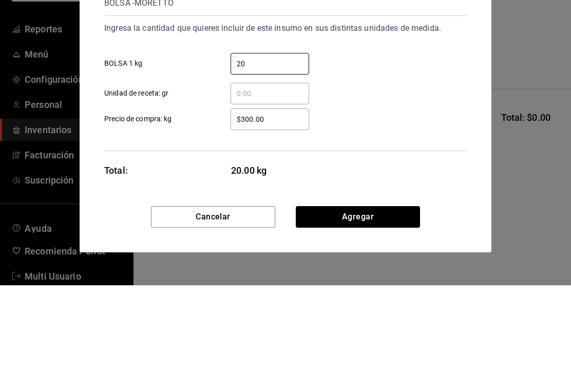
type input "20"
click at [264, 169] on input "​ Unidad de receta: gr" at bounding box center [270, 175] width 79 height 12
type input "1"
click at [285, 195] on input "$300.00" at bounding box center [270, 201] width 79 height 12
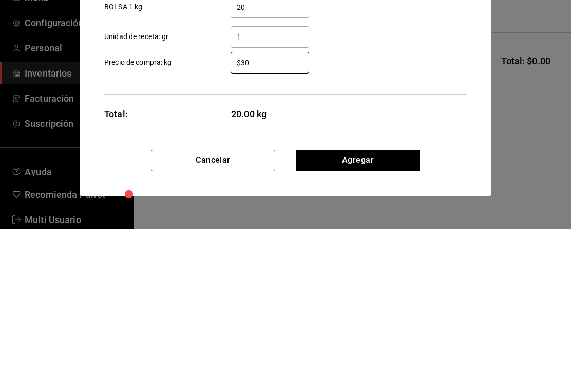
type input "$3"
type input "$420"
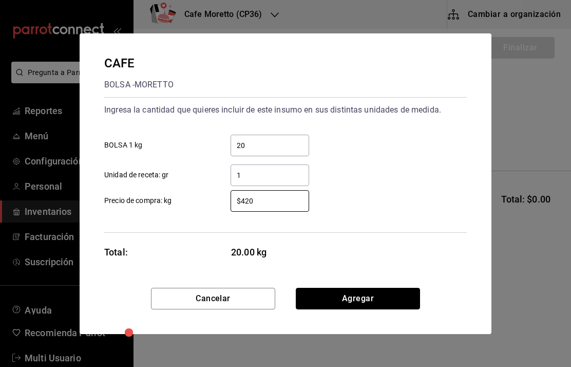
click at [365, 297] on button "Agregar" at bounding box center [358, 299] width 124 height 22
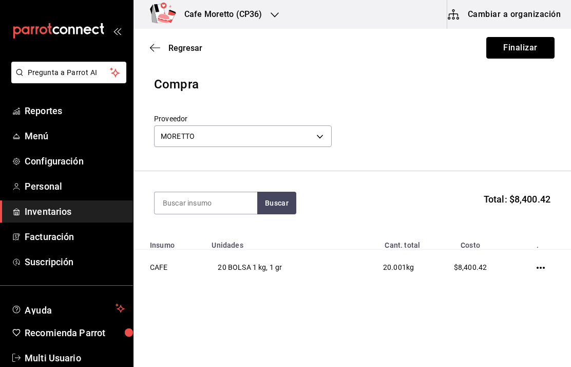
click at [516, 46] on button "Finalizar" at bounding box center [520, 48] width 68 height 22
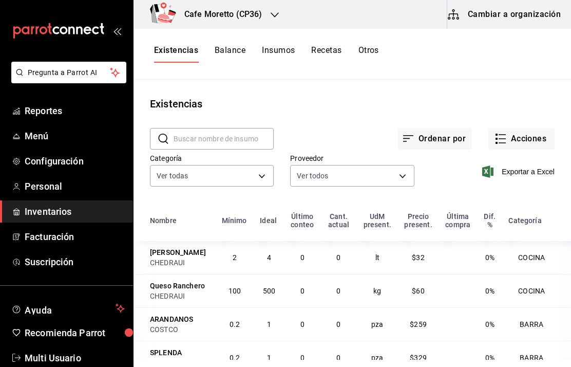
click at [512, 11] on button "Cambiar a organización" at bounding box center [505, 14] width 116 height 29
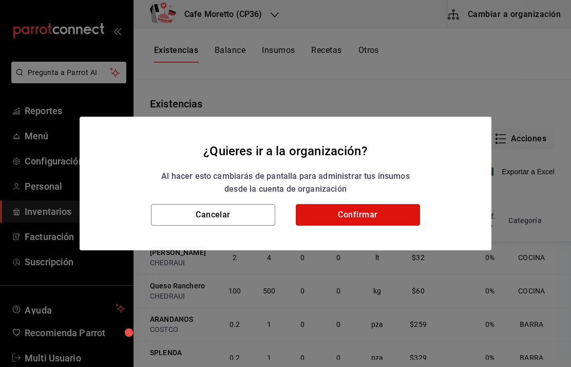
click at [371, 210] on button "Confirmar" at bounding box center [358, 215] width 124 height 22
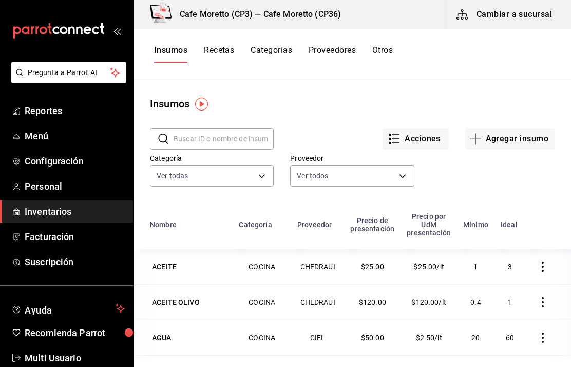
click at [222, 49] on button "Recetas" at bounding box center [219, 53] width 30 height 17
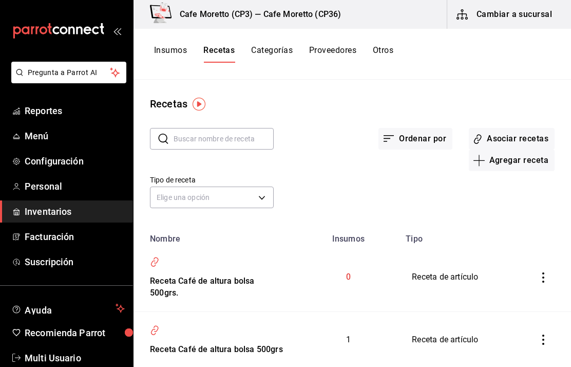
click at [180, 52] on button "Insumos" at bounding box center [170, 53] width 33 height 17
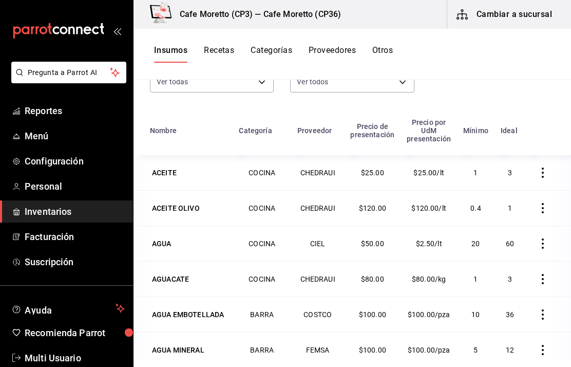
scroll to position [74, 0]
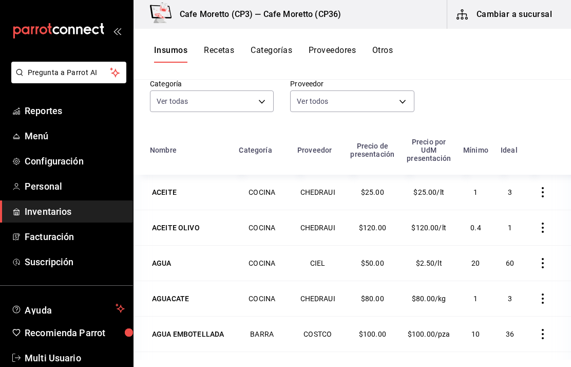
click at [219, 51] on button "Recetas" at bounding box center [219, 53] width 30 height 17
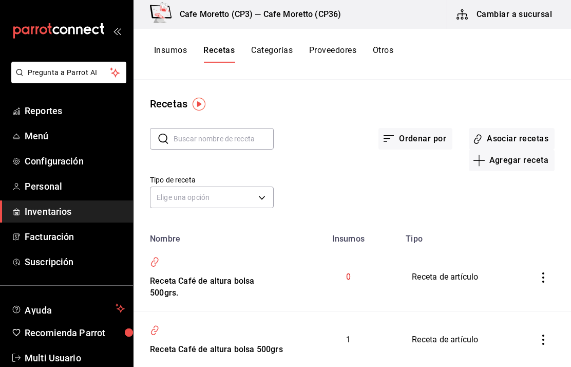
click at [384, 48] on button "Otros" at bounding box center [383, 53] width 21 height 17
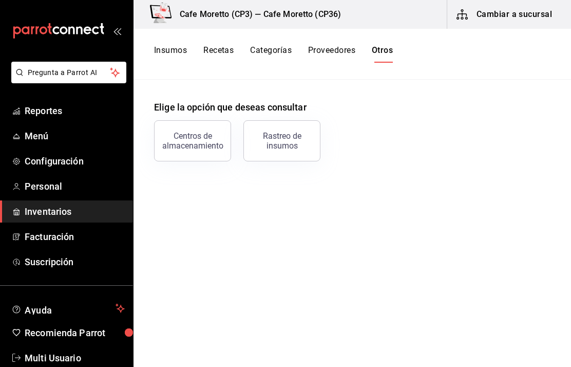
click at [292, 143] on div "Rastreo de insumos" at bounding box center [282, 141] width 64 height 20
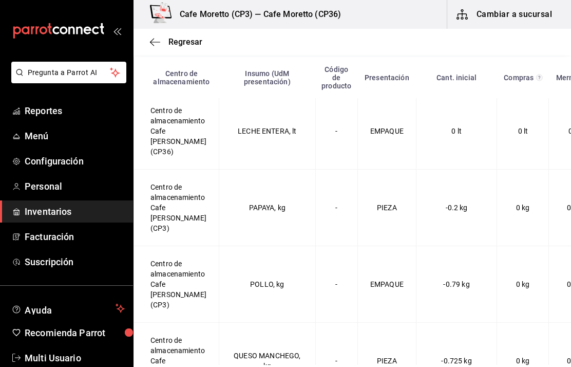
scroll to position [692, 0]
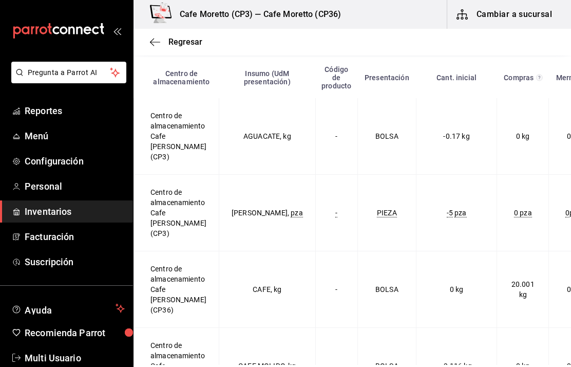
click at [159, 43] on icon "button" at bounding box center [155, 41] width 10 height 9
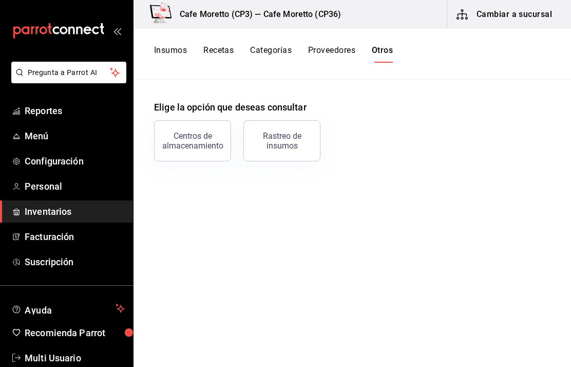
click at [288, 140] on div "Rastreo de insumos" at bounding box center [282, 141] width 64 height 20
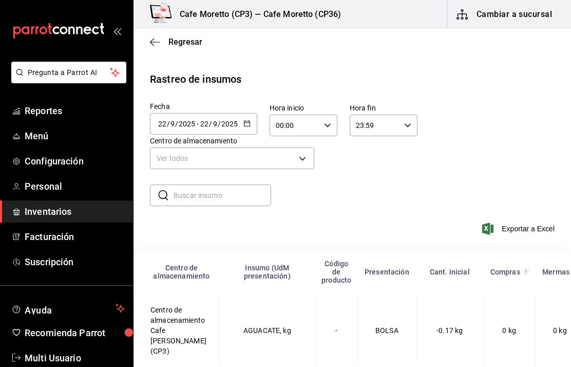
click at [301, 154] on body "Pregunta a Parrot AI Reportes Menú Configuración Personal Inventarios Facturaci…" at bounding box center [285, 182] width 571 height 365
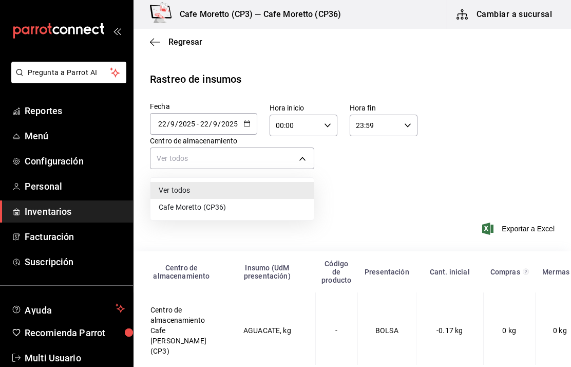
click at [231, 209] on li "Cafe Moretto (CP36)" at bounding box center [231, 207] width 163 height 17
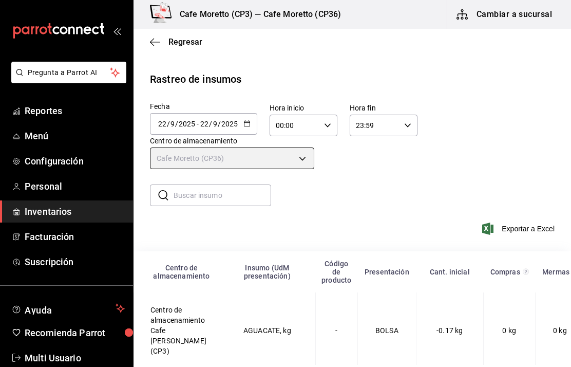
type input "8dbb5b0e-308b-4825-bc4e-f2c55e62bfd3"
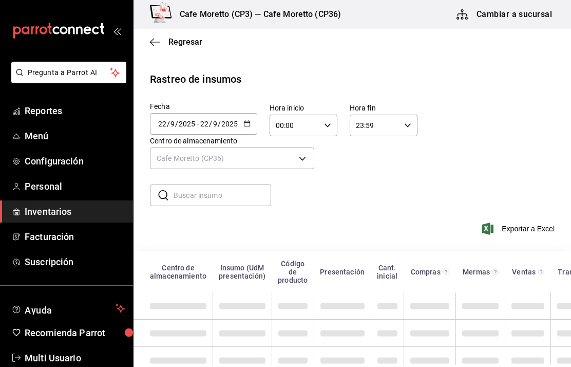
click at [209, 201] on input "text" at bounding box center [223, 195] width 98 height 21
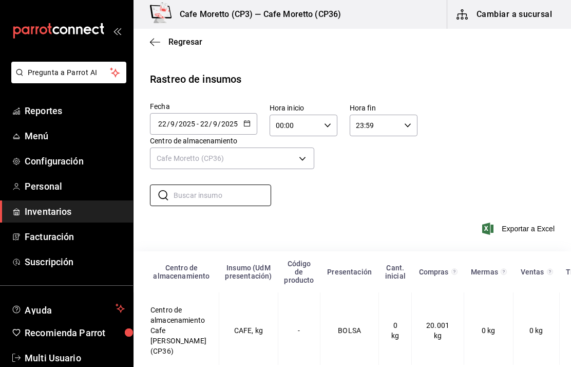
click at [162, 45] on span "Regresar" at bounding box center [176, 42] width 52 height 10
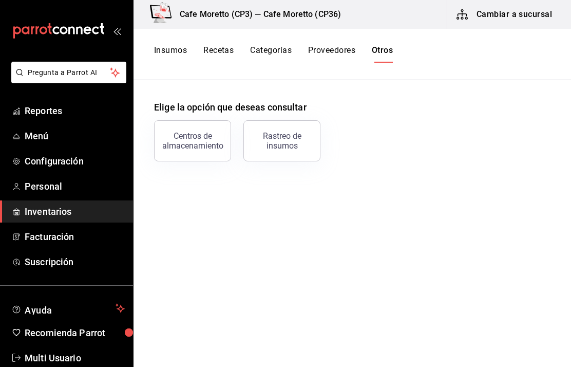
click at [171, 58] on button "Insumos" at bounding box center [170, 53] width 33 height 17
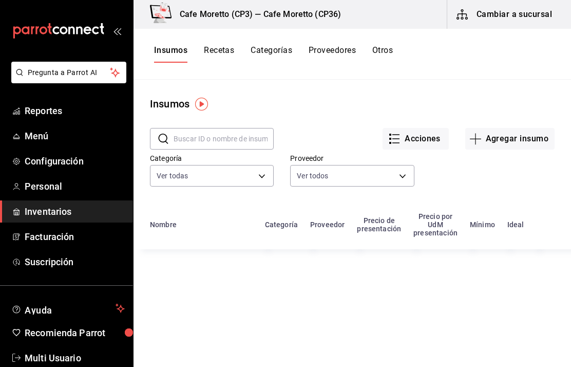
click at [503, 147] on button "Agregar insumo" at bounding box center [509, 139] width 89 height 22
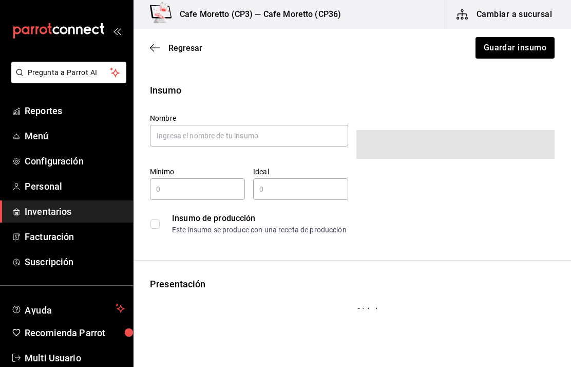
type input "$0.00"
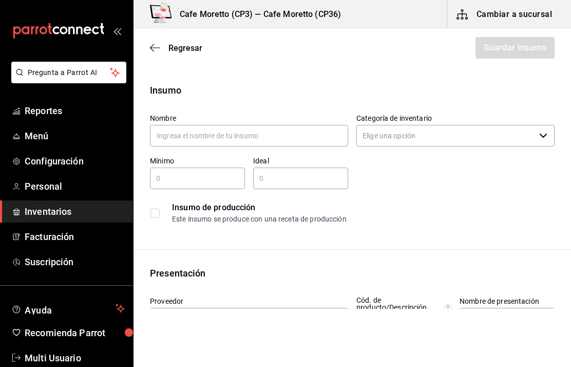
click at [203, 136] on input "text" at bounding box center [249, 136] width 198 height 22
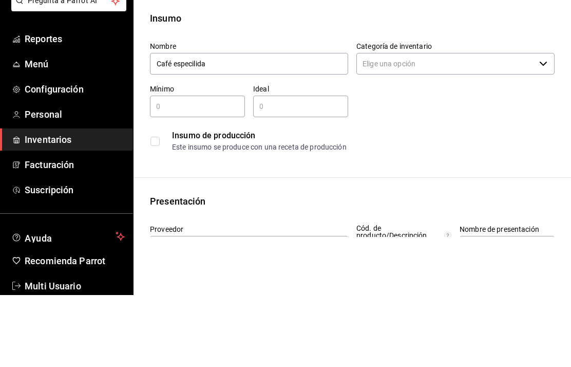
type input "Café especilidad"
click at [543, 131] on span "button" at bounding box center [543, 135] width 8 height 8
click at [373, 163] on li "BARRA" at bounding box center [454, 176] width 198 height 27
type input "BARRA"
type input "Café especilidad"
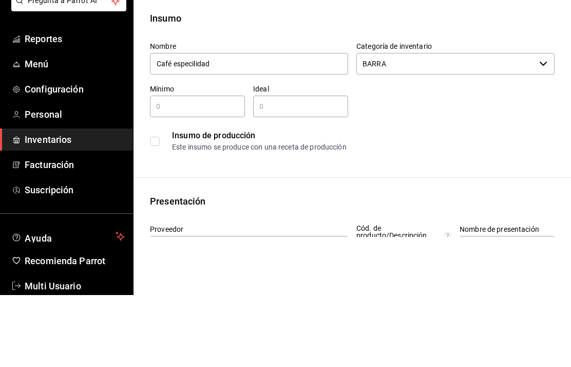
click at [183, 172] on input "text" at bounding box center [197, 178] width 95 height 12
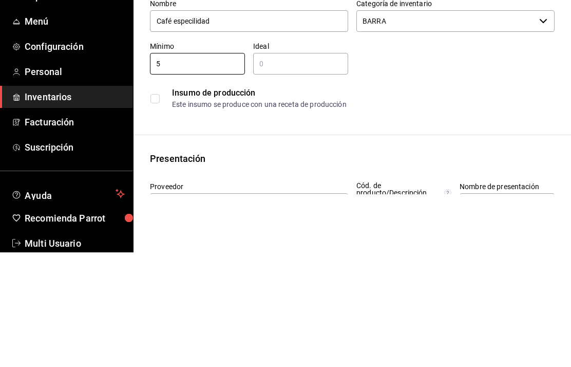
type input "5"
click at [289, 172] on input "text" at bounding box center [300, 178] width 95 height 12
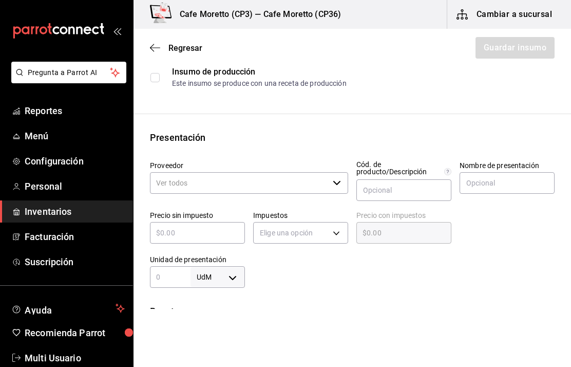
scroll to position [165, 0]
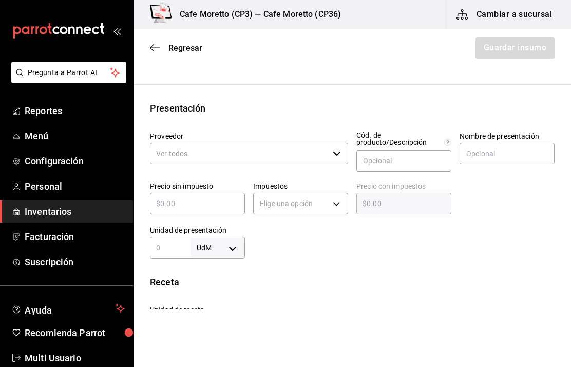
type input "20"
click at [327, 144] on input "Proveedor" at bounding box center [239, 154] width 179 height 22
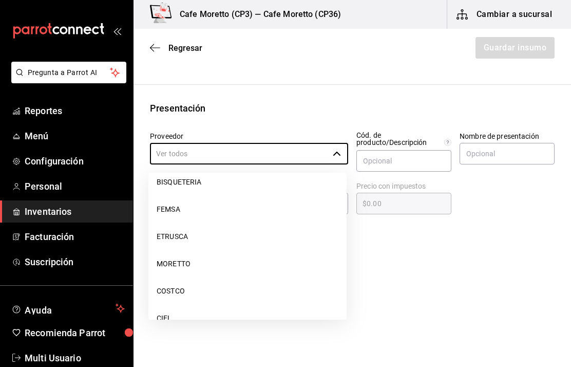
scroll to position [87, 0]
click at [187, 248] on li "MORETTO" at bounding box center [247, 243] width 198 height 27
type input "MORETTO"
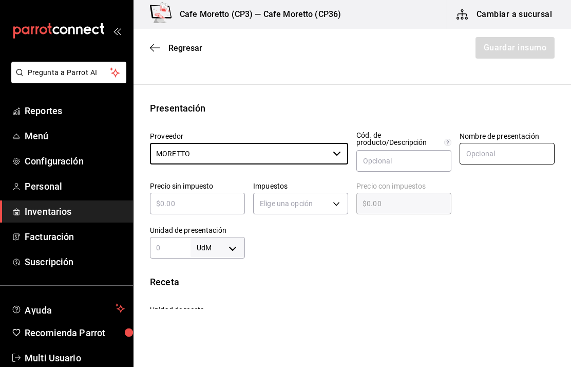
click at [490, 153] on input "text" at bounding box center [507, 154] width 95 height 22
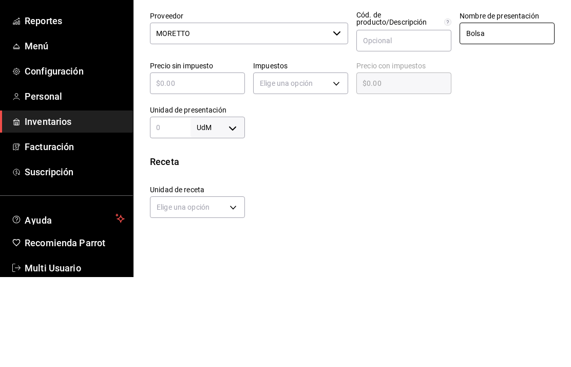
scroll to position [200, 0]
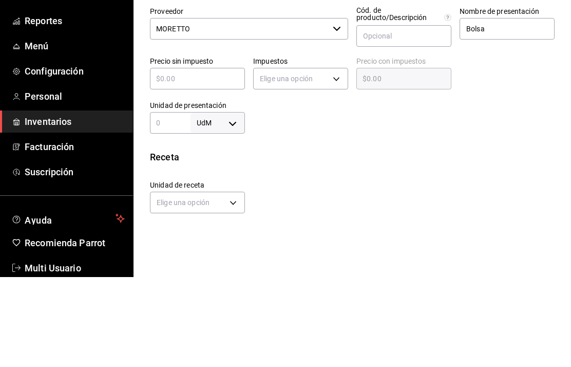
click at [200, 162] on input "text" at bounding box center [197, 168] width 95 height 12
click at [505, 108] on input "Bolsa" at bounding box center [507, 119] width 95 height 22
type input "Bolsa 1kg"
click at [196, 162] on input "text" at bounding box center [197, 168] width 95 height 12
type input "$4"
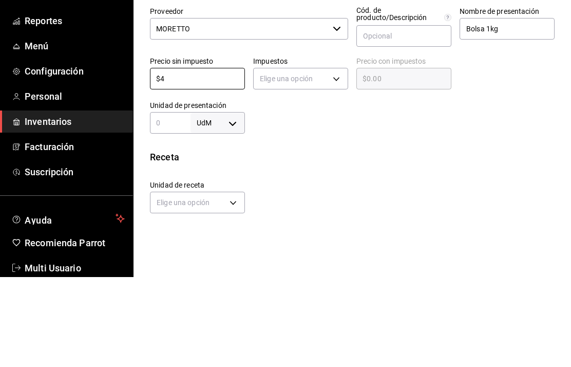
type input "$4.00"
type input "$41"
type input "$41.00"
type input "$4"
type input "$4.00"
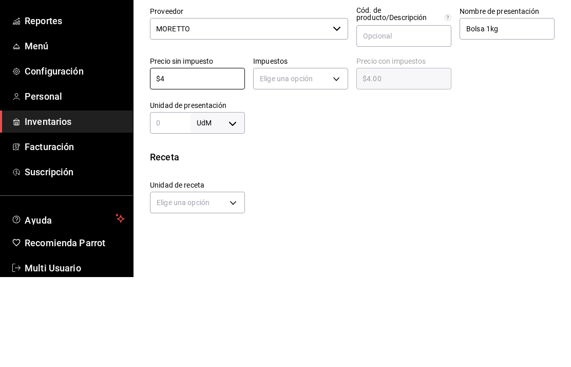
type input "$42"
type input "$42.00"
type input "$420"
type input "$420.00"
type input "$420"
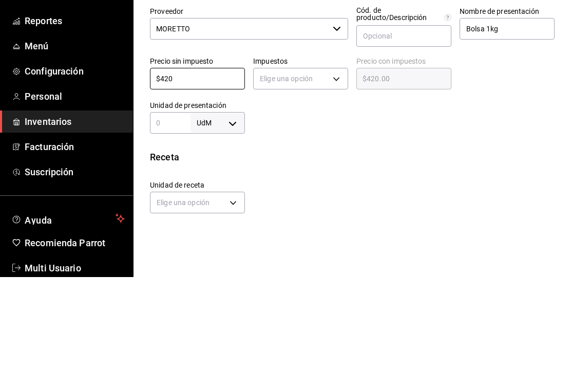
click at [326, 73] on body "Pregunta a Parrot AI Reportes Menú Configuración Personal Inventarios Facturaci…" at bounding box center [285, 154] width 571 height 309
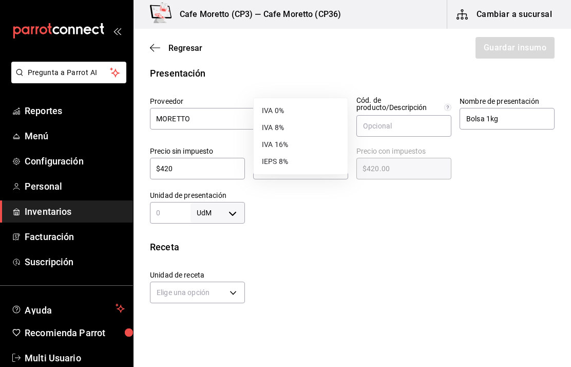
click at [274, 109] on li "IVA 0%" at bounding box center [301, 110] width 94 height 17
type input "IVA_0"
click at [171, 211] on input "text" at bounding box center [170, 212] width 41 height 12
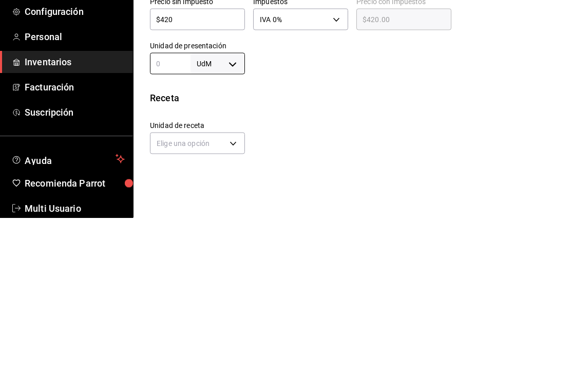
click at [228, 59] on body "Pregunta a Parrot AI Reportes Menú Configuración Personal Inventarios Facturaci…" at bounding box center [285, 154] width 571 height 309
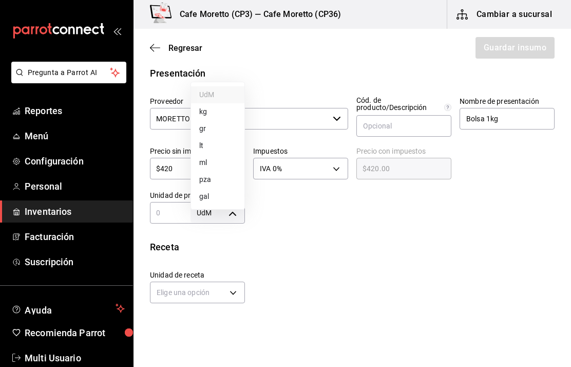
click at [211, 108] on li "kg" at bounding box center [217, 111] width 53 height 17
type input "KILOGRAM"
click at [171, 214] on input "text" at bounding box center [170, 212] width 41 height 12
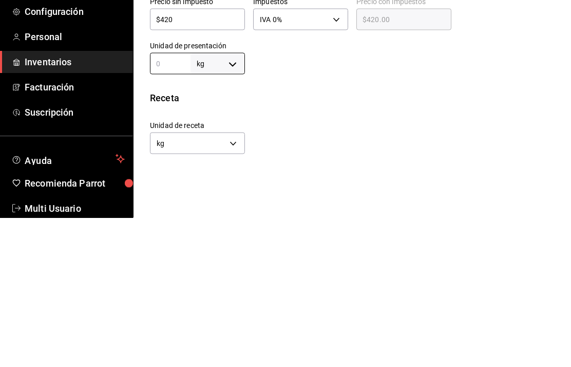
type input "1"
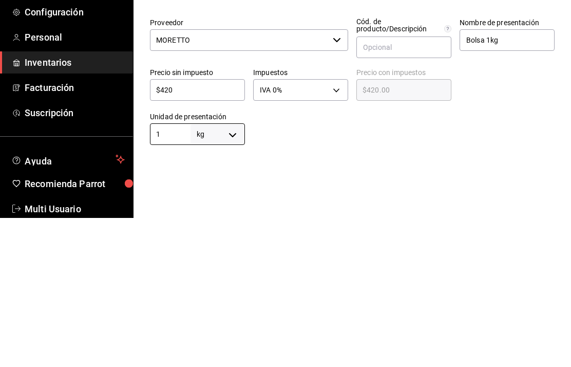
scroll to position [131, 0]
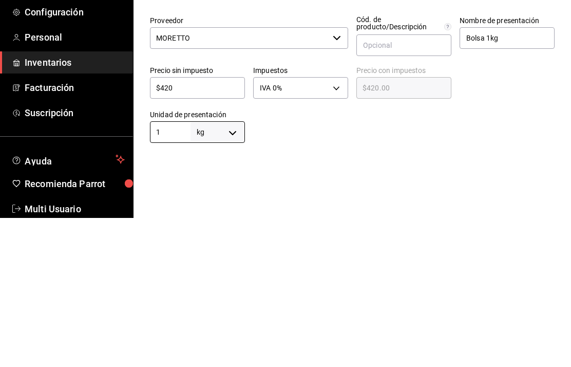
type input "1"
click at [514, 176] on input "Bolsa 1kg" at bounding box center [507, 187] width 95 height 22
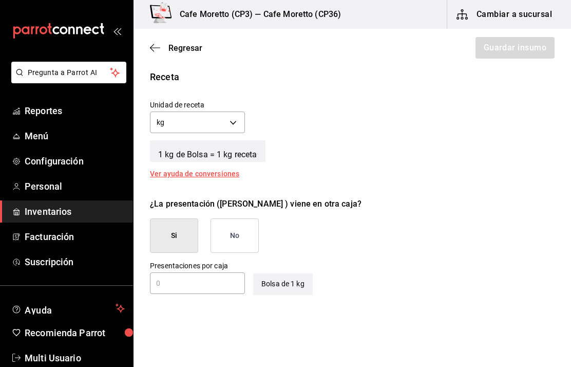
scroll to position [375, 0]
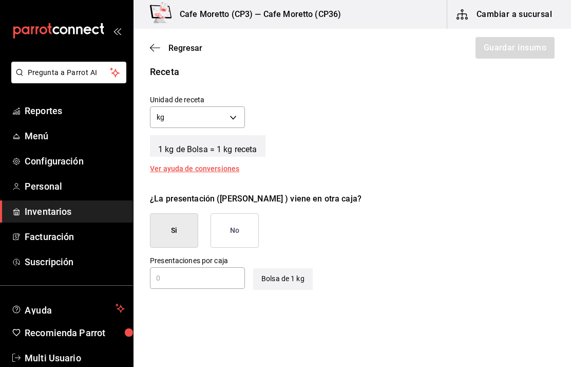
type input "Bolsa"
click at [230, 117] on body "Pregunta a Parrot AI Reportes Menú Configuración Personal Inventarios Facturaci…" at bounding box center [285, 154] width 571 height 309
click at [166, 171] on li "gr" at bounding box center [197, 166] width 94 height 17
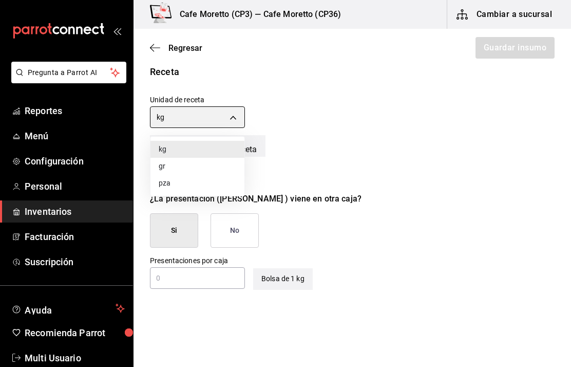
type input "GRAM"
type input "1,000"
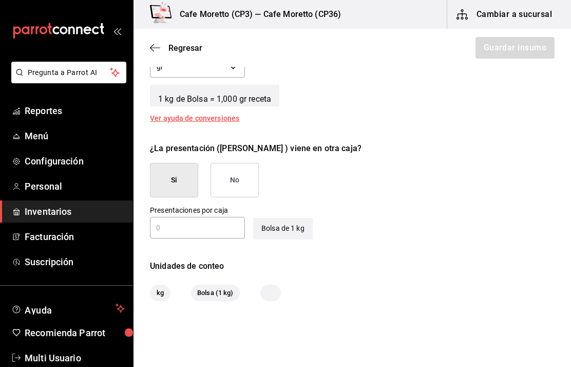
click at [239, 179] on button "No" at bounding box center [235, 180] width 48 height 34
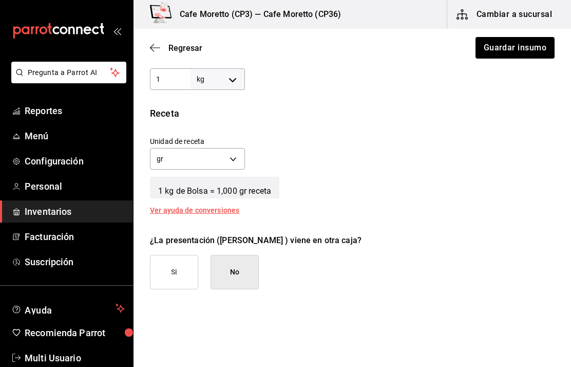
scroll to position [323, 0]
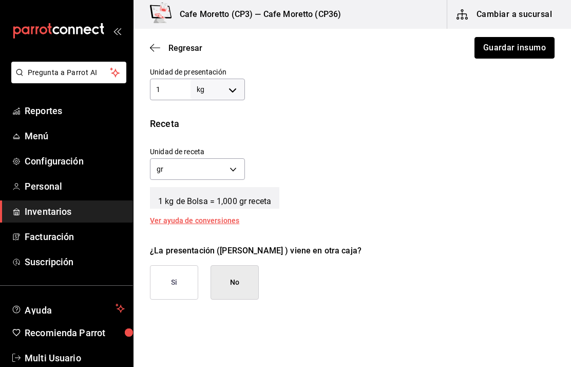
click at [514, 49] on button "Guardar insumo" at bounding box center [515, 48] width 80 height 22
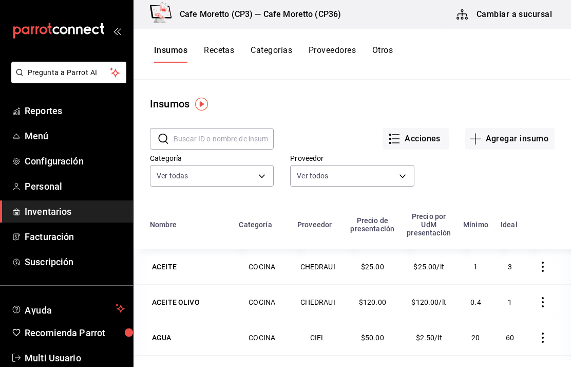
click at [221, 51] on button "Recetas" at bounding box center [219, 53] width 30 height 17
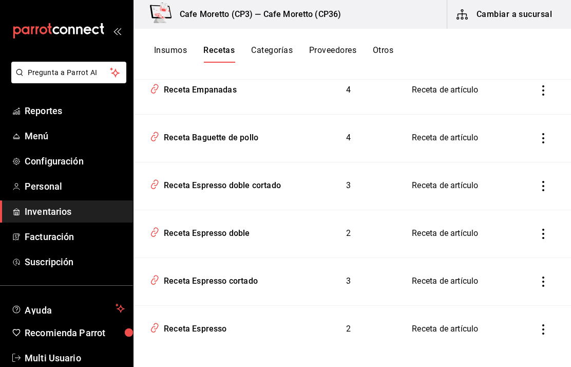
scroll to position [1625, 0]
click at [346, 181] on span "3" at bounding box center [348, 186] width 5 height 10
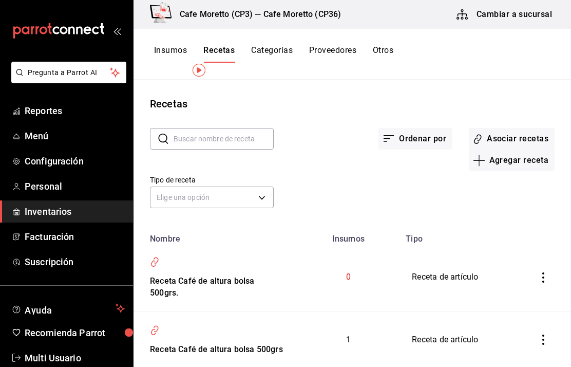
scroll to position [0, 0]
click at [503, 11] on button "Cambiar a sucursal" at bounding box center [505, 14] width 116 height 29
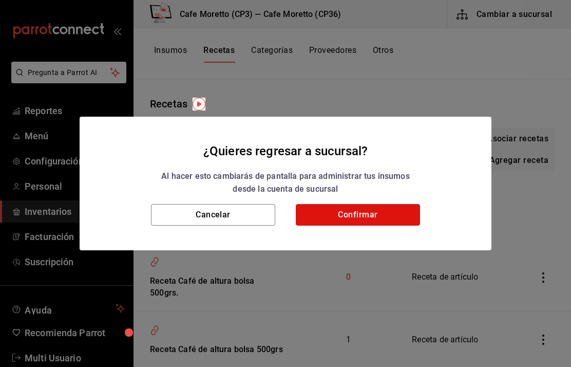
click at [366, 213] on button "Confirmar" at bounding box center [358, 215] width 124 height 22
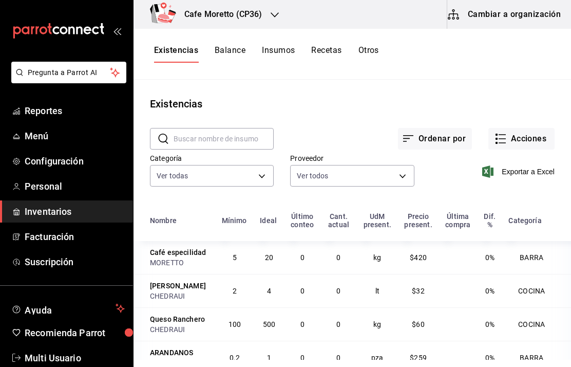
click at [514, 139] on button "Acciones" at bounding box center [521, 139] width 66 height 22
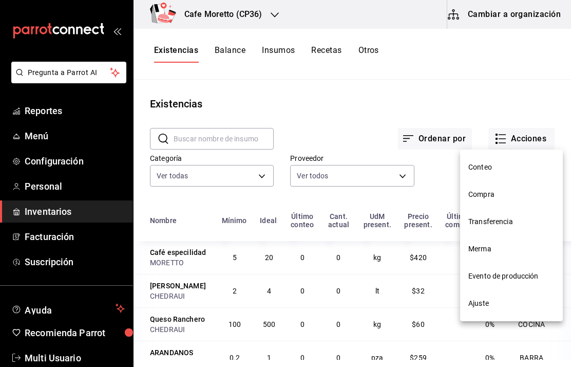
click at [482, 168] on span "Conteo" at bounding box center [511, 167] width 86 height 11
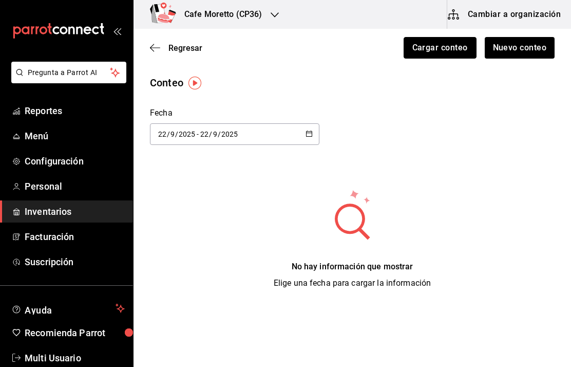
click at [442, 52] on button "Cargar conteo" at bounding box center [440, 48] width 73 height 22
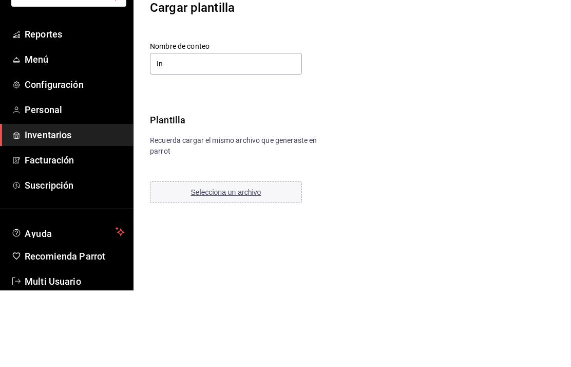
type input "I"
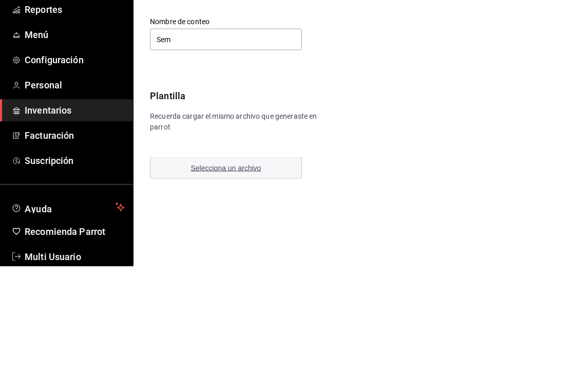
click at [498, 90] on div "Cargar plantilla Nombre de conteo Sem Plantilla Recuerda cargar el mismo archiv…" at bounding box center [353, 178] width 438 height 206
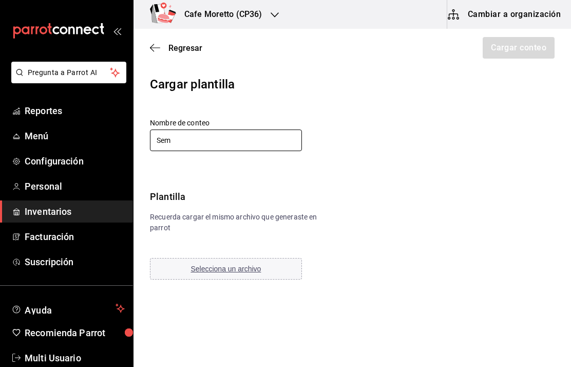
click at [207, 142] on input "Sem" at bounding box center [226, 140] width 152 height 22
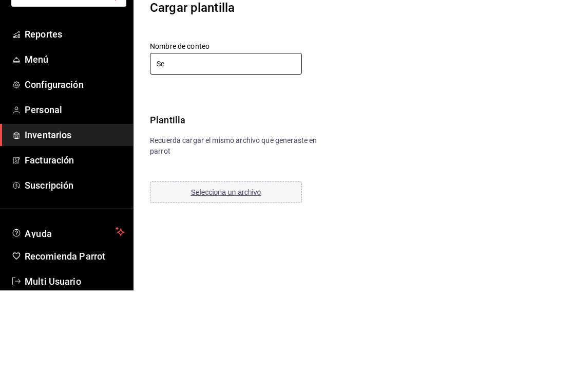
type input "S"
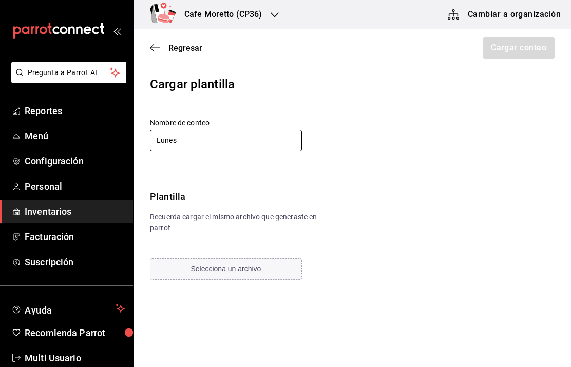
type input "Lunes"
click at [178, 309] on html "Pregunta a Parrot AI Reportes Menú Configuración Personal Inventarios Facturaci…" at bounding box center [285, 154] width 571 height 309
click at [232, 263] on button "Selecciona un archivo" at bounding box center [226, 269] width 152 height 22
click at [159, 50] on icon "button" at bounding box center [155, 47] width 10 height 9
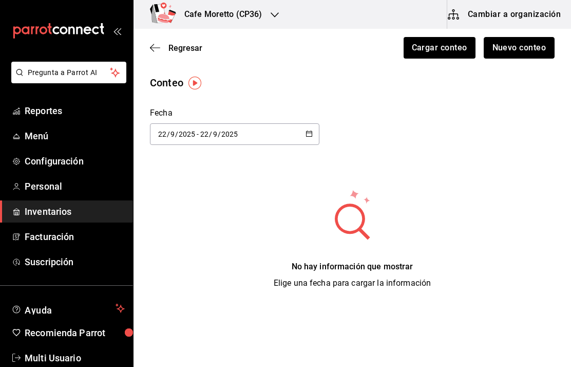
click at [517, 52] on button "Nuevo conteo" at bounding box center [519, 48] width 71 height 22
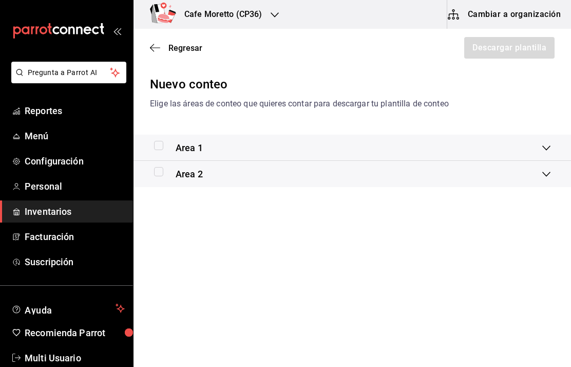
click at [547, 149] on icon at bounding box center [546, 147] width 8 height 5
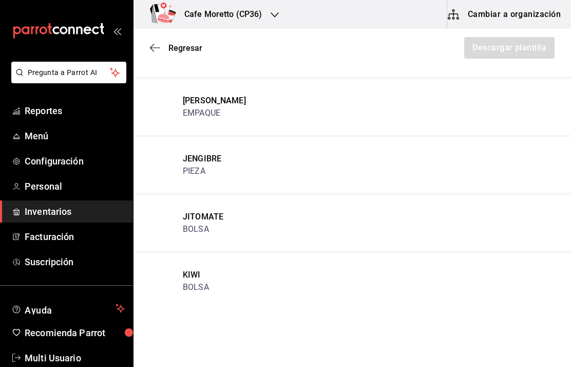
scroll to position [147, 0]
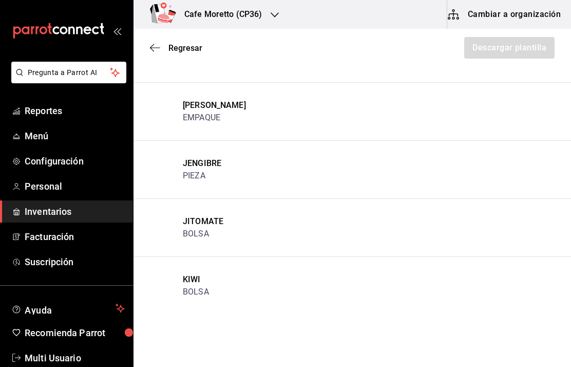
click at [157, 45] on icon "button" at bounding box center [155, 47] width 10 height 9
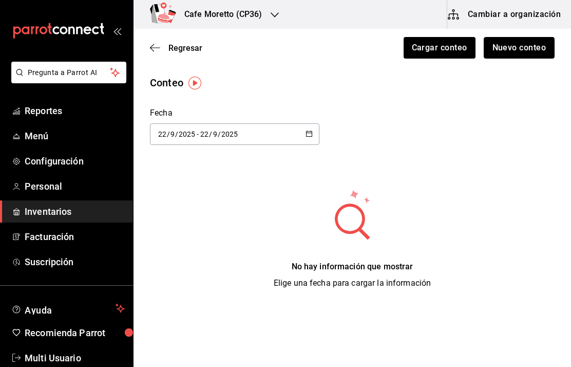
click at [513, 46] on button "Nuevo conteo" at bounding box center [519, 48] width 71 height 22
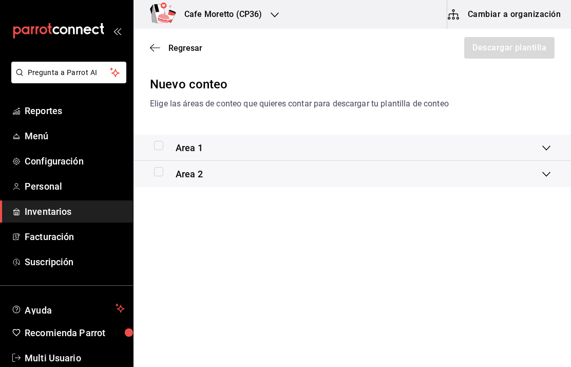
click at [542, 167] on div "Area 2" at bounding box center [353, 174] width 438 height 26
click at [538, 170] on div "Area 2" at bounding box center [353, 185] width 438 height 33
click at [543, 177] on icon at bounding box center [546, 174] width 8 height 8
click at [547, 185] on icon at bounding box center [546, 185] width 8 height 8
click at [550, 171] on icon at bounding box center [546, 174] width 8 height 8
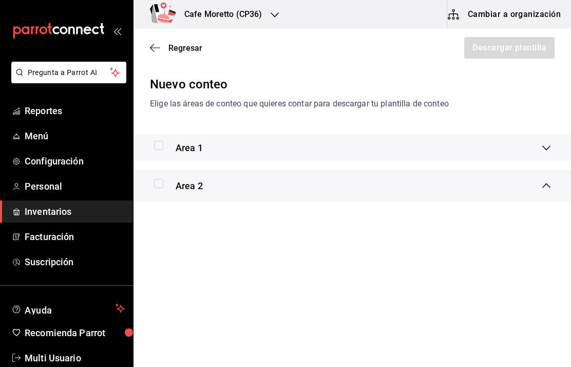
click at [550, 182] on icon at bounding box center [546, 185] width 8 height 8
click at [540, 146] on div "Area 1" at bounding box center [348, 148] width 388 height 14
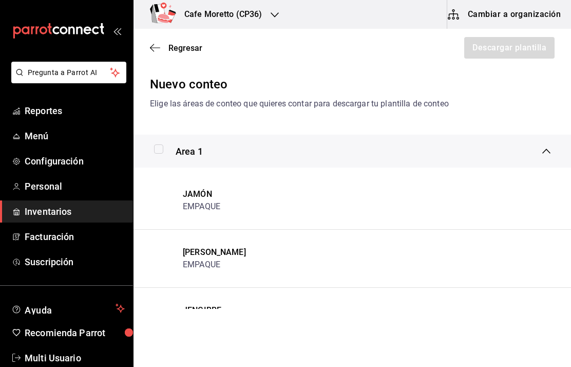
click at [156, 152] on input "checkbox" at bounding box center [158, 148] width 9 height 9
checkbox input "true"
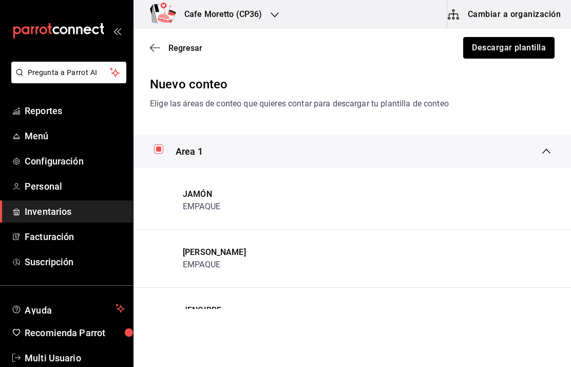
click at [515, 39] on button "Descargar plantilla" at bounding box center [508, 48] width 91 height 22
click at [45, 110] on span "Reportes" at bounding box center [75, 111] width 100 height 14
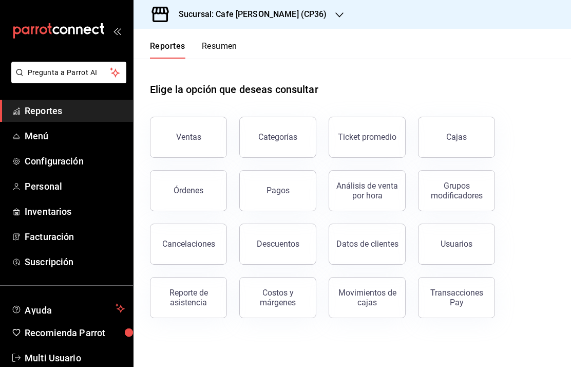
click at [194, 184] on button "Órdenes" at bounding box center [188, 190] width 77 height 41
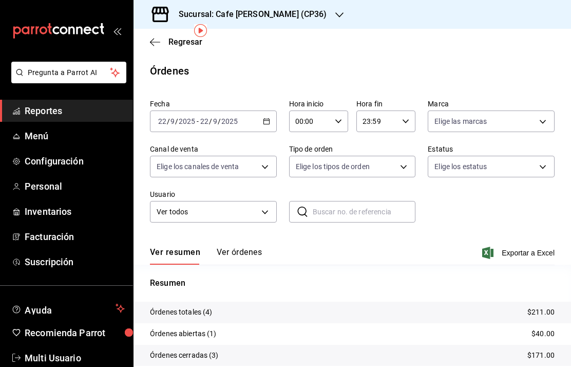
scroll to position [41, 0]
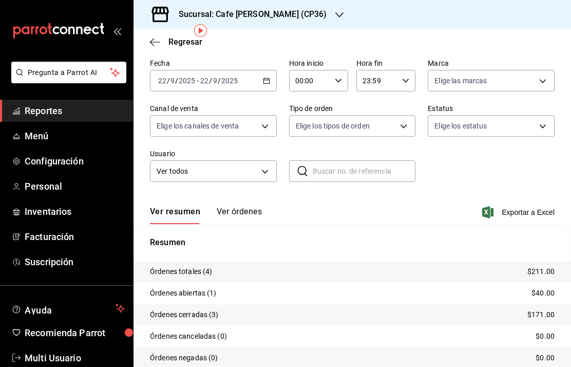
click at [47, 105] on span "Reportes" at bounding box center [75, 111] width 100 height 14
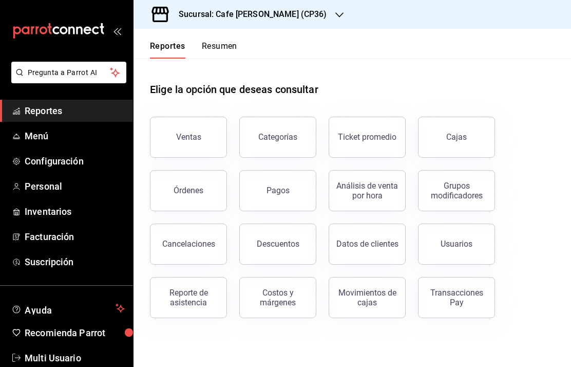
click at [224, 43] on button "Resumen" at bounding box center [219, 49] width 35 height 17
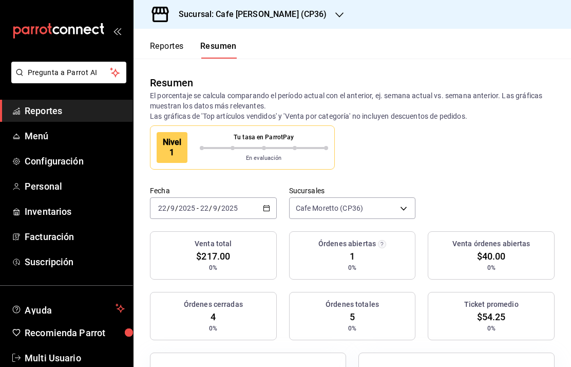
click at [396, 213] on body "Pregunta a Parrot AI Reportes Menú Configuración Personal Inventarios Facturaci…" at bounding box center [285, 183] width 571 height 367
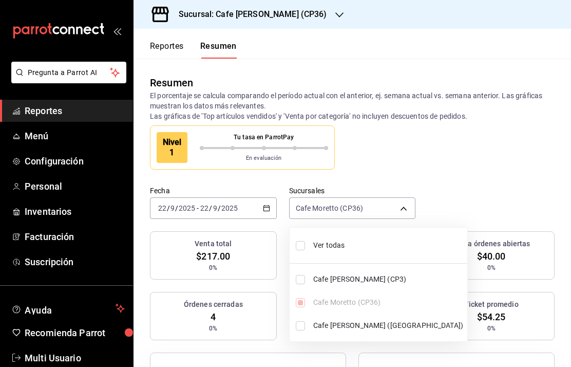
click at [303, 242] on input "checkbox" at bounding box center [300, 245] width 9 height 9
checkbox input "true"
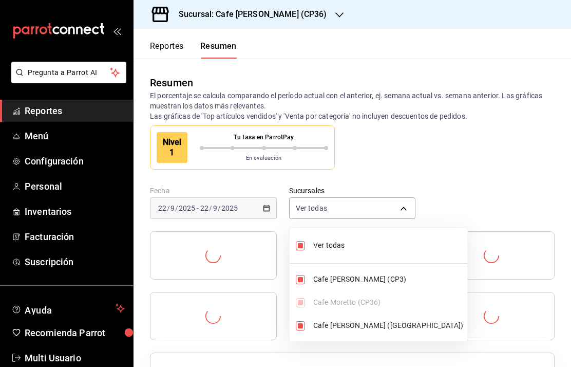
type input "[object Object],[object Object],[object Object]"
checkbox input "true"
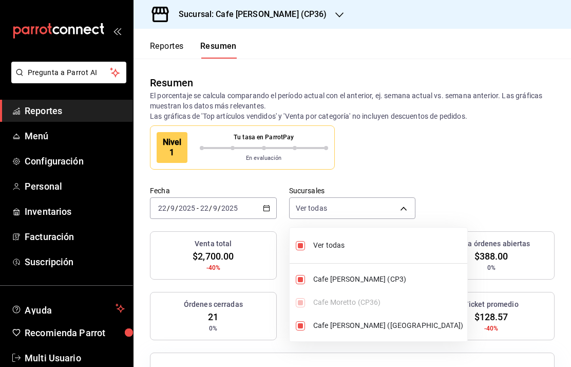
click at [521, 174] on div at bounding box center [285, 183] width 571 height 367
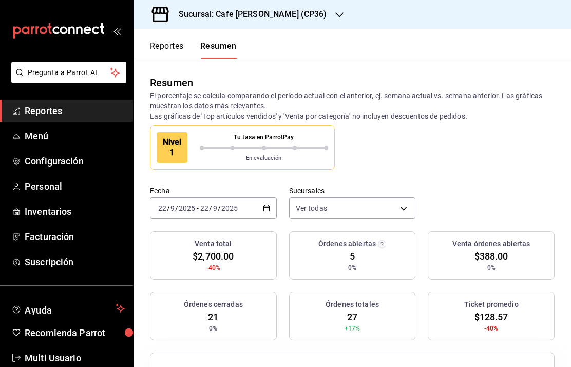
click at [168, 42] on button "Reportes" at bounding box center [167, 49] width 34 height 17
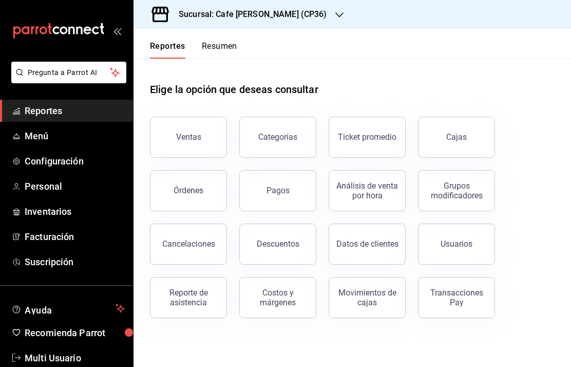
click at [258, 13] on h3 "Sucursal: Cafe [PERSON_NAME] (CP36)" at bounding box center [249, 14] width 157 height 12
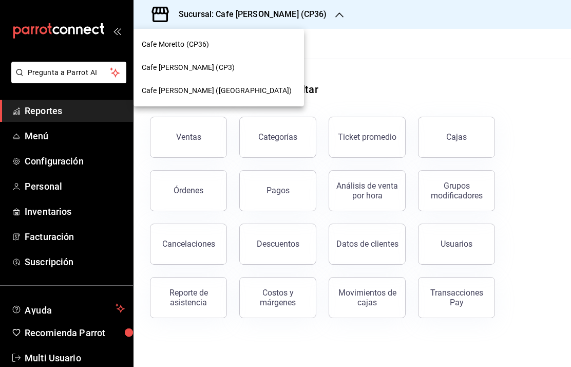
click at [206, 89] on span "Cafe [PERSON_NAME] ([GEOGRAPHIC_DATA])" at bounding box center [217, 90] width 150 height 11
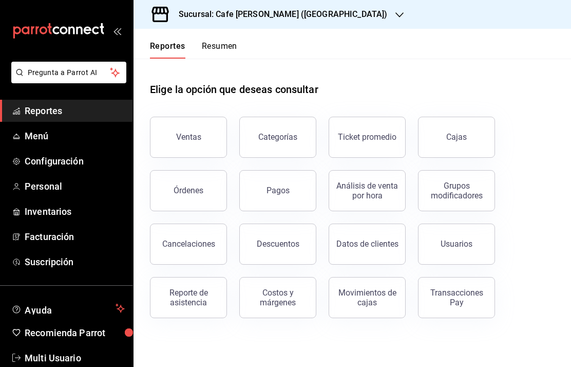
click at [181, 198] on button "Órdenes" at bounding box center [188, 190] width 77 height 41
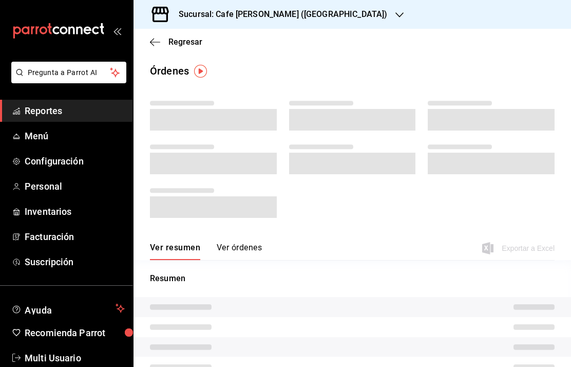
click at [186, 200] on span at bounding box center [213, 207] width 127 height 22
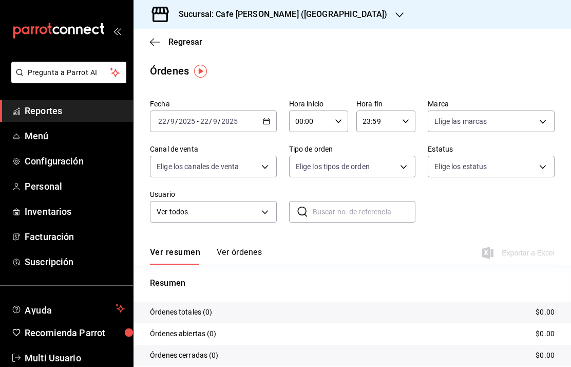
click at [61, 361] on span "Multi Usuario" at bounding box center [75, 358] width 100 height 14
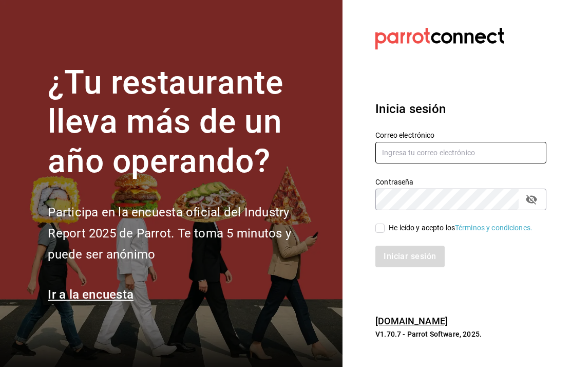
click at [463, 163] on input "text" at bounding box center [460, 153] width 171 height 22
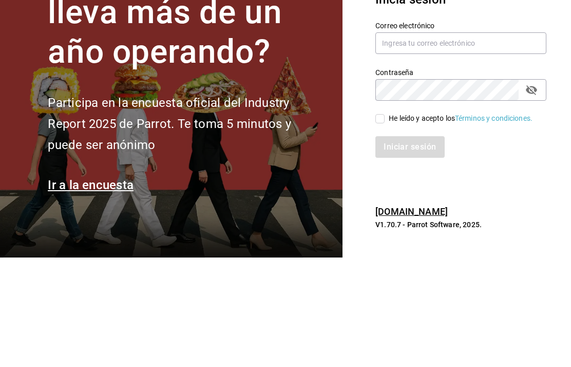
scroll to position [41, 0]
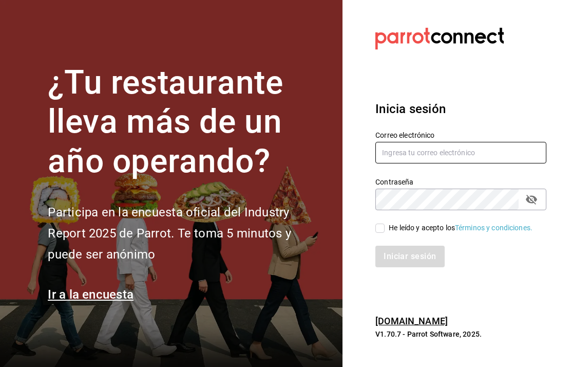
click at [422, 142] on input "text" at bounding box center [460, 153] width 171 height 22
click at [402, 142] on input "text" at bounding box center [460, 153] width 171 height 22
type input "[EMAIL_ADDRESS][DOMAIN_NAME]"
click at [378, 223] on input "He leído y acepto los Términos y condiciones." at bounding box center [379, 227] width 9 height 9
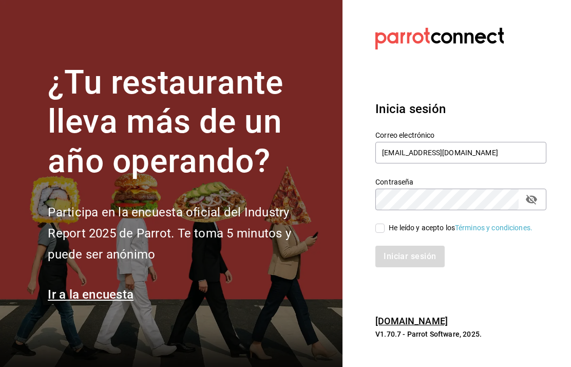
checkbox input "true"
click at [413, 245] on button "Iniciar sesión" at bounding box center [410, 256] width 70 height 22
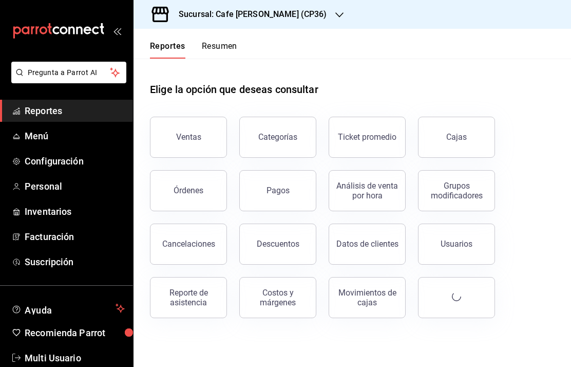
click at [185, 197] on button "Órdenes" at bounding box center [188, 190] width 77 height 41
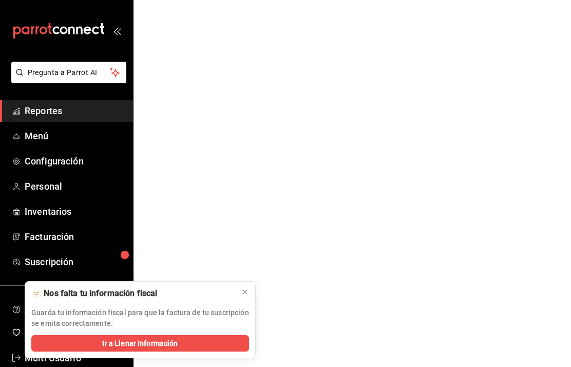
click at [281, 0] on html "Pregunta a Parrot AI Reportes Menú Configuración Personal Inventarios Facturaci…" at bounding box center [285, 0] width 571 height 0
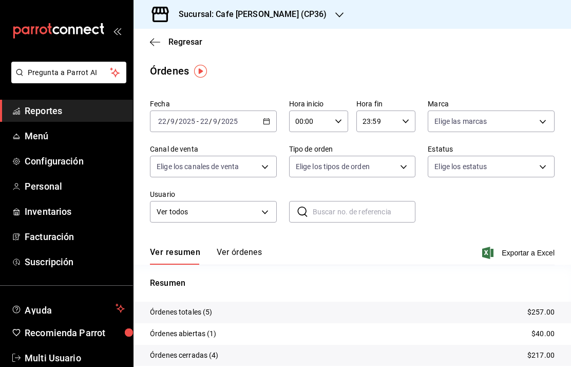
click at [261, 17] on h3 "Sucursal: Cafe [PERSON_NAME] (CP36)" at bounding box center [249, 14] width 157 height 12
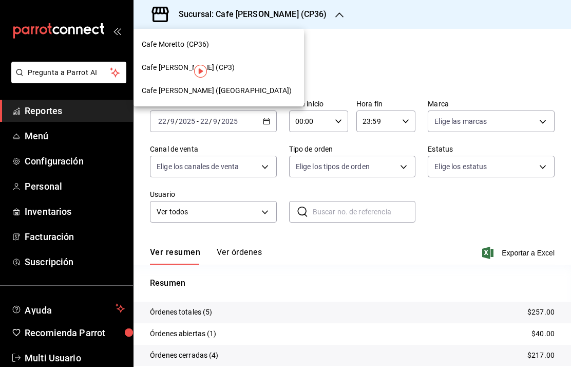
click at [222, 100] on div "Cafe [PERSON_NAME] ([GEOGRAPHIC_DATA])" at bounding box center [219, 90] width 171 height 23
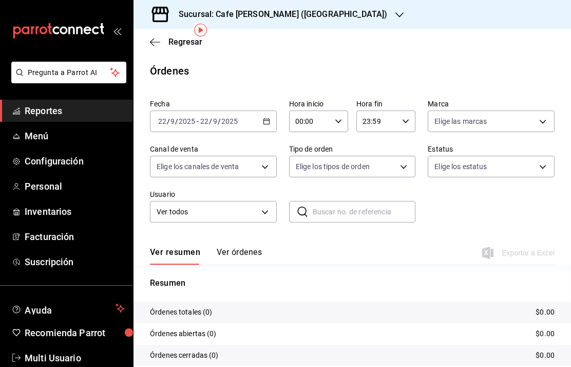
click at [238, 247] on button "Ver órdenes" at bounding box center [239, 255] width 45 height 17
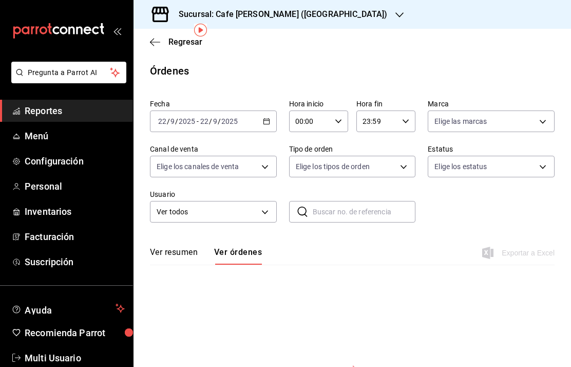
scroll to position [41, 0]
click at [175, 247] on button "Ver resumen" at bounding box center [174, 255] width 48 height 17
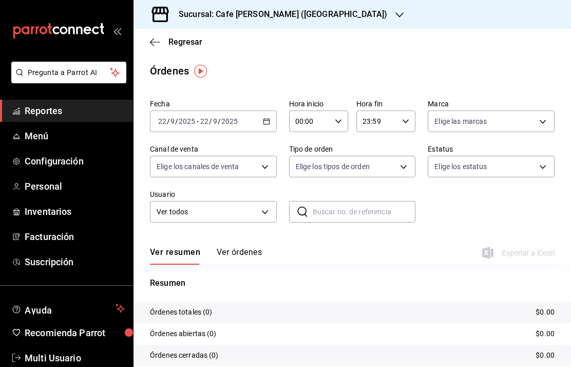
click at [165, 44] on span "Regresar" at bounding box center [176, 42] width 52 height 10
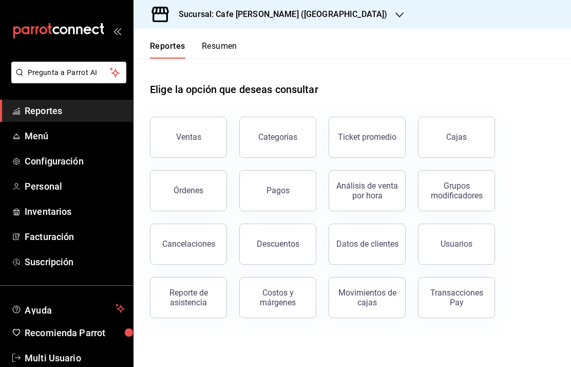
click at [187, 138] on div "Ventas" at bounding box center [188, 137] width 25 height 10
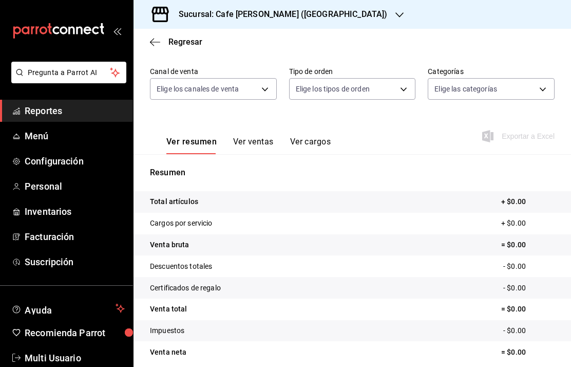
click at [178, 44] on span "Regresar" at bounding box center [185, 42] width 34 height 10
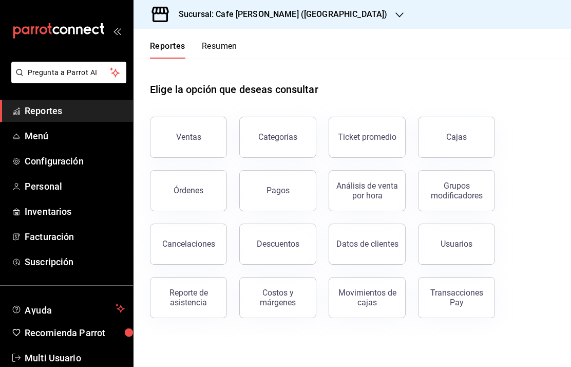
click at [184, 198] on button "Órdenes" at bounding box center [188, 190] width 77 height 41
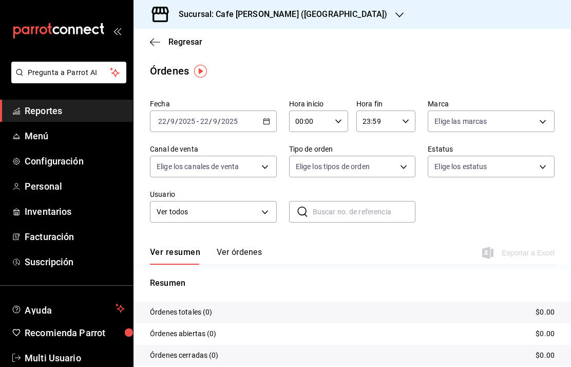
click at [179, 41] on span "Regresar" at bounding box center [185, 42] width 34 height 10
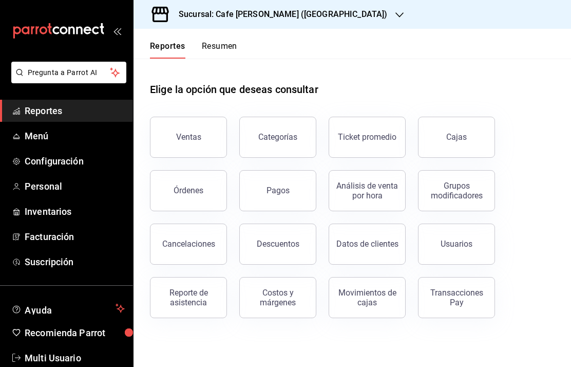
click at [219, 50] on button "Resumen" at bounding box center [219, 49] width 35 height 17
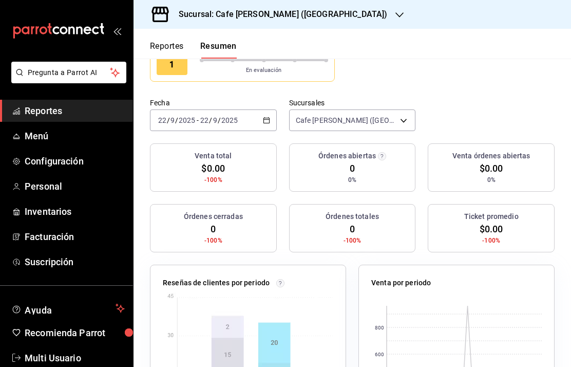
scroll to position [87, 0]
click at [385, 123] on body "Pregunta a Parrot AI Reportes Menú Configuración Personal Inventarios Facturaci…" at bounding box center [285, 183] width 571 height 367
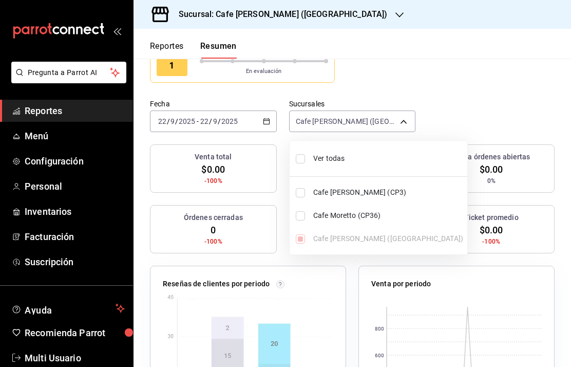
click at [346, 162] on span "Ver todas" at bounding box center [388, 158] width 150 height 11
type input "[object Object],[object Object],[object Object]"
checkbox input "true"
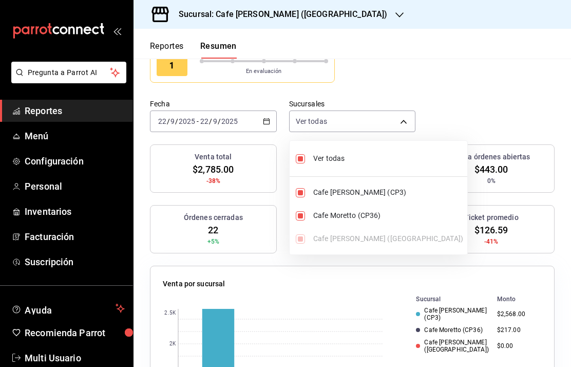
click at [472, 112] on div at bounding box center [285, 183] width 571 height 367
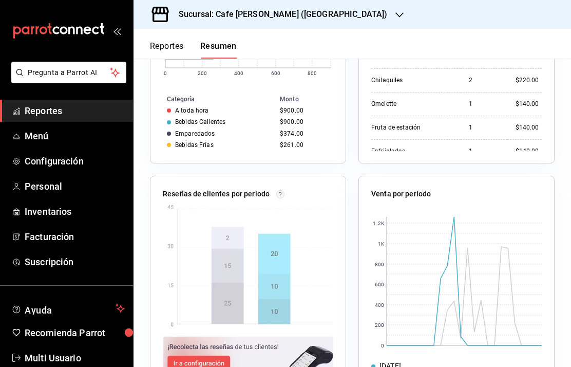
scroll to position [758, 0]
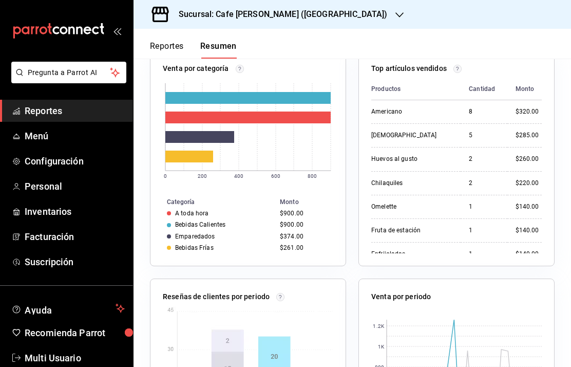
click at [338, 205] on th "Monto" at bounding box center [311, 201] width 70 height 11
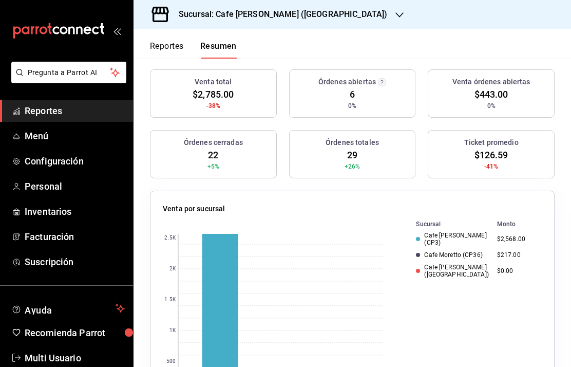
scroll to position [168, 0]
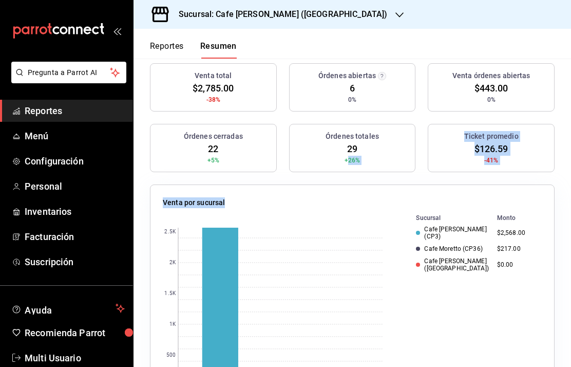
click at [345, 210] on div "Venta por sucursal" at bounding box center [352, 204] width 379 height 15
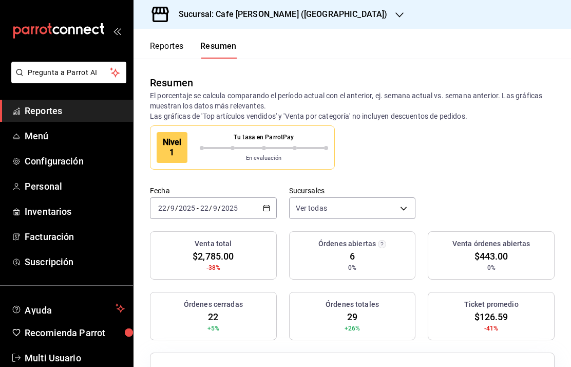
scroll to position [-10, 0]
click at [395, 18] on icon "button" at bounding box center [399, 15] width 8 height 8
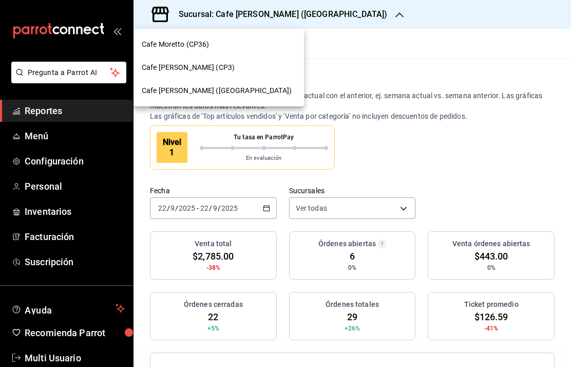
scroll to position [0, 0]
click at [315, 13] on div at bounding box center [285, 183] width 571 height 367
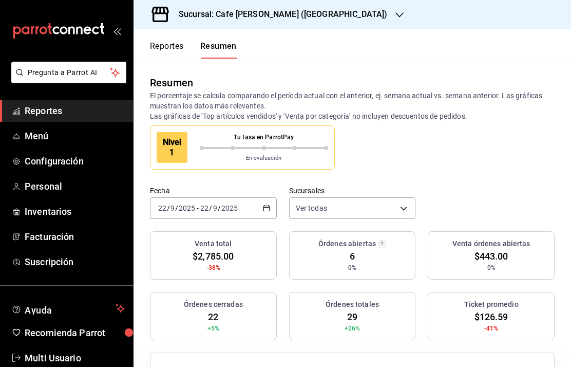
click at [307, 13] on h3 "Sucursal: Cafe [PERSON_NAME] ([GEOGRAPHIC_DATA])" at bounding box center [279, 14] width 217 height 12
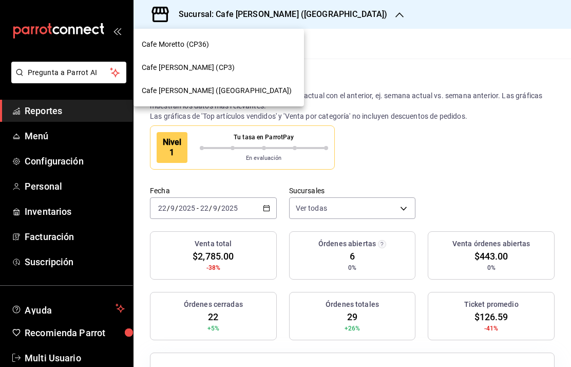
click at [200, 49] on span "Cafe Moretto (CP36)" at bounding box center [176, 44] width 68 height 11
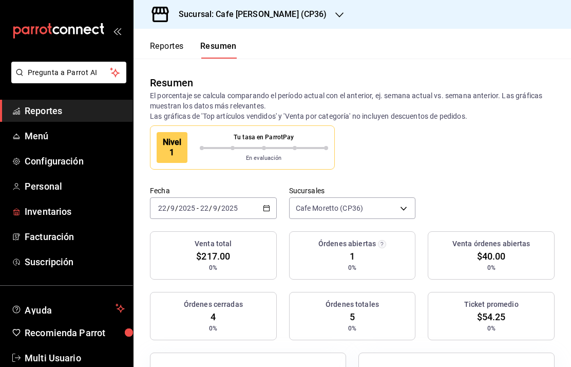
click at [43, 214] on span "Inventarios" at bounding box center [75, 211] width 100 height 14
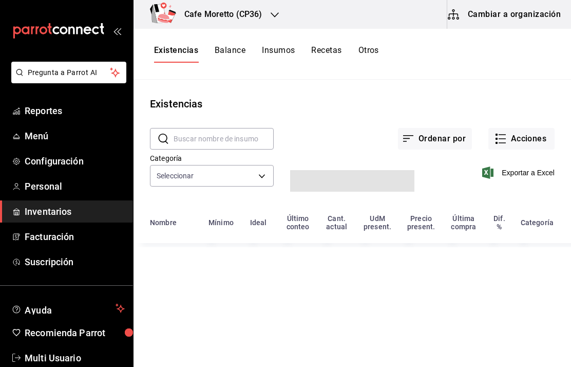
type input "f786f56f-6a73-40d2-b14e-e9d1fa65063f,a7ffa91b-4b3e-478e-918e-44d746dc9fc6,40526…"
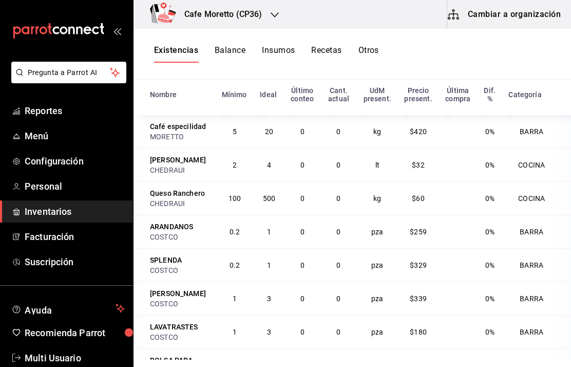
scroll to position [126, 0]
